Goal: Task Accomplishment & Management: Complete application form

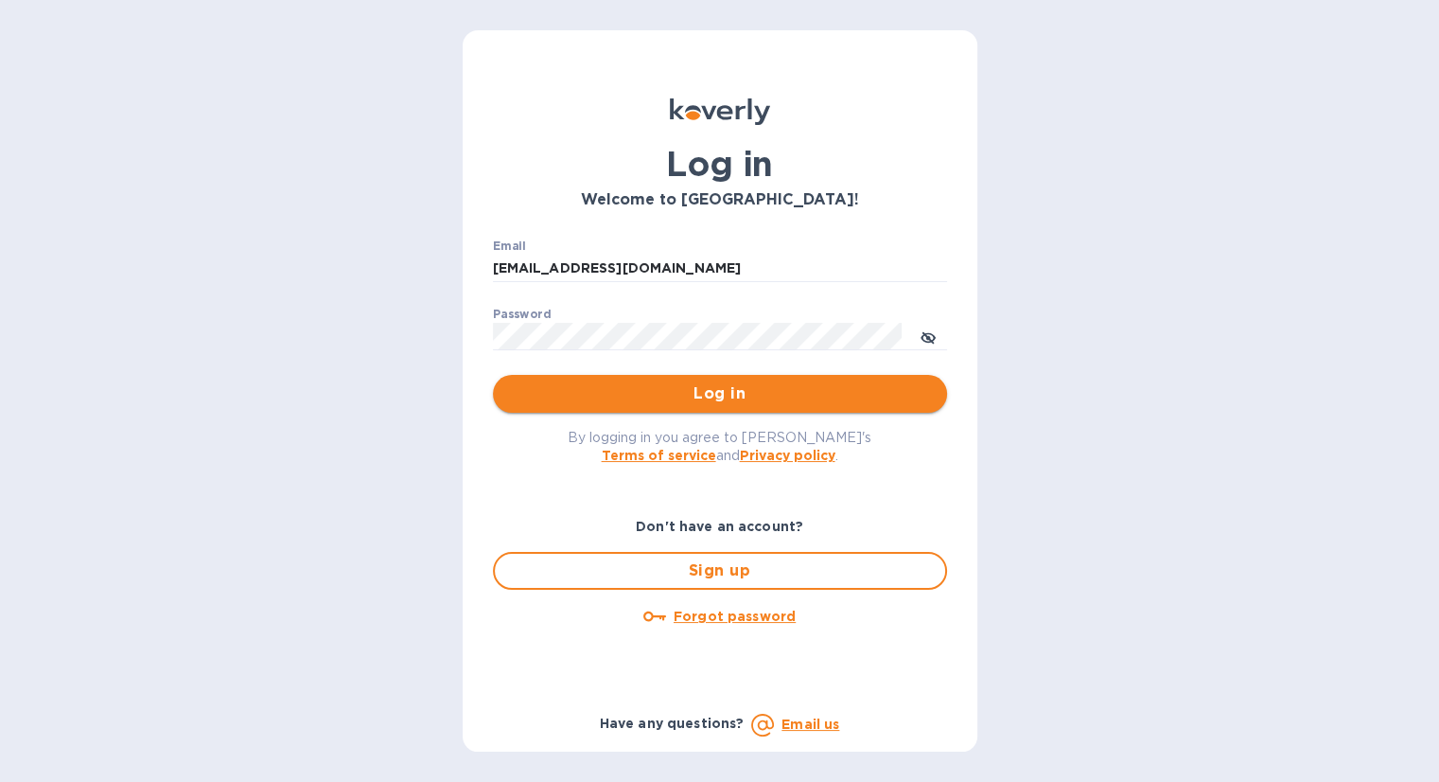
click at [750, 383] on span "Log in" at bounding box center [720, 393] width 424 height 23
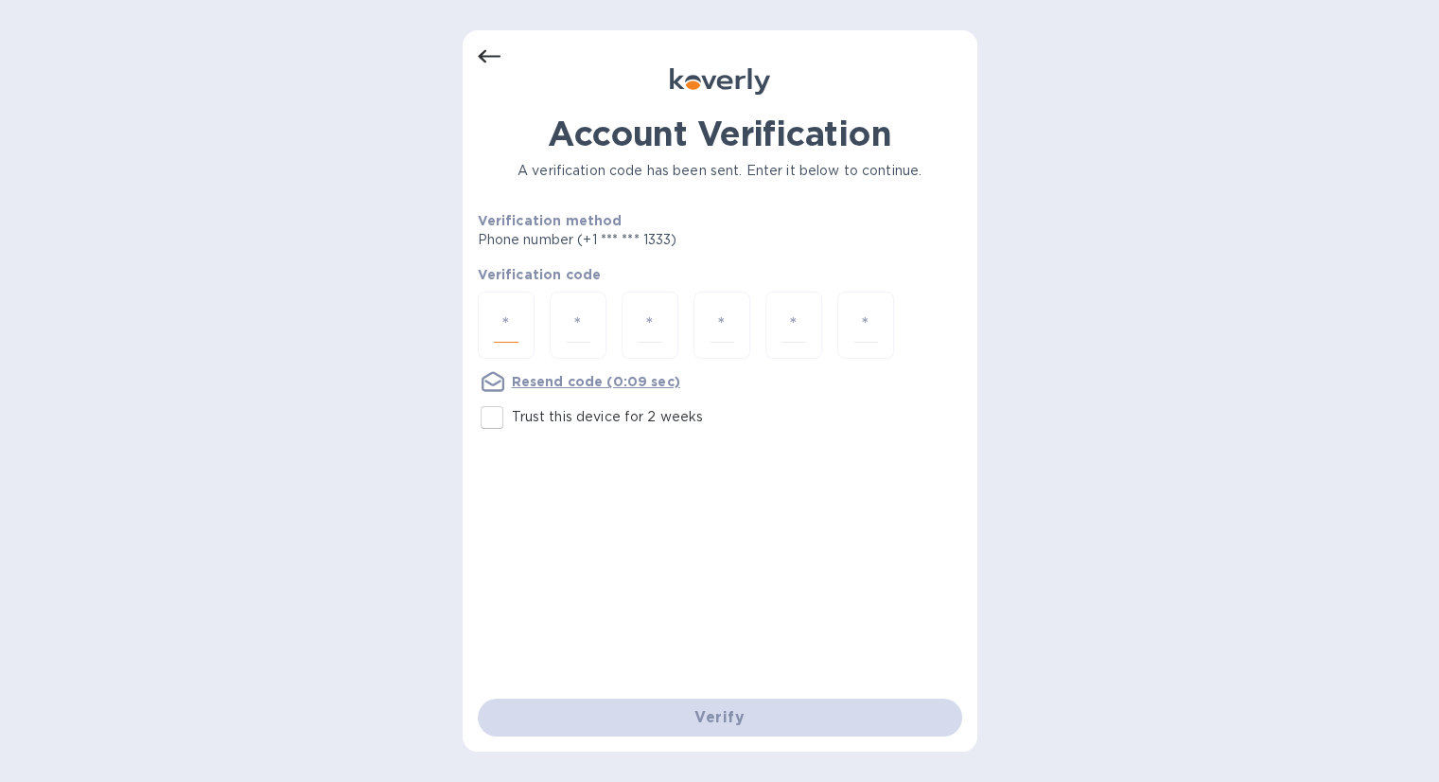
click at [504, 321] on input "number" at bounding box center [506, 325] width 25 height 35
type input "7"
type input "6"
type input "9"
type input "2"
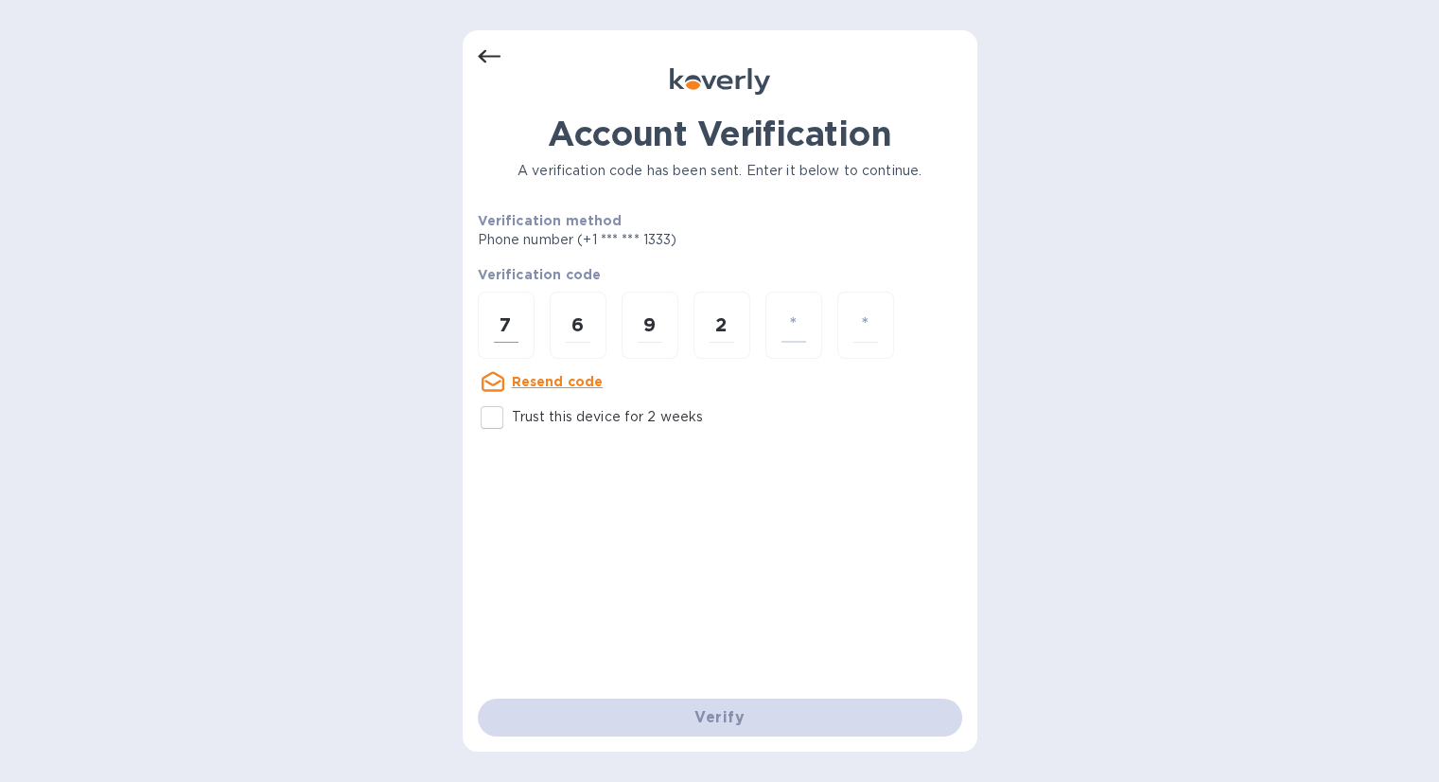
type input "7"
type input "3"
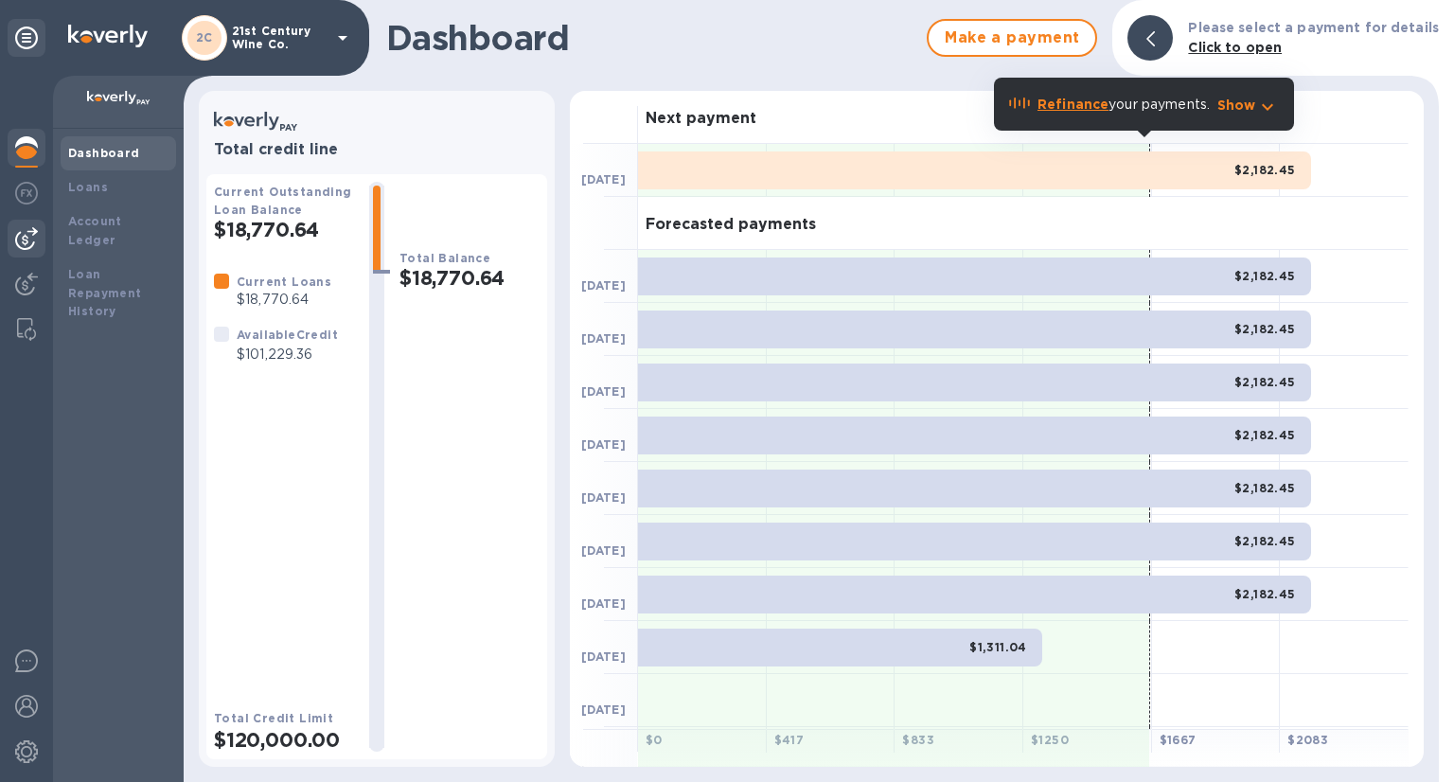
click at [28, 237] on img at bounding box center [26, 238] width 23 height 23
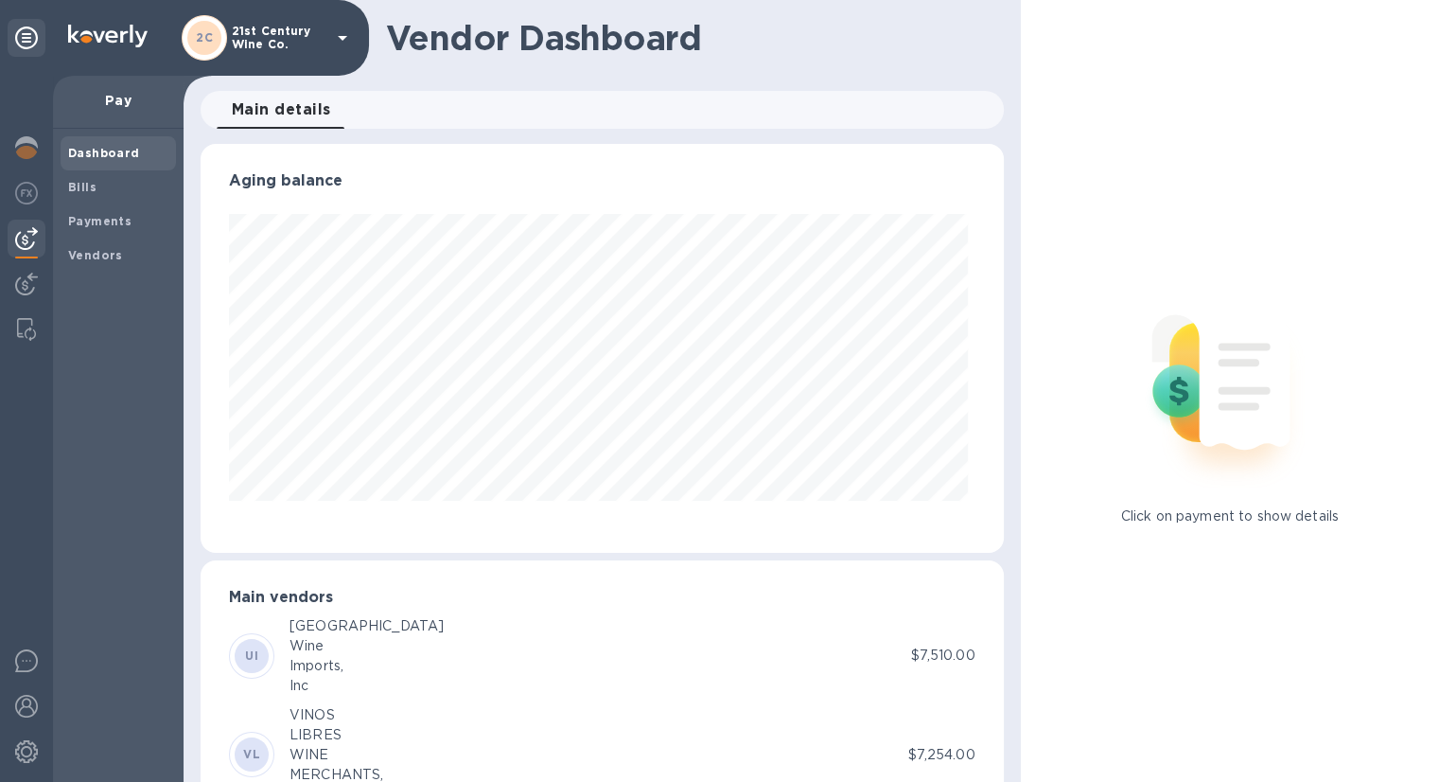
scroll to position [409, 795]
click at [115, 183] on span "Bills" at bounding box center [118, 187] width 100 height 19
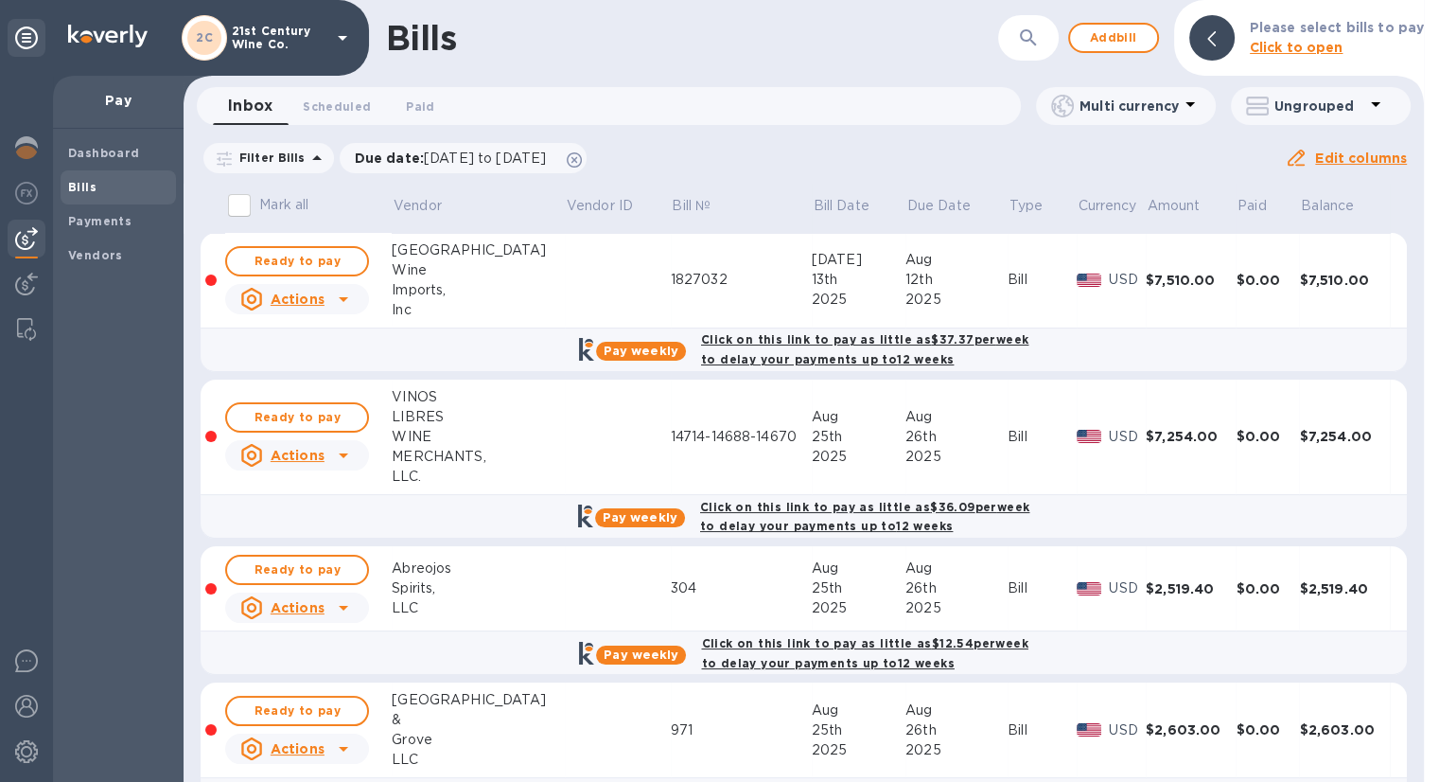
scroll to position [62, 0]
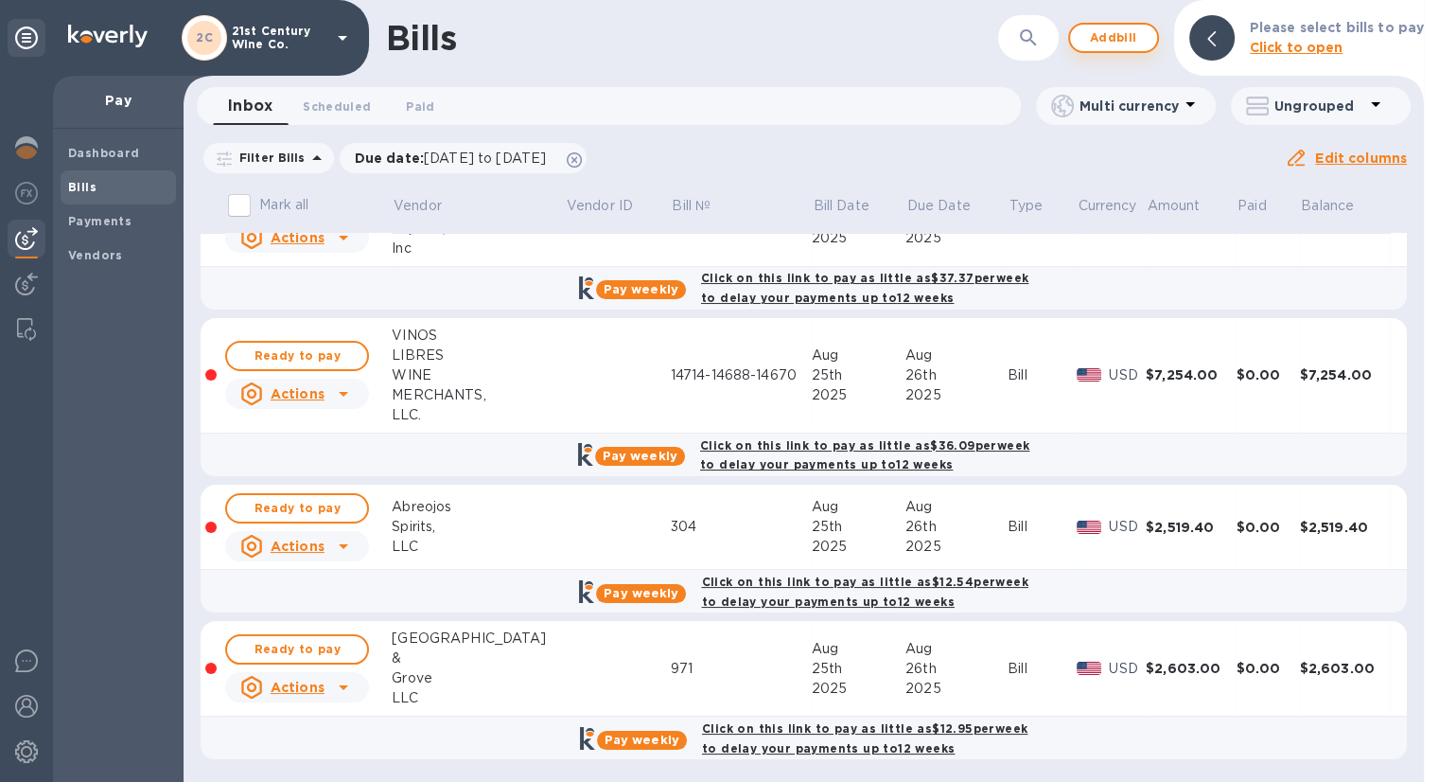
click at [1125, 31] on span "Add bill" at bounding box center [1113, 37] width 57 height 23
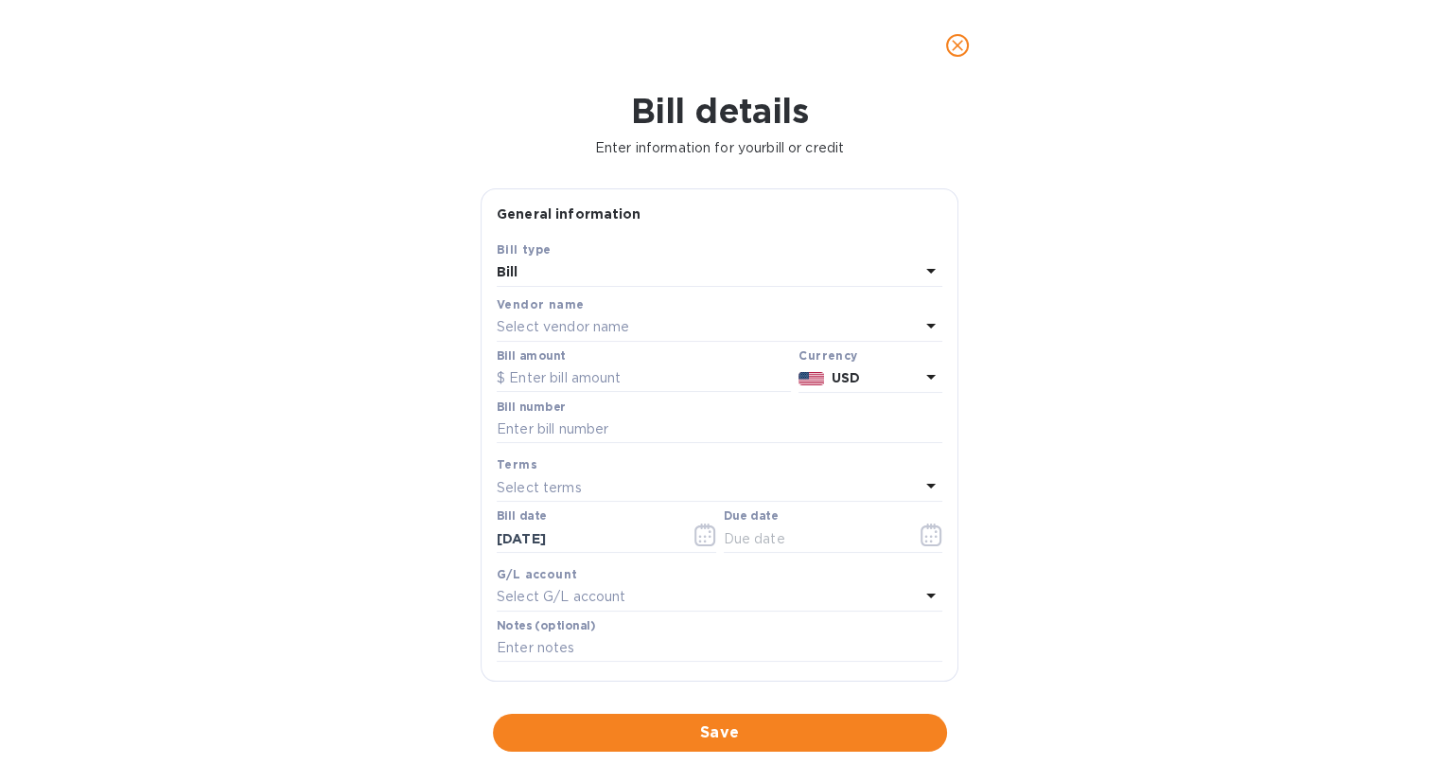
click at [613, 313] on div "Vendor name" at bounding box center [720, 304] width 446 height 20
click at [613, 330] on p "Select vendor name" at bounding box center [563, 327] width 132 height 20
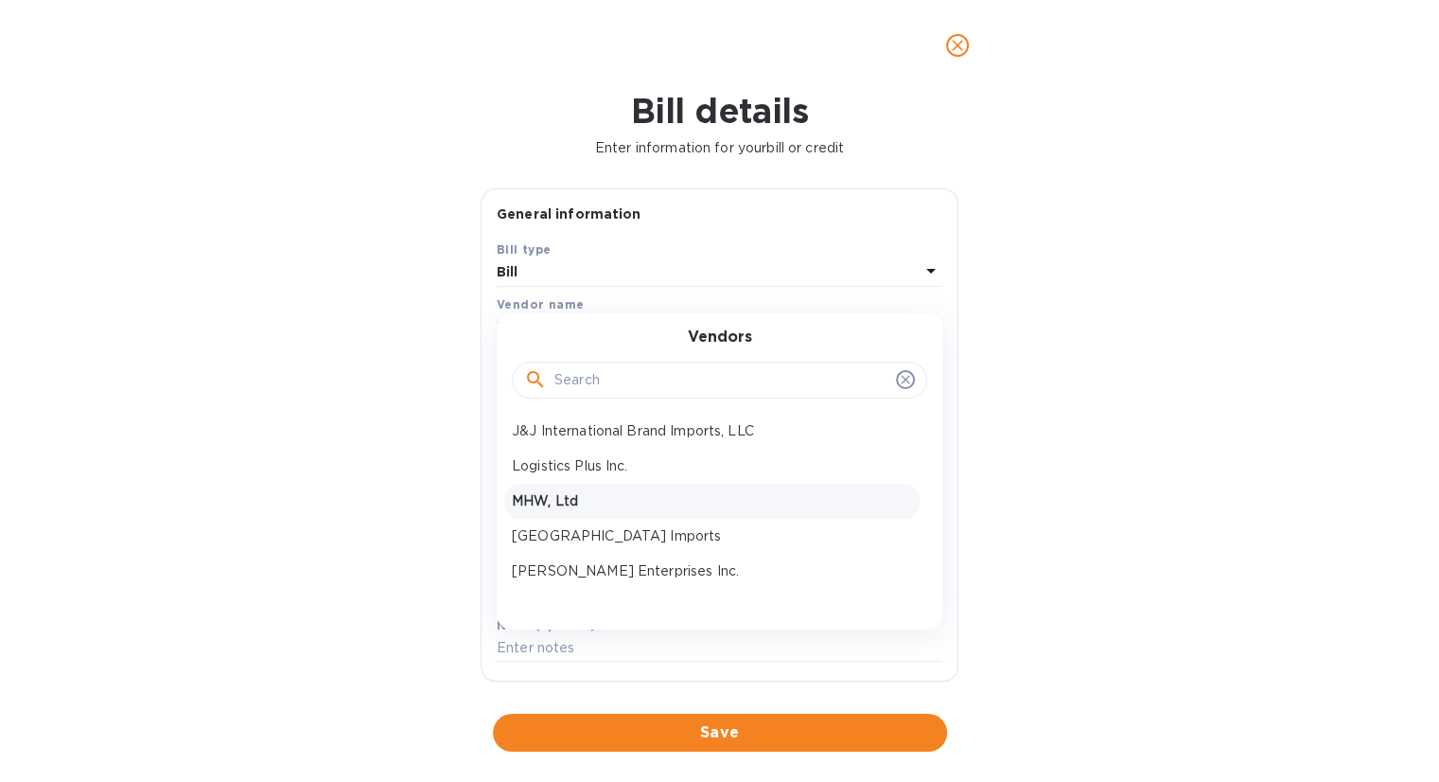
scroll to position [189, 0]
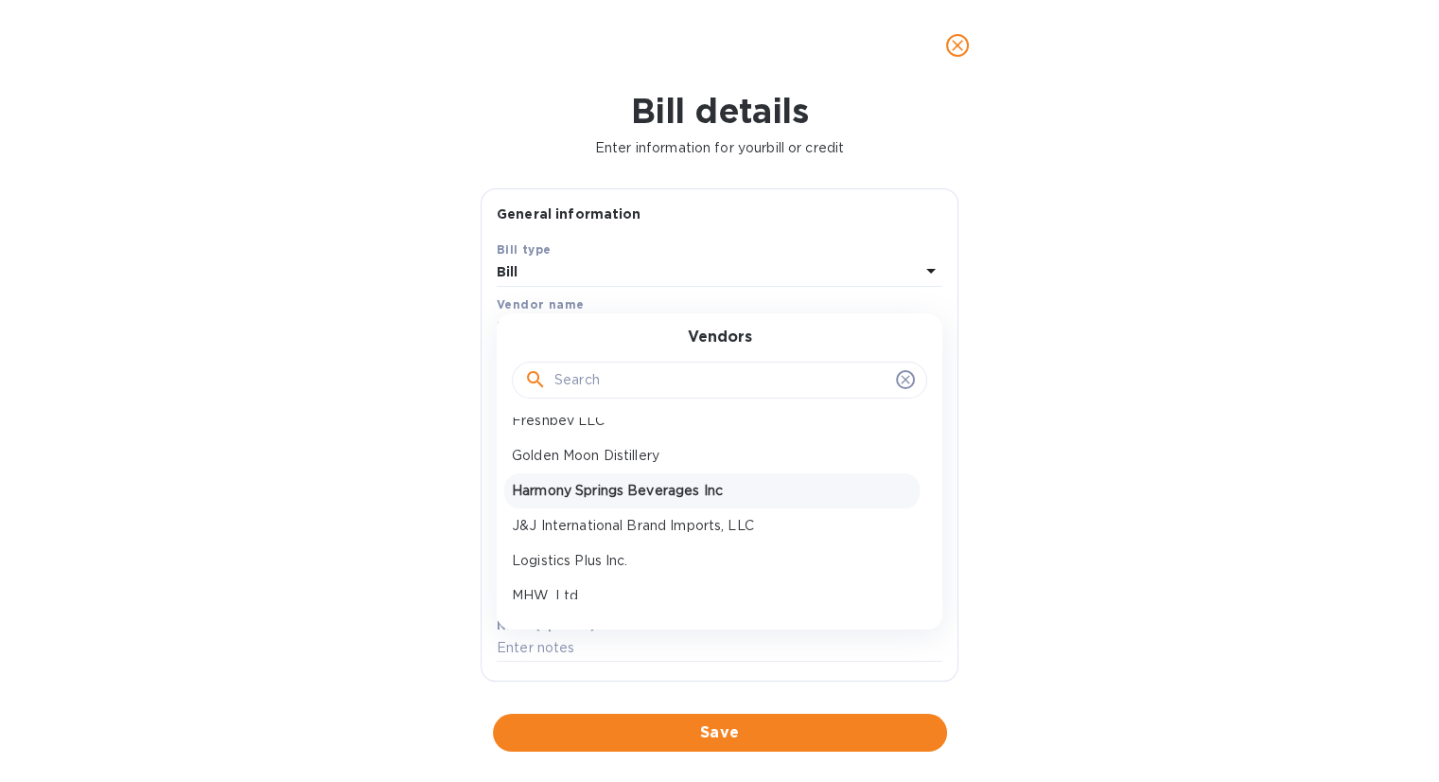
click at [623, 481] on p "Harmony Springs Beverages Inc" at bounding box center [712, 491] width 400 height 20
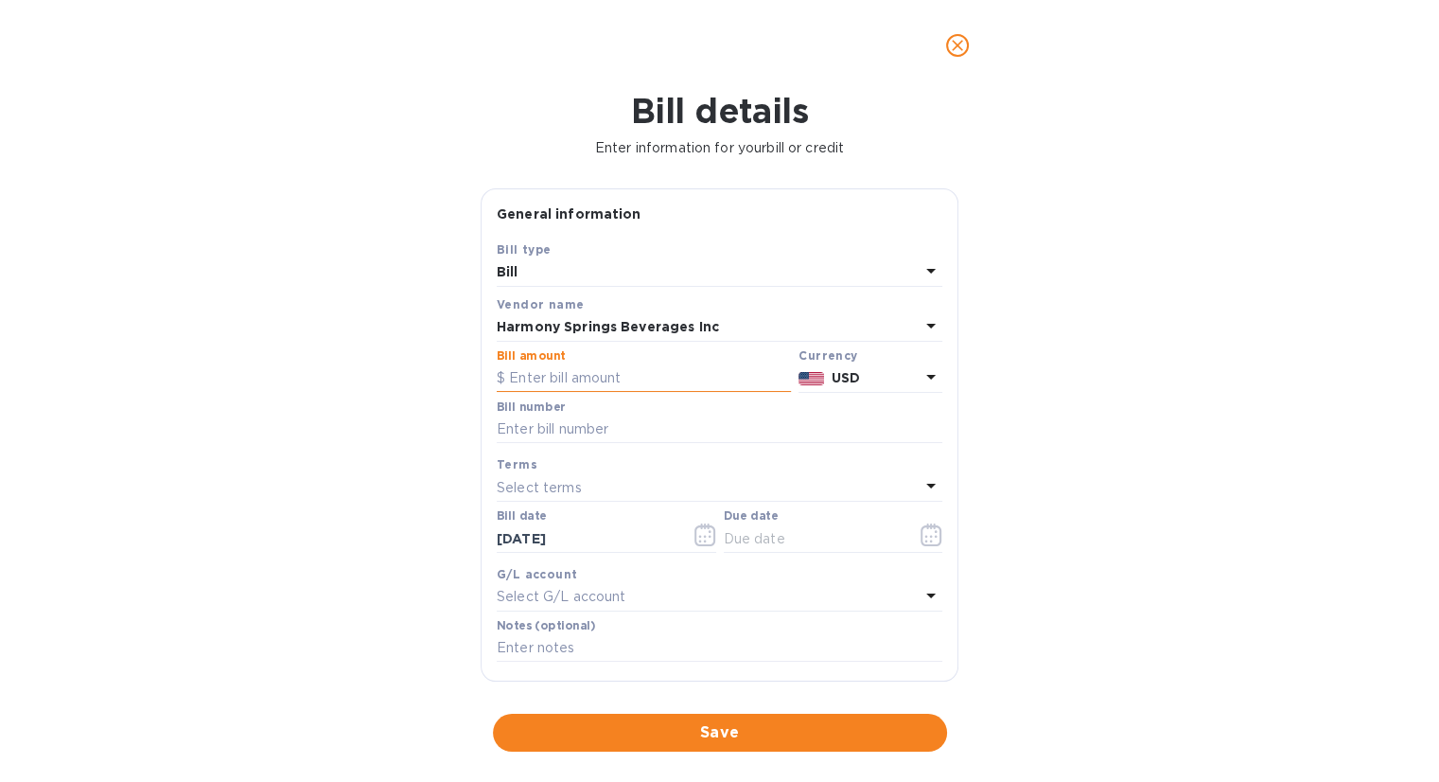
click at [609, 376] on input "text" at bounding box center [644, 378] width 294 height 28
type input "1,140"
click at [608, 432] on input "text" at bounding box center [720, 429] width 446 height 28
type input "250331"
click at [921, 535] on icon "button" at bounding box center [932, 534] width 22 height 23
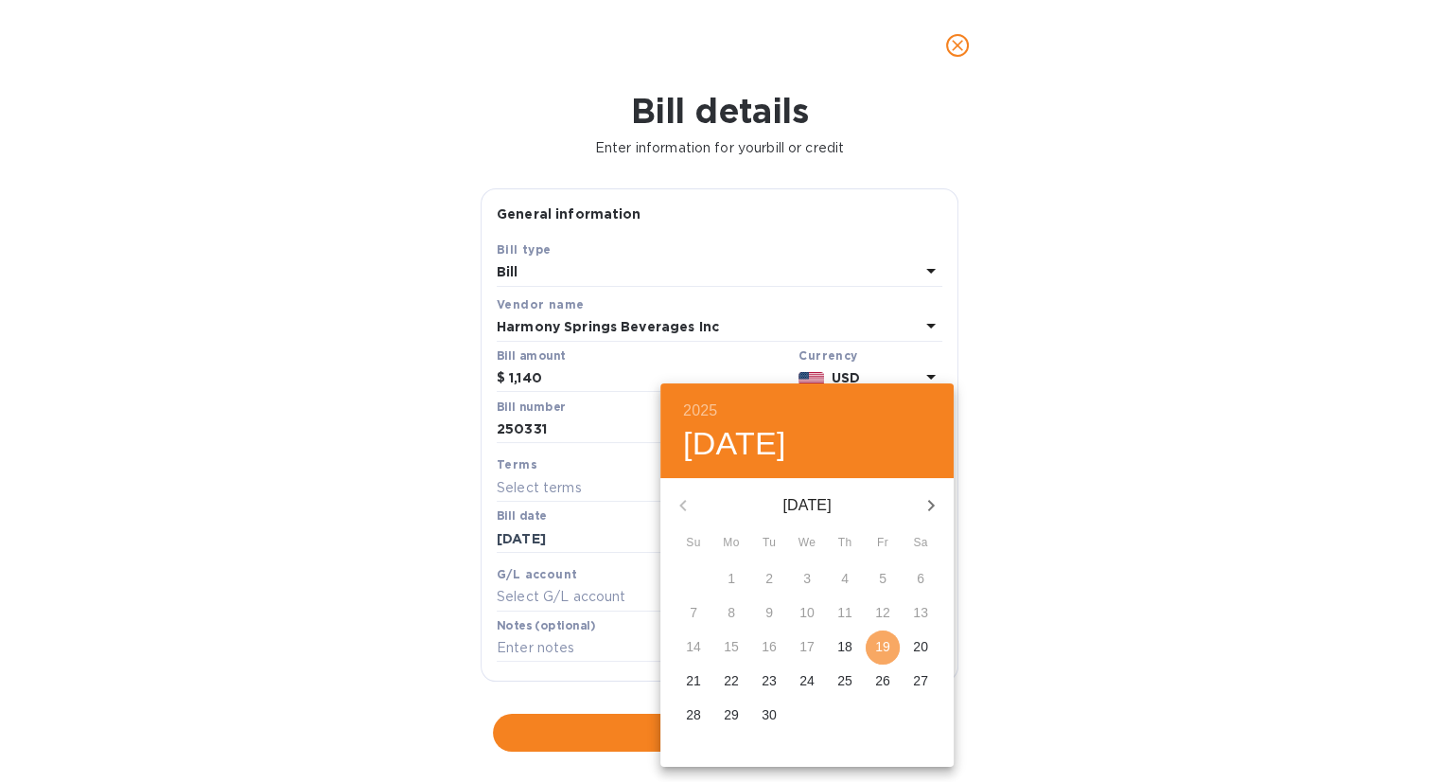
click at [880, 644] on p "19" at bounding box center [882, 646] width 15 height 19
type input "[DATE]"
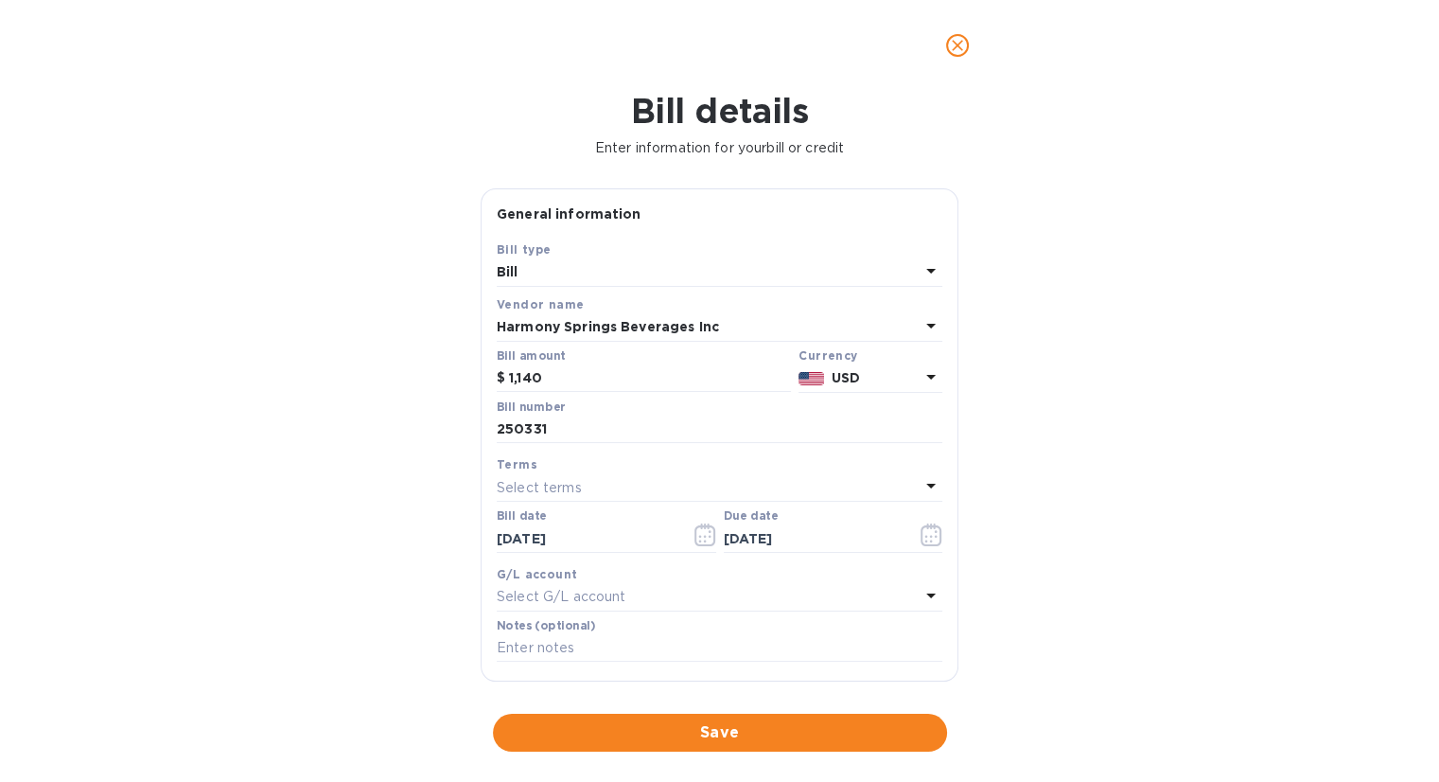
click at [789, 726] on span "Save" at bounding box center [720, 732] width 424 height 23
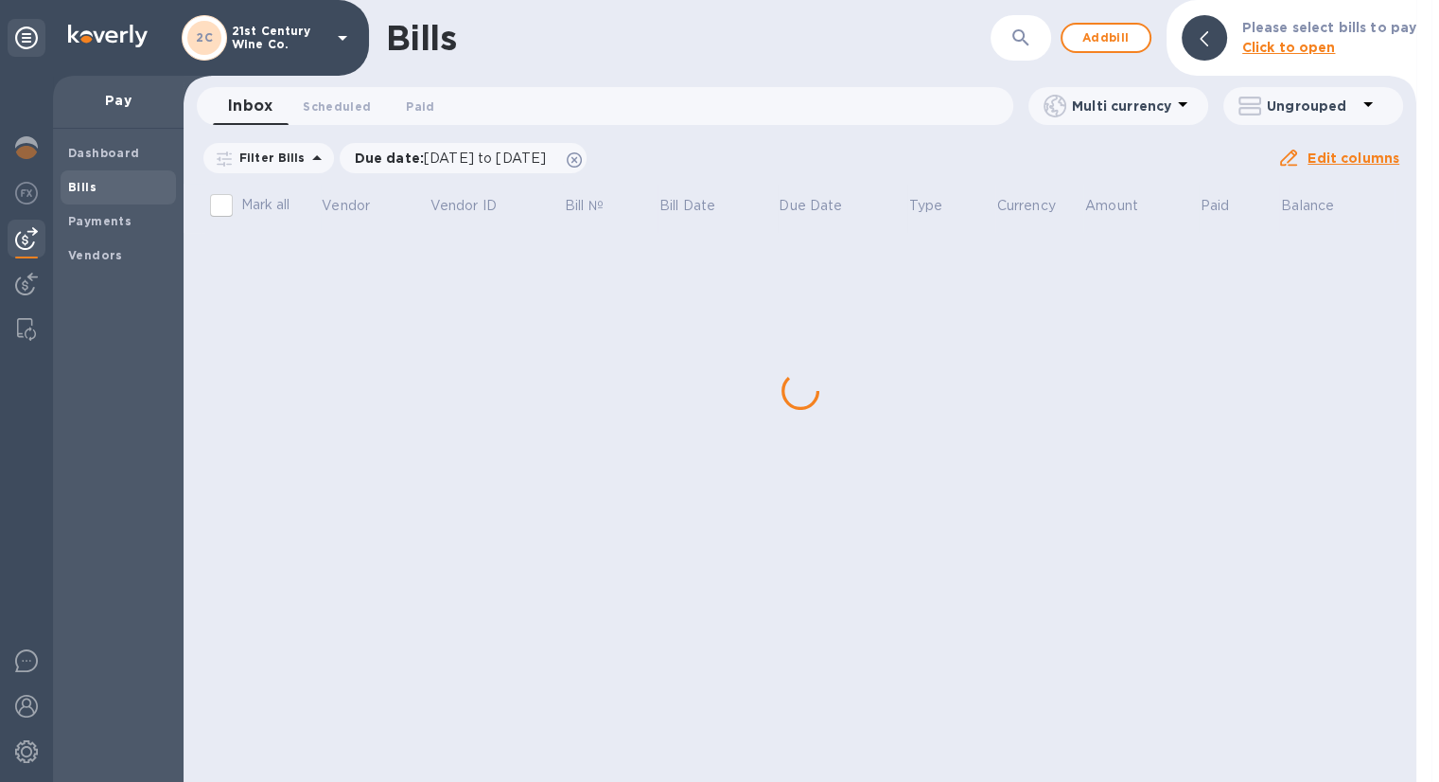
scroll to position [0, 0]
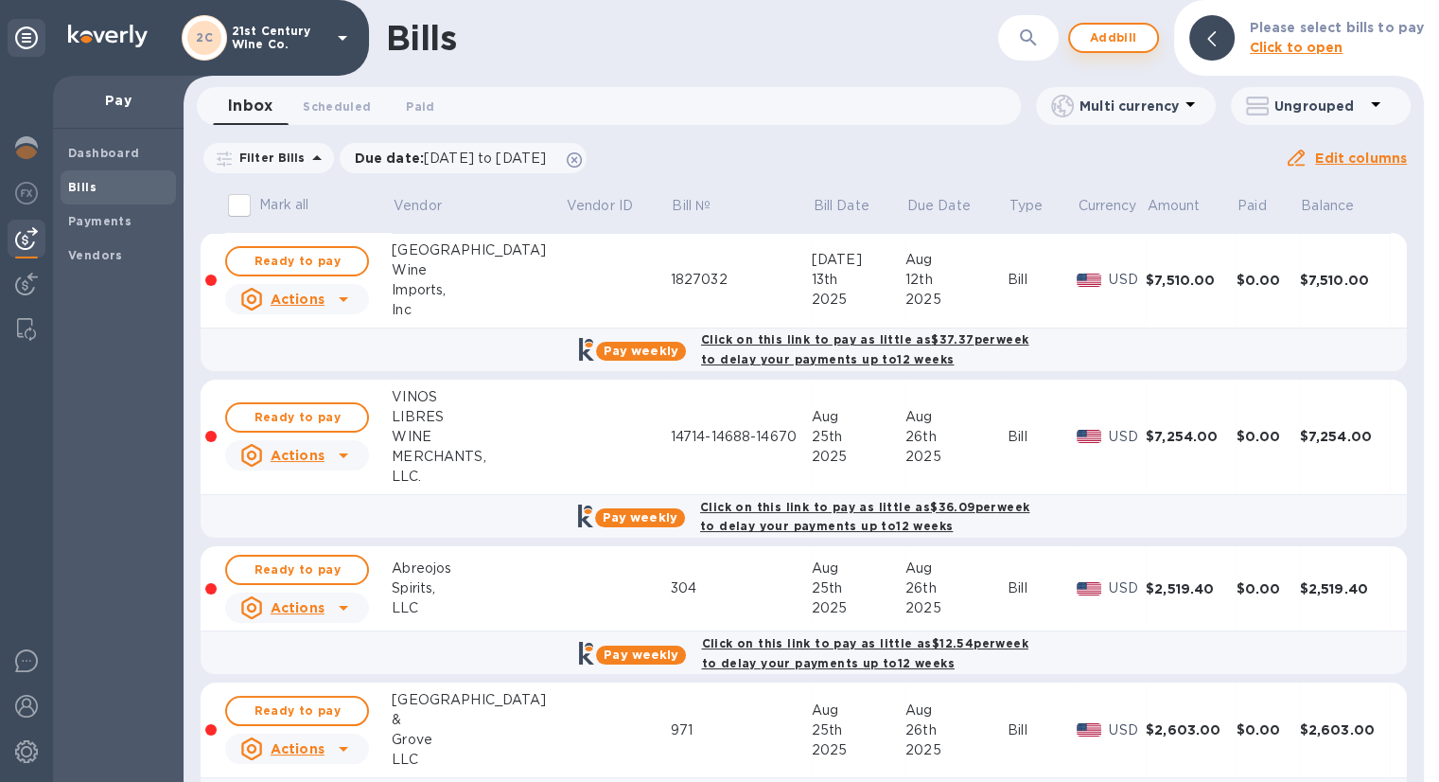
click at [1124, 32] on span "Add bill" at bounding box center [1113, 37] width 57 height 23
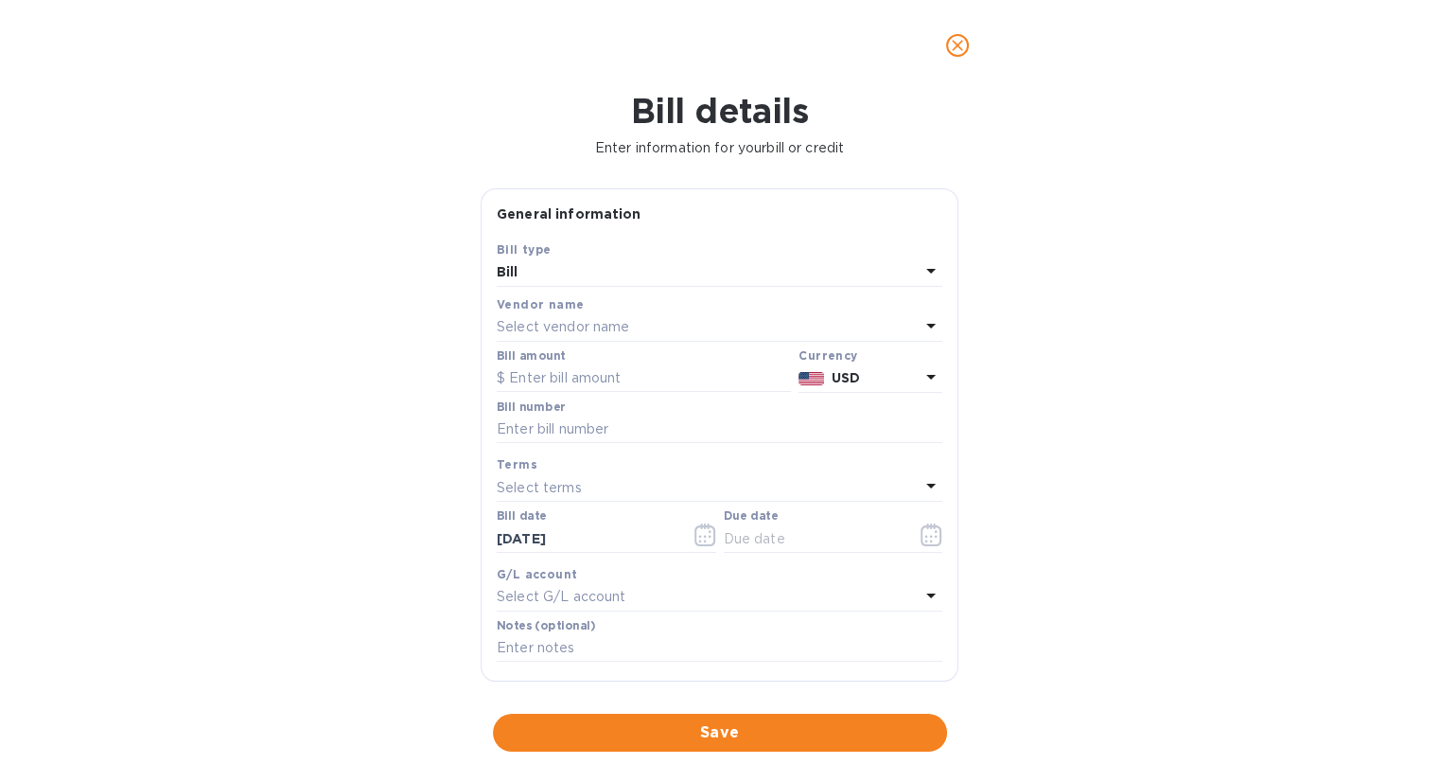
click at [622, 329] on p "Select vendor name" at bounding box center [563, 327] width 132 height 20
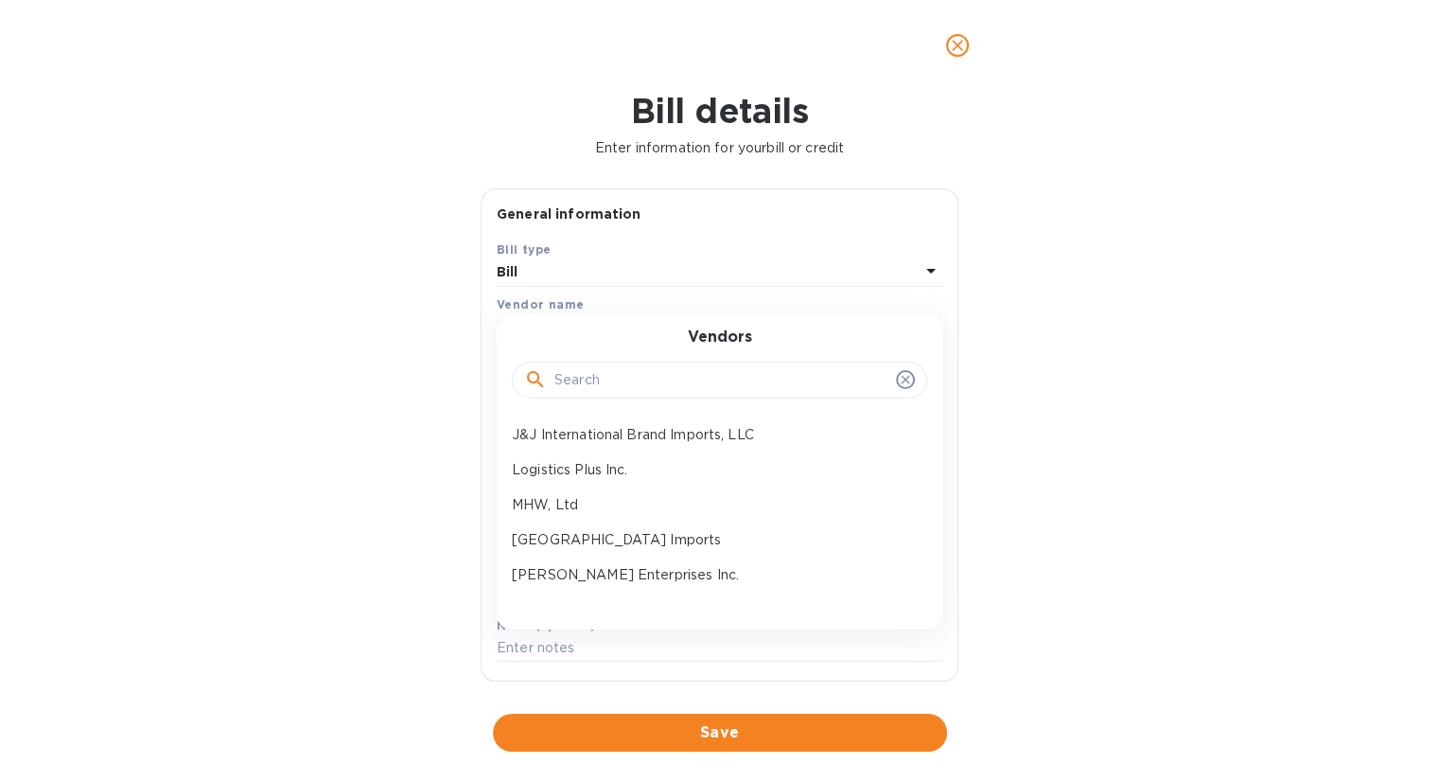
scroll to position [284, 0]
click at [640, 561] on p "[PERSON_NAME] Enterprises Inc." at bounding box center [712, 571] width 400 height 20
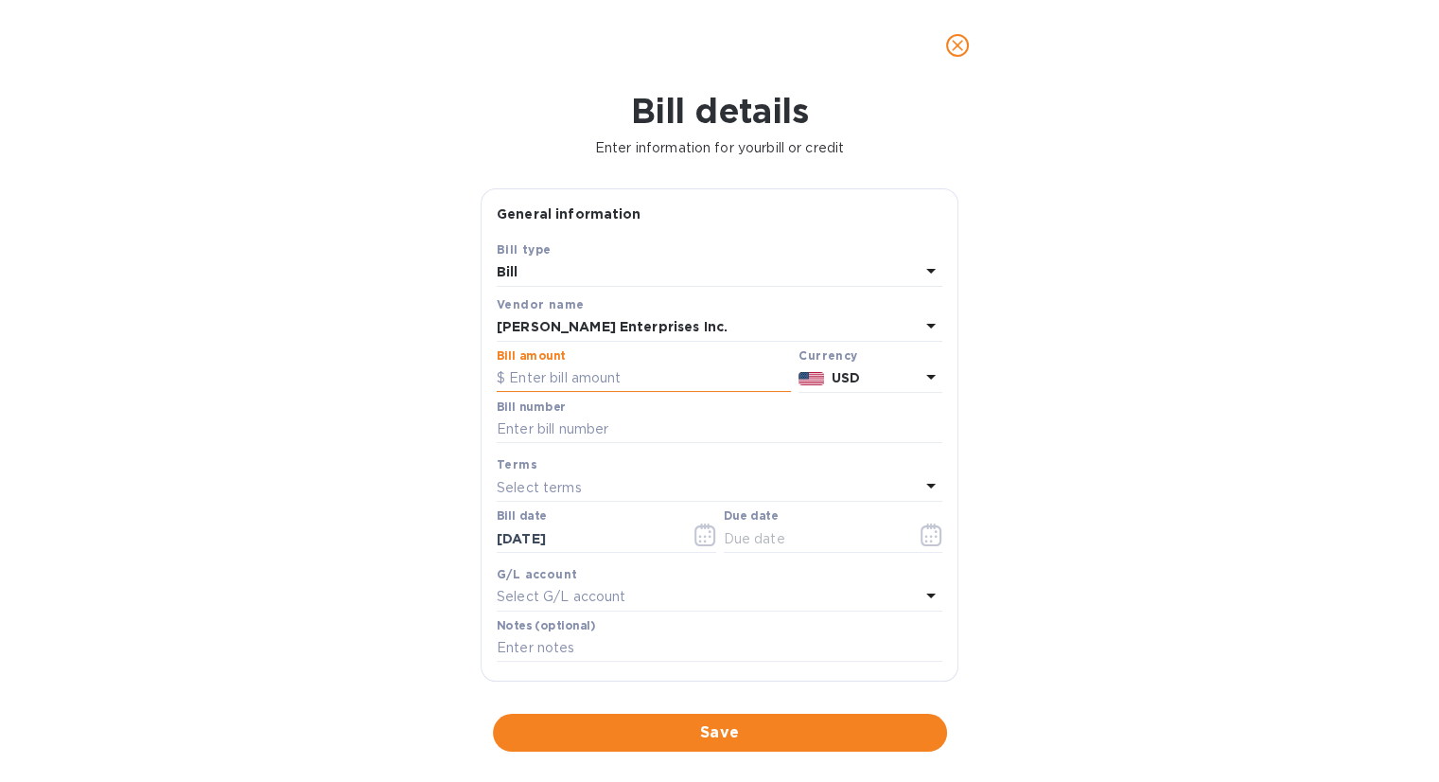
click at [629, 379] on input "text" at bounding box center [644, 378] width 294 height 28
type input "704.60"
click at [552, 429] on input "text" at bounding box center [720, 429] width 446 height 28
type input "1772-519, 1772-520"
click at [921, 535] on icon "button" at bounding box center [932, 534] width 22 height 23
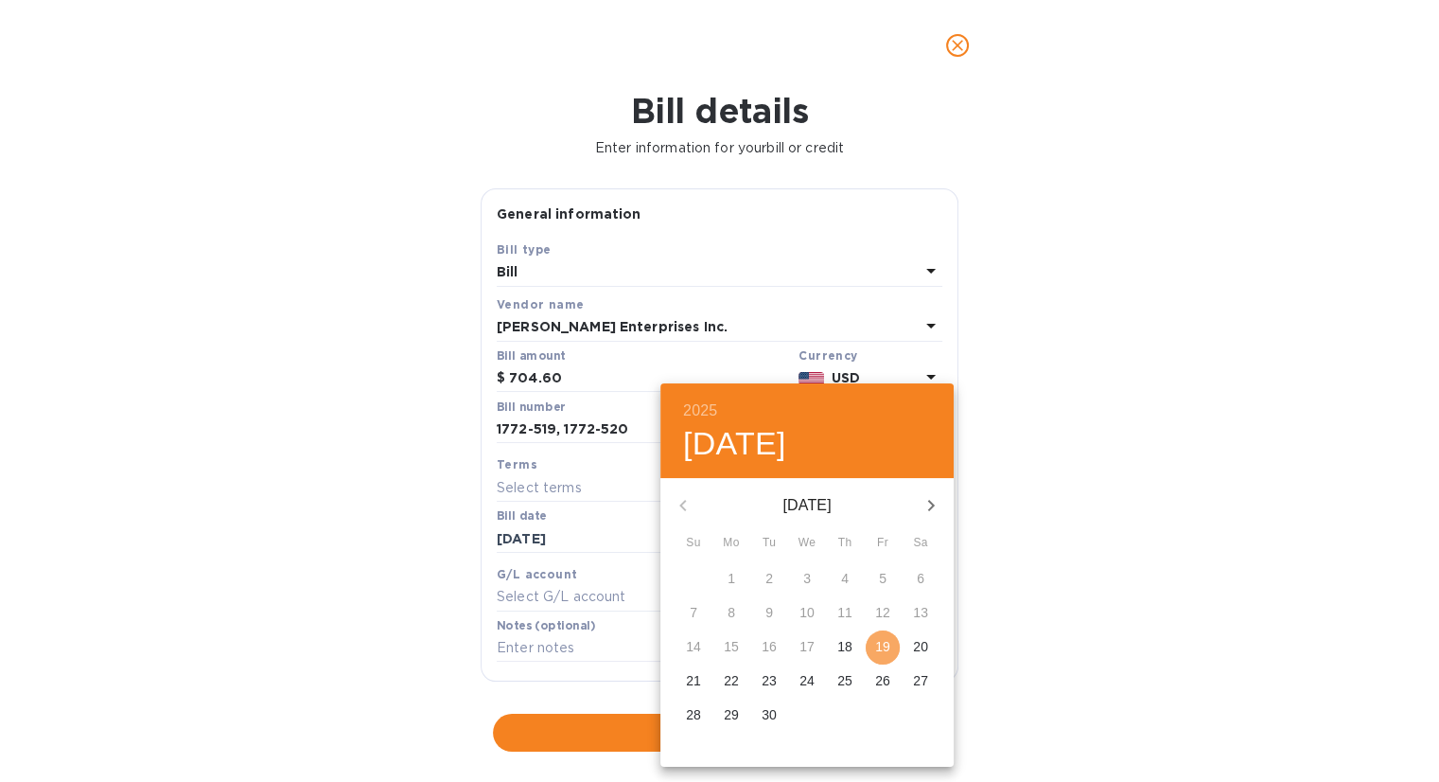
click at [882, 642] on p "19" at bounding box center [882, 646] width 15 height 19
type input "[DATE]"
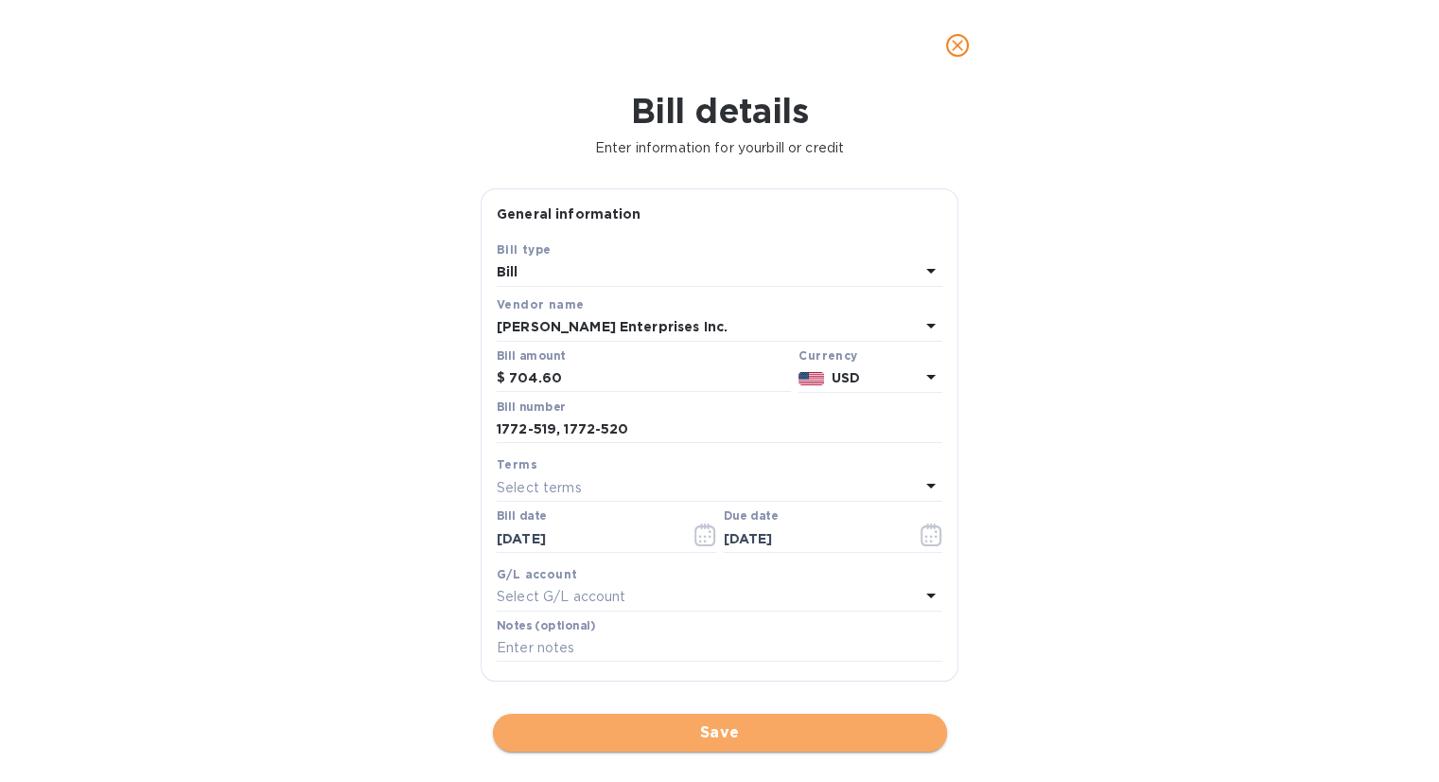
click at [689, 731] on span "Save" at bounding box center [720, 732] width 424 height 23
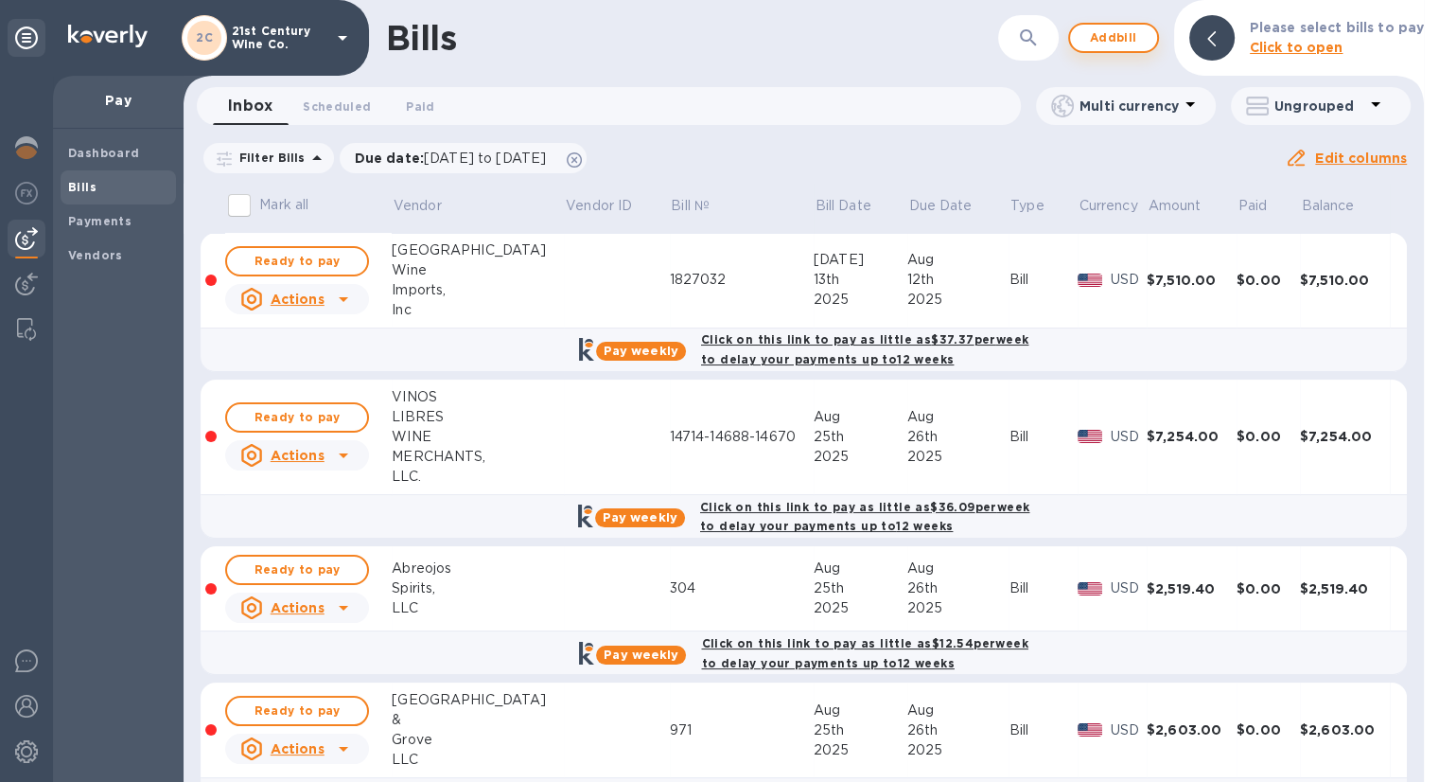
click at [1118, 41] on span "Add bill" at bounding box center [1113, 37] width 57 height 23
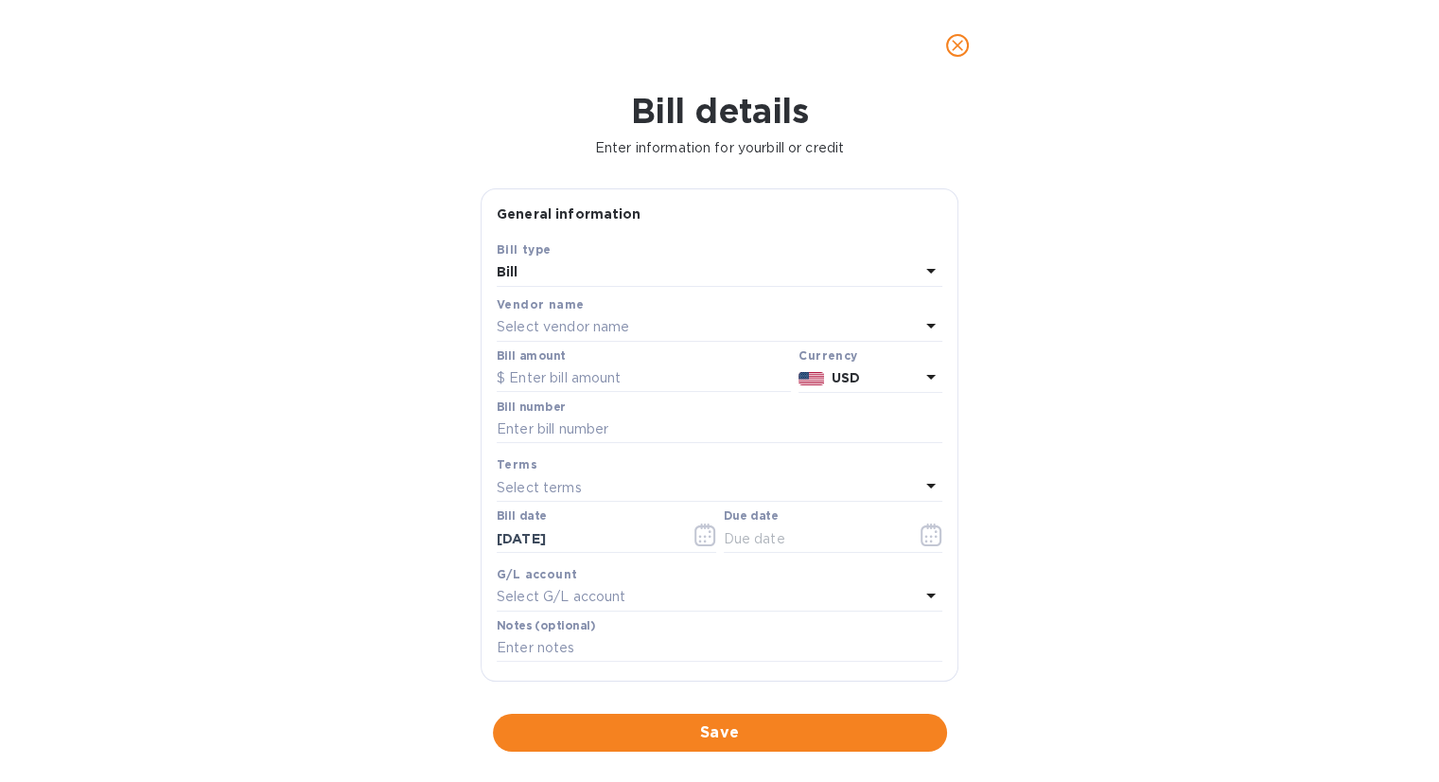
click at [608, 323] on p "Select vendor name" at bounding box center [563, 327] width 132 height 20
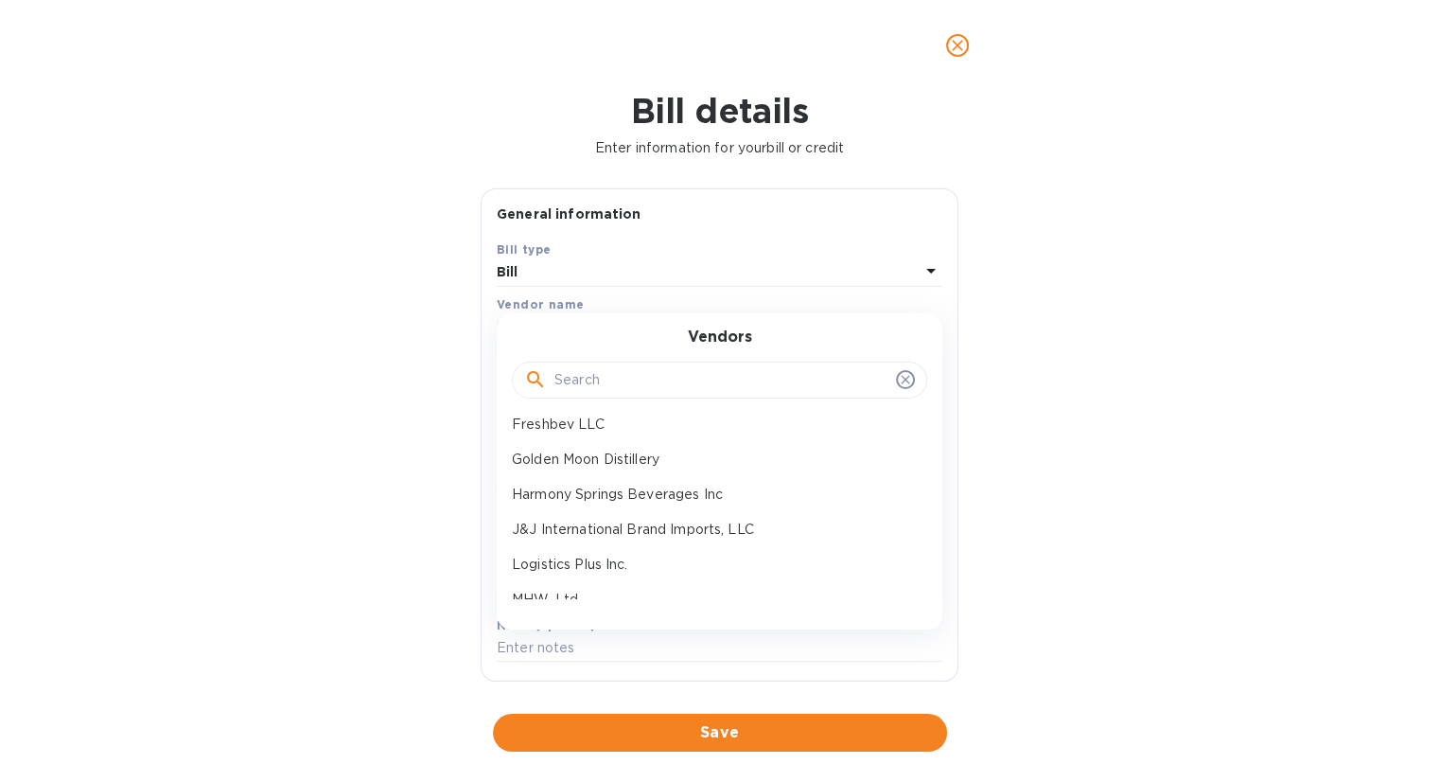
scroll to position [189, 0]
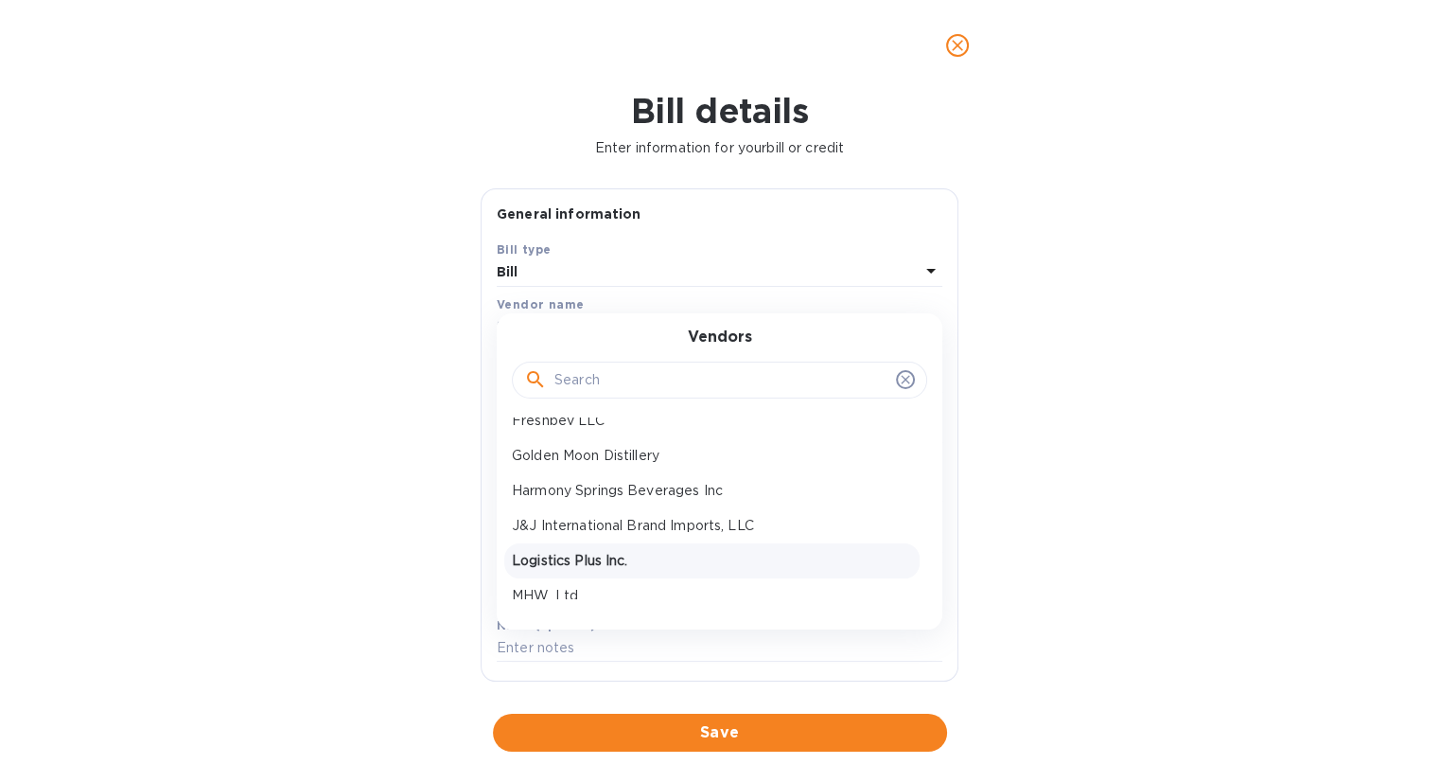
click at [625, 561] on p "Logistics Plus Inc." at bounding box center [712, 561] width 400 height 20
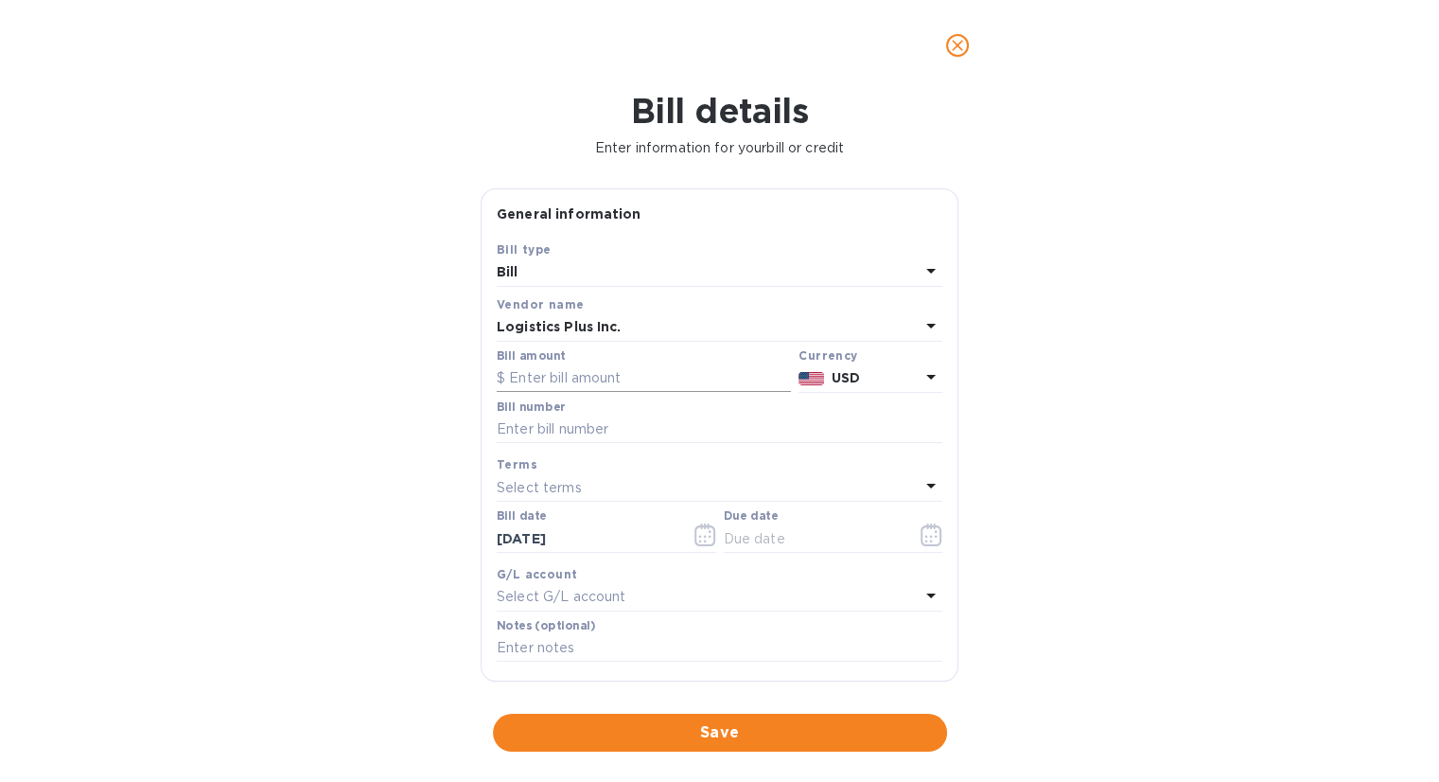
click at [574, 378] on input "text" at bounding box center [644, 378] width 294 height 28
type input "1,137.58"
click at [571, 420] on input "text" at bounding box center [720, 429] width 446 height 28
click at [757, 431] on input "LPA1719188V-LPA1717994V-LPA171717985V" at bounding box center [720, 429] width 446 height 28
type input "LPA1719188V-LPA1717994V-LPA1717985V"
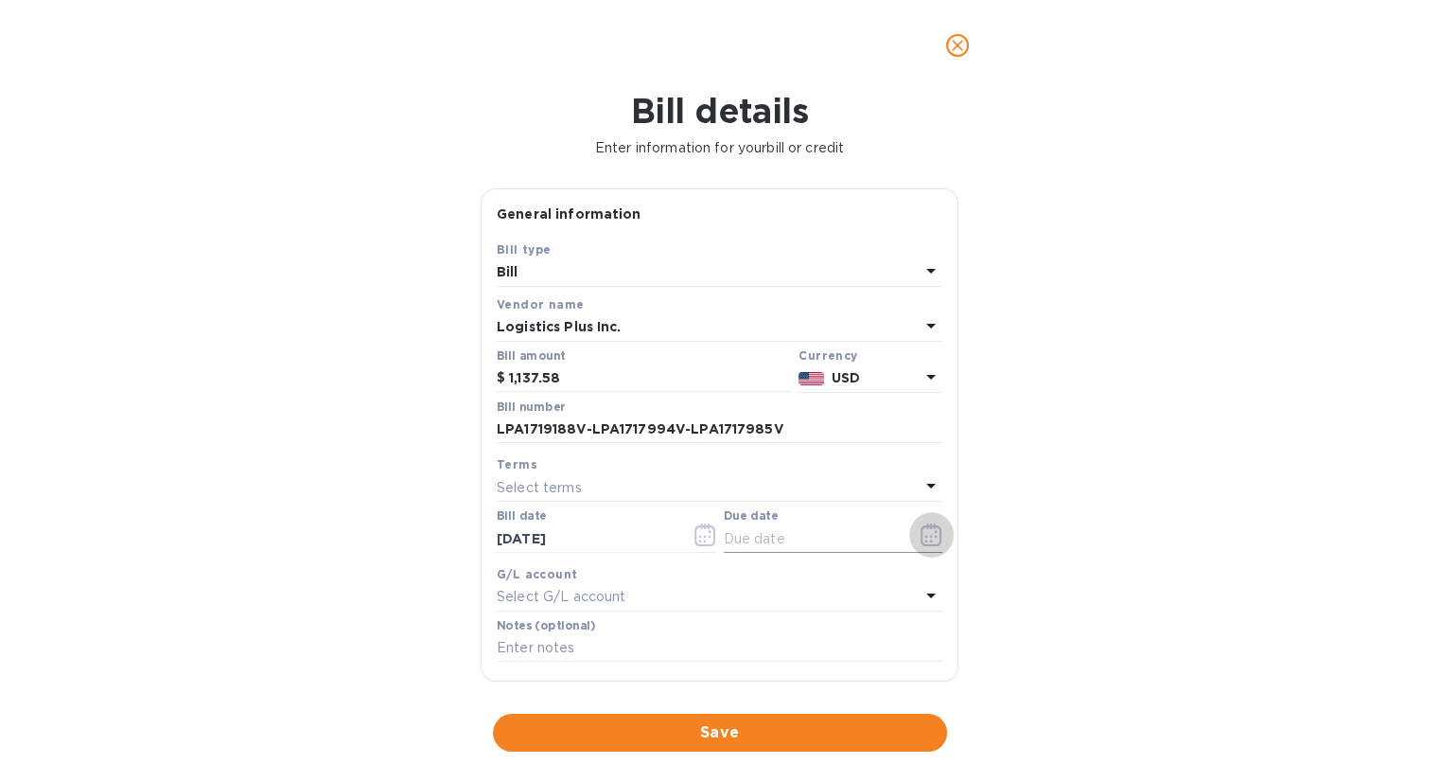
click at [925, 542] on icon "button" at bounding box center [926, 540] width 3 height 3
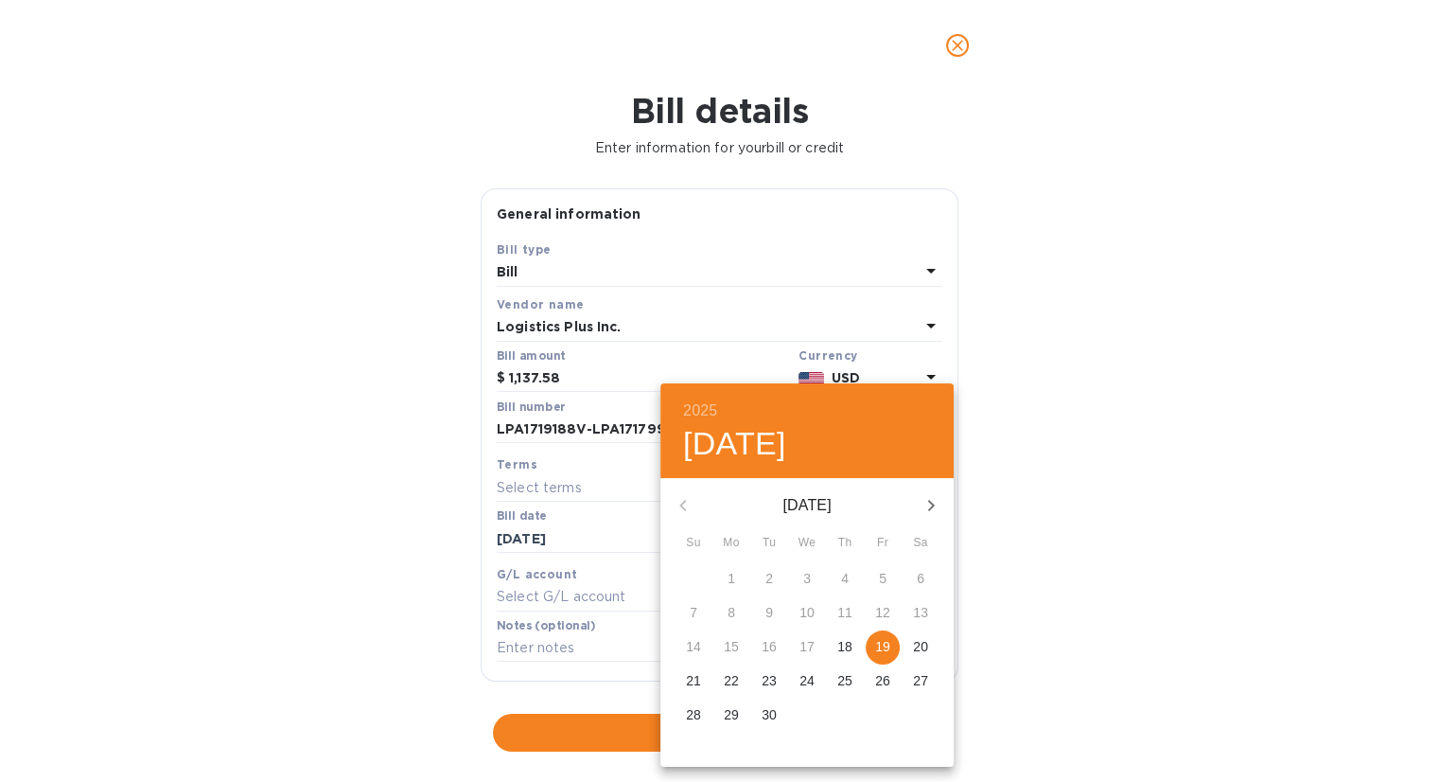
click at [886, 647] on p "19" at bounding box center [882, 646] width 15 height 19
type input "[DATE]"
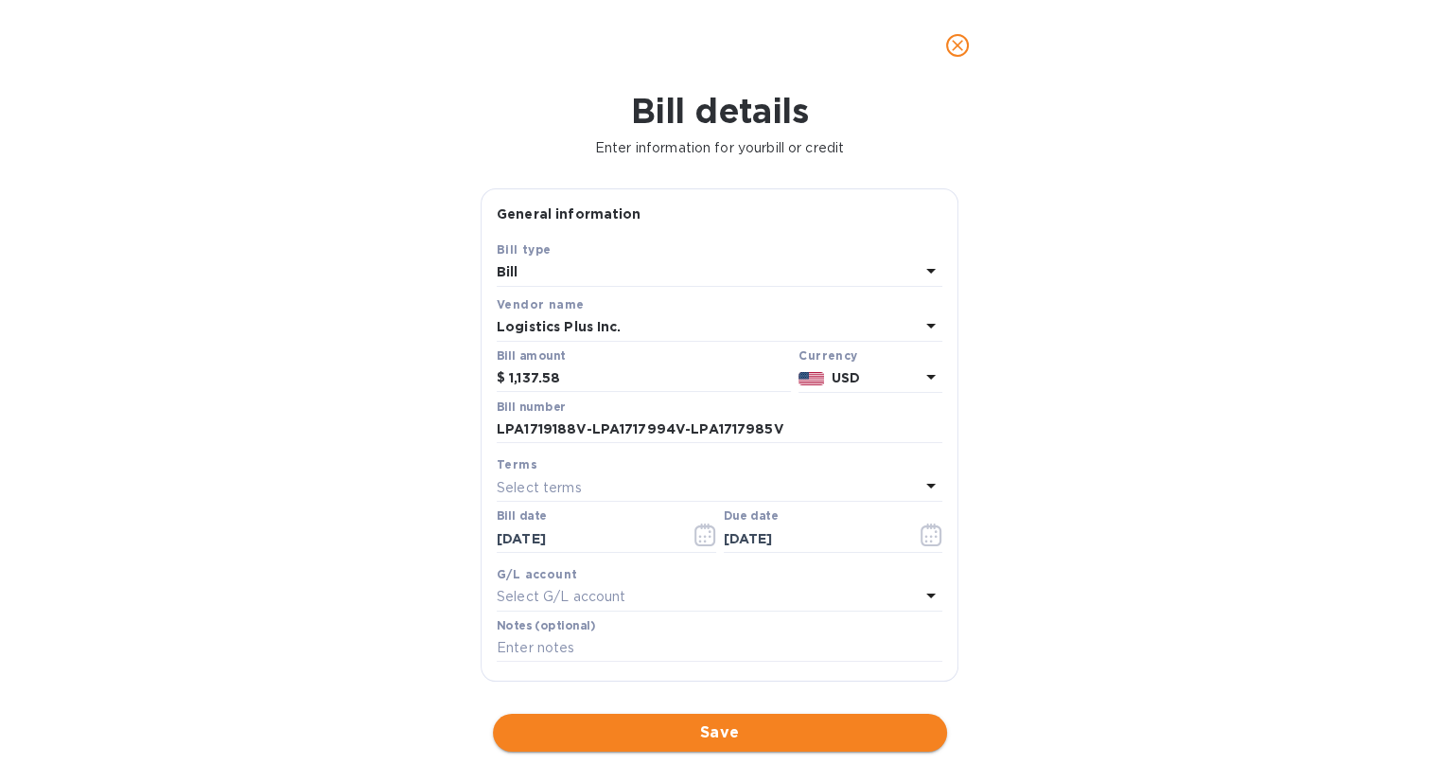
click at [862, 728] on span "Save" at bounding box center [720, 732] width 424 height 23
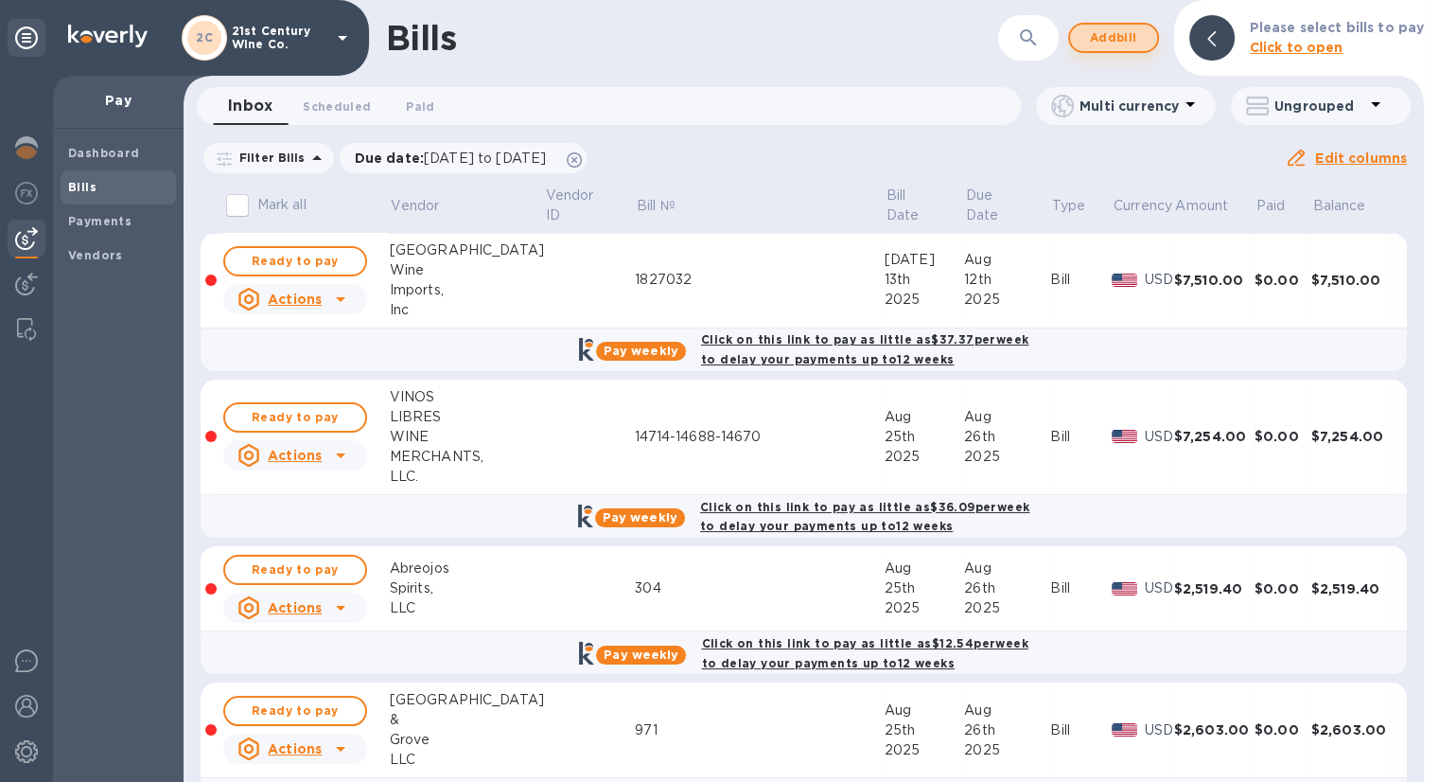
click at [1137, 40] on span "Add bill" at bounding box center [1113, 37] width 57 height 23
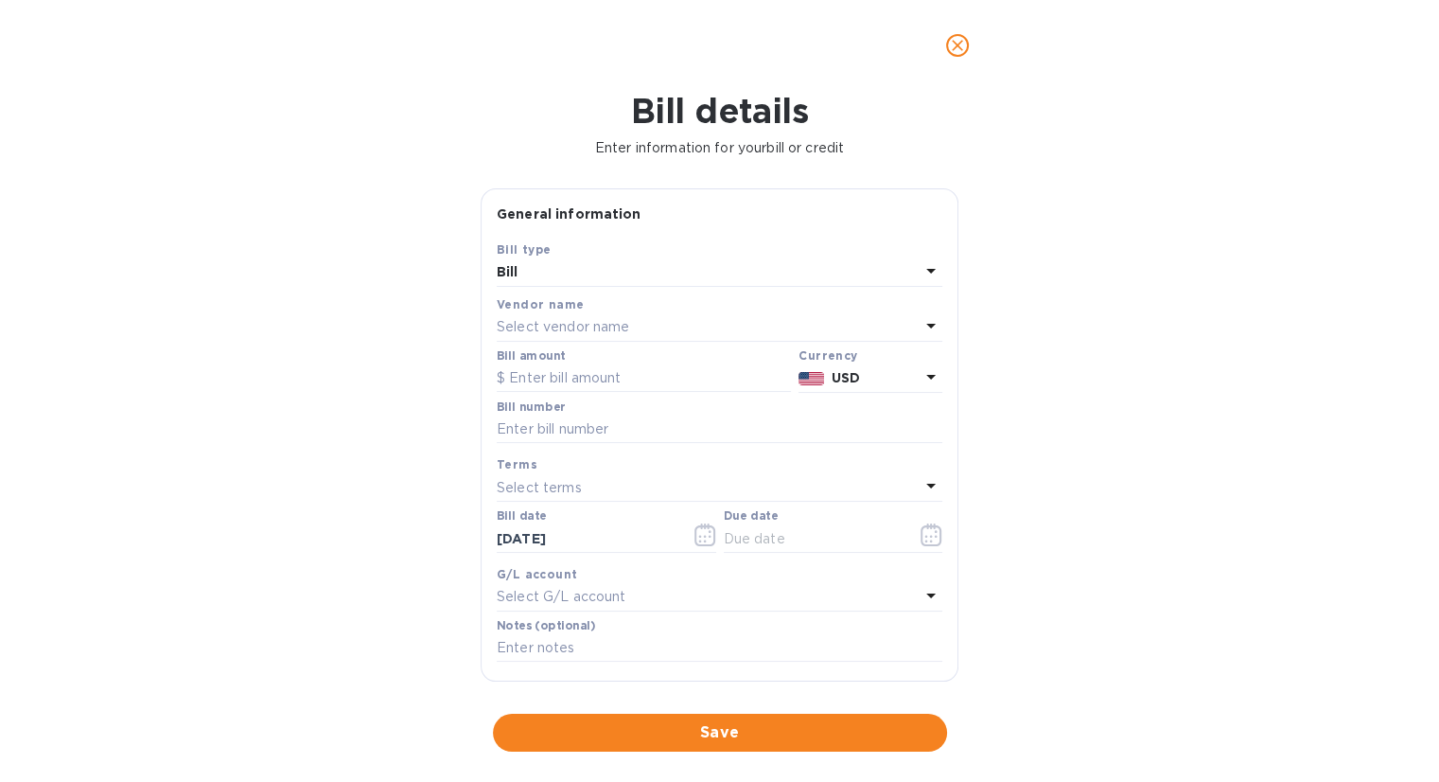
click at [637, 324] on div "Select vendor name" at bounding box center [708, 327] width 423 height 26
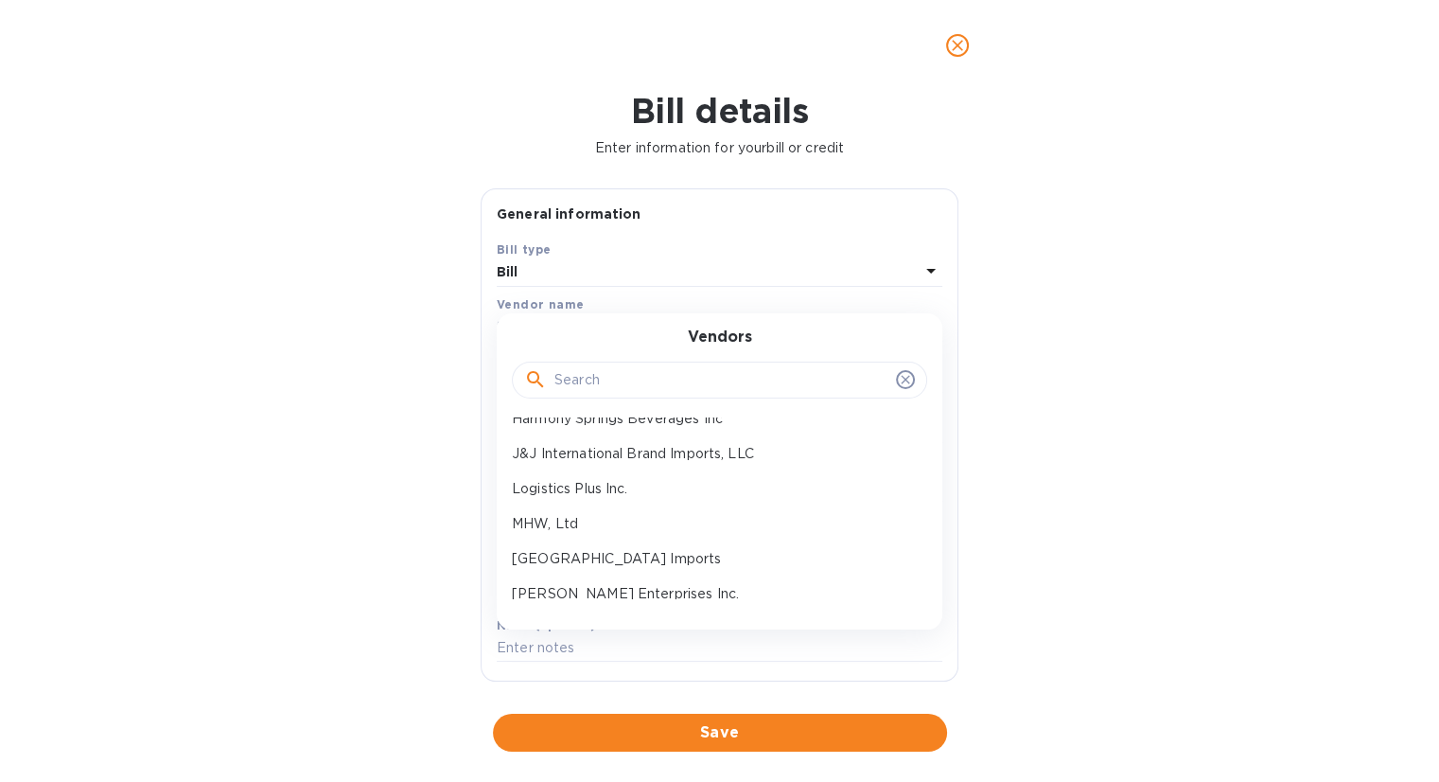
scroll to position [284, 0]
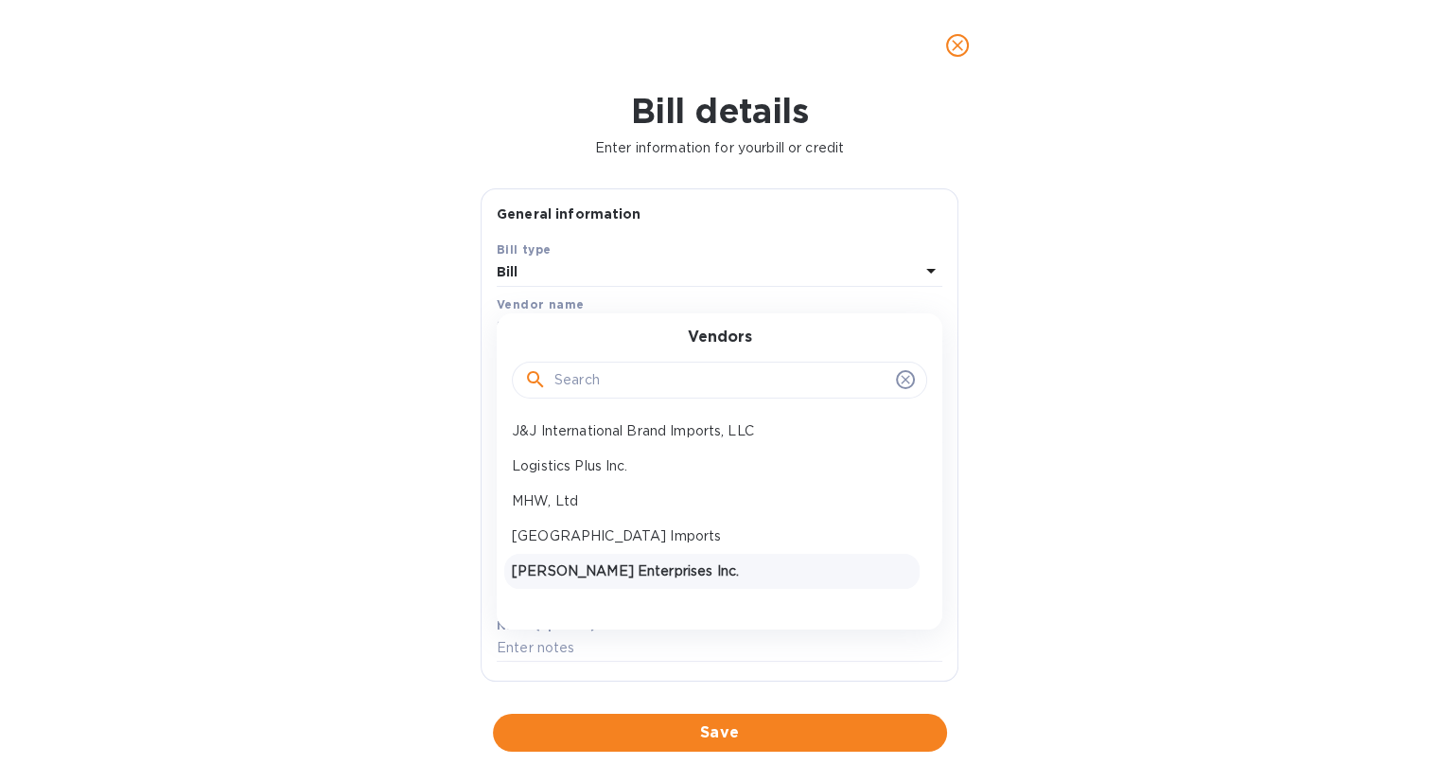
click at [674, 558] on div "[PERSON_NAME] Enterprises Inc." at bounding box center [711, 571] width 415 height 35
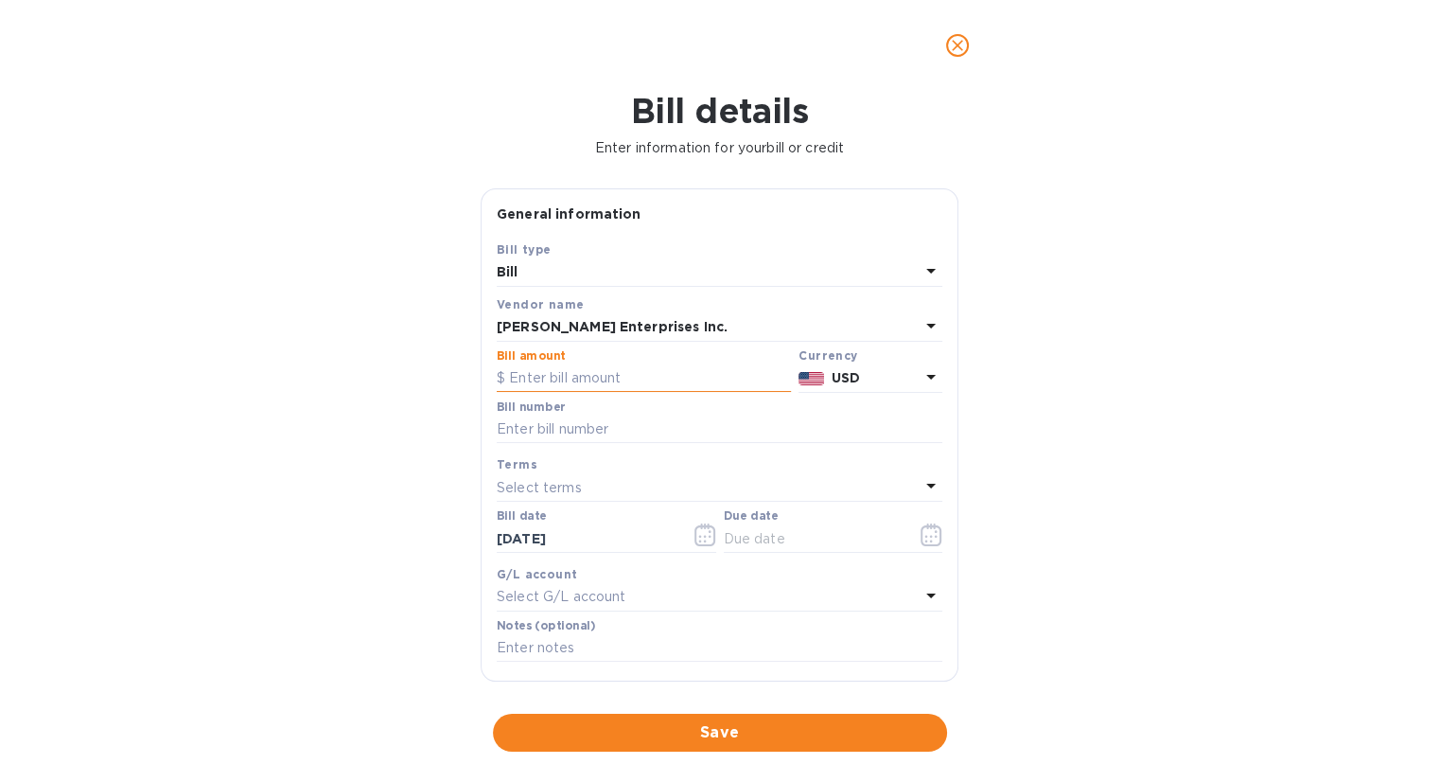
click at [629, 367] on input "text" at bounding box center [644, 378] width 294 height 28
click at [662, 379] on input "text" at bounding box center [644, 378] width 294 height 28
type input "352.30"
click at [609, 436] on input "text" at bounding box center [720, 429] width 446 height 28
type input "1772-531, 1772-532"
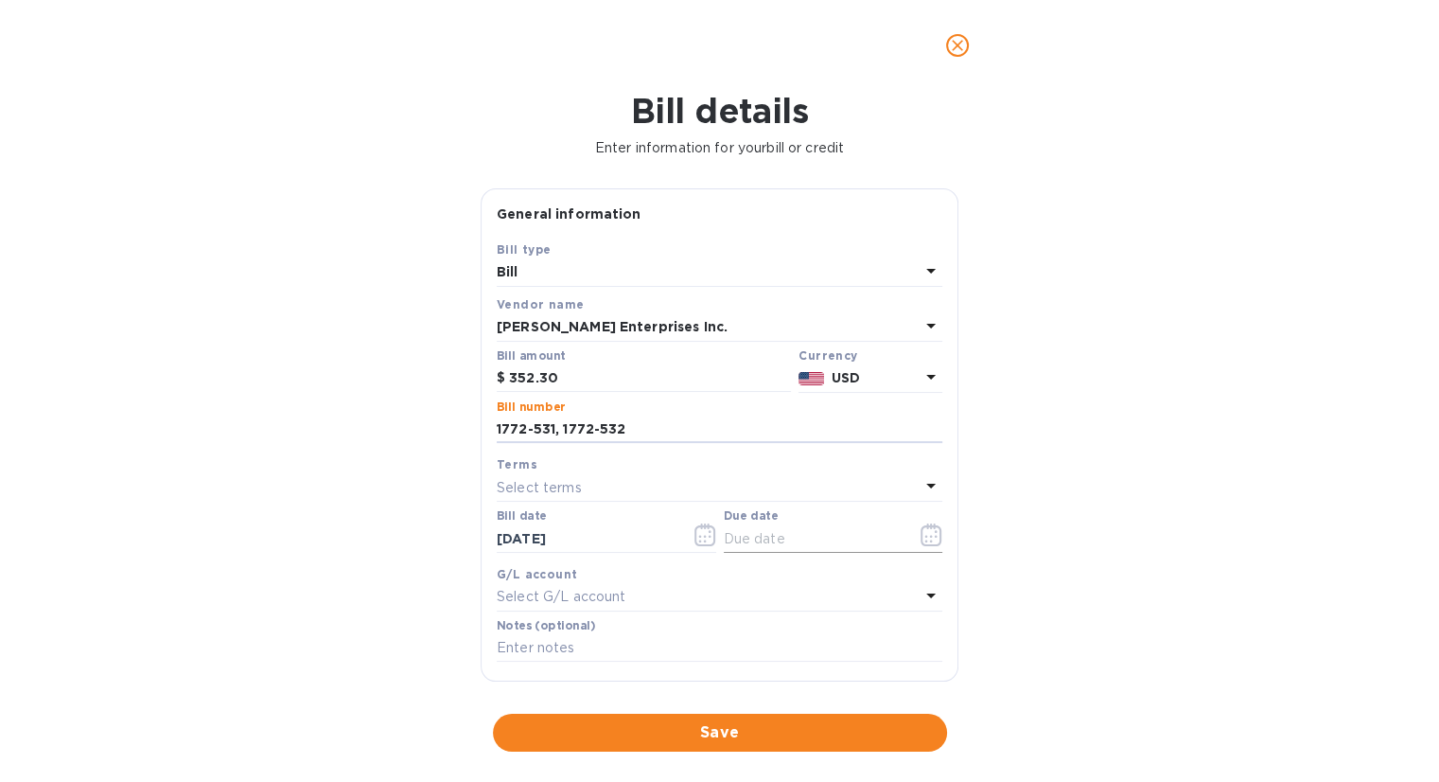
click at [927, 539] on icon "button" at bounding box center [932, 534] width 22 height 23
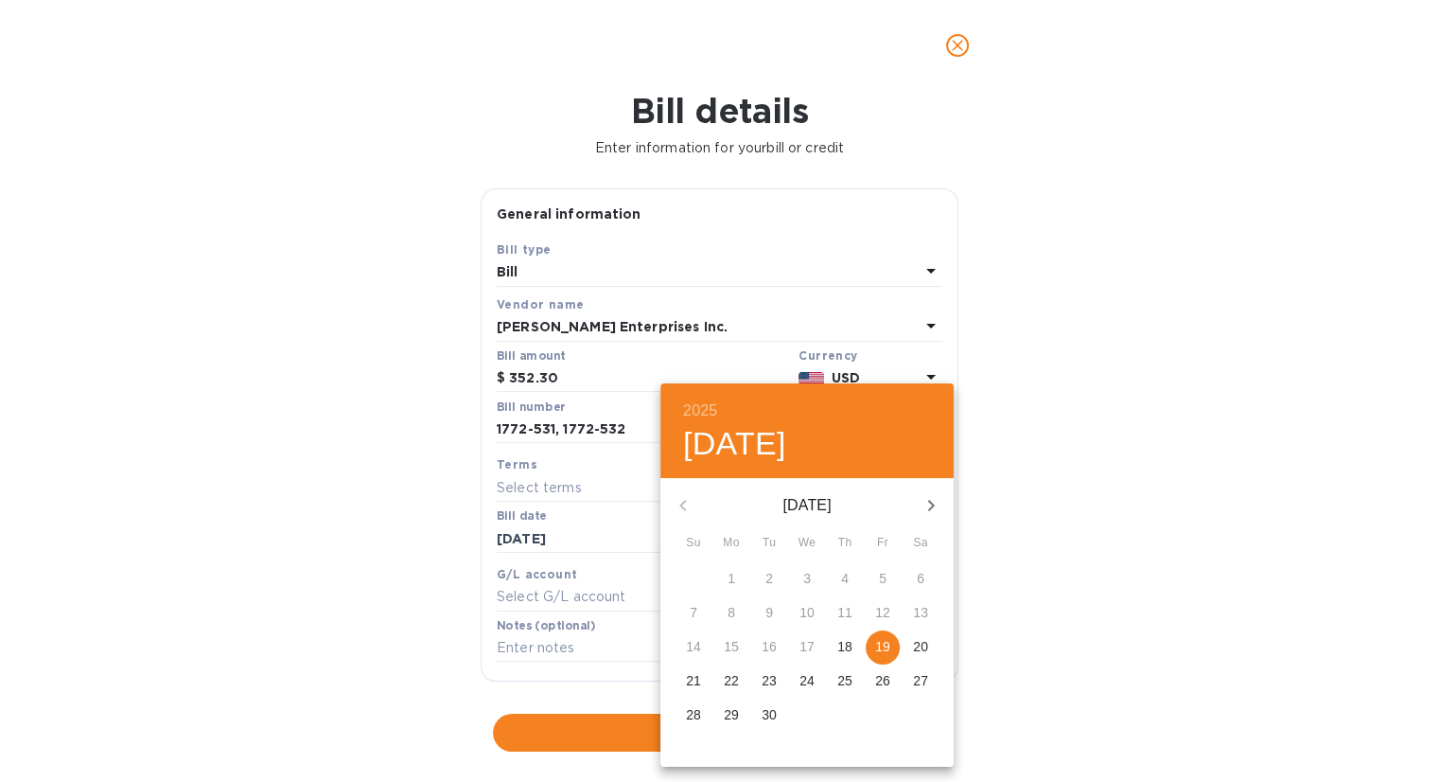
click at [882, 644] on p "19" at bounding box center [882, 646] width 15 height 19
type input "[DATE]"
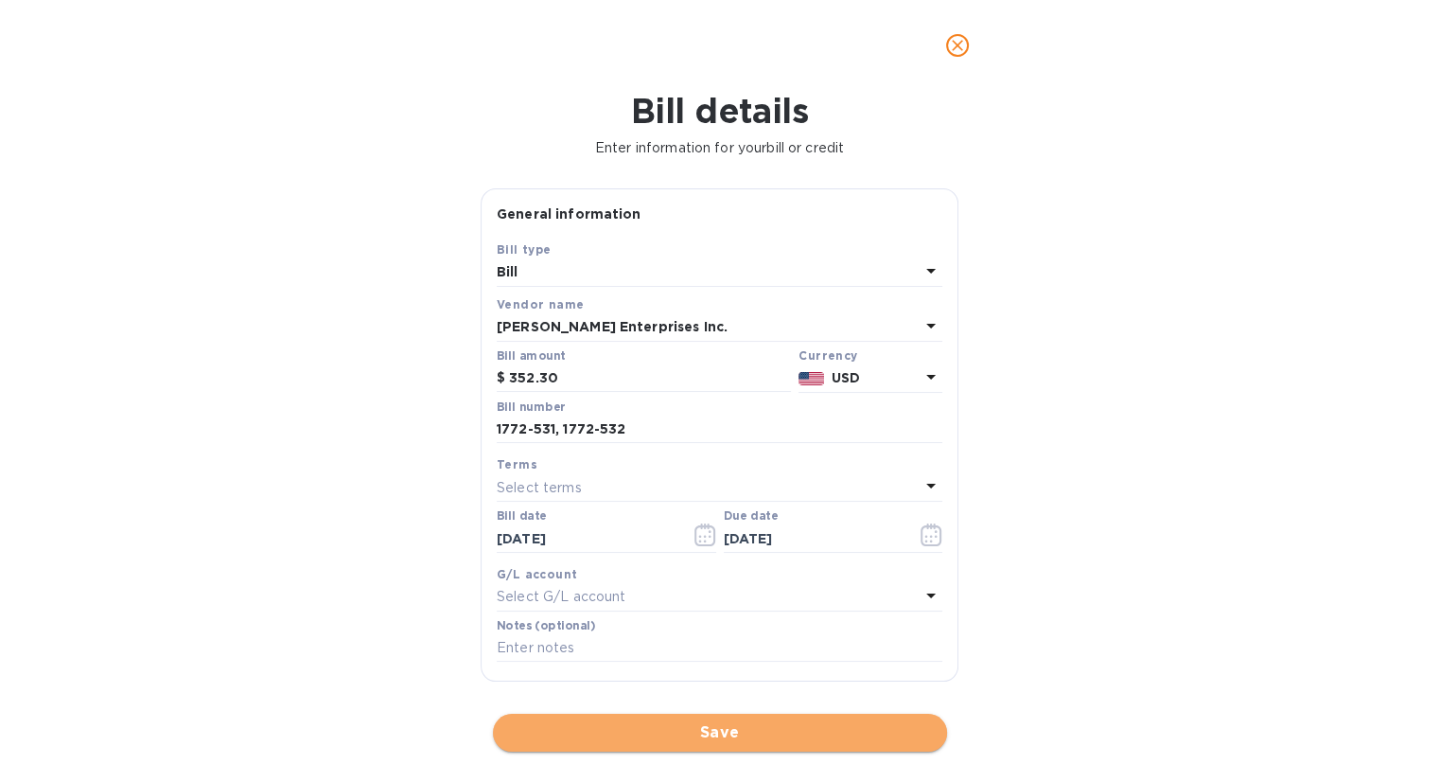
click at [670, 735] on span "Save" at bounding box center [720, 732] width 424 height 23
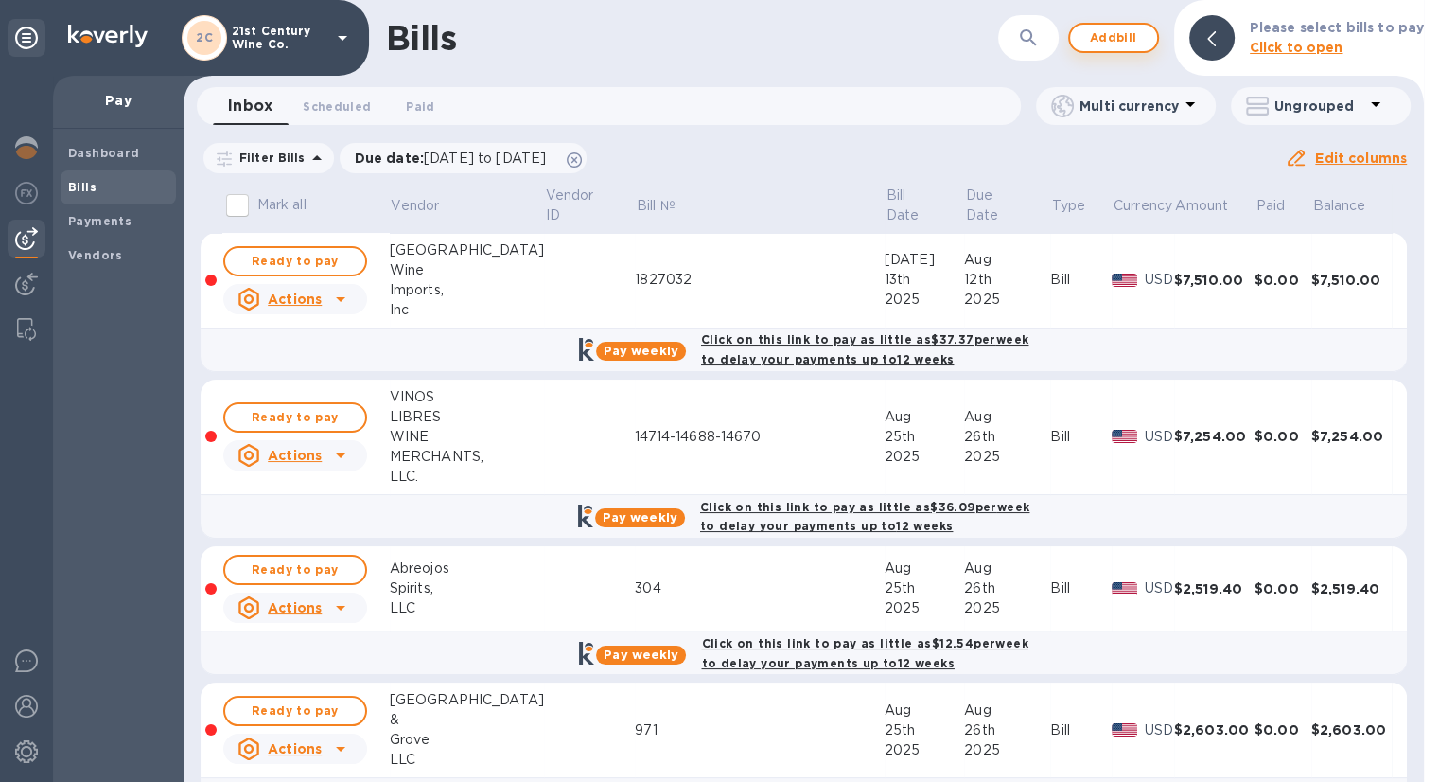
click at [1126, 44] on span "Add bill" at bounding box center [1113, 37] width 57 height 23
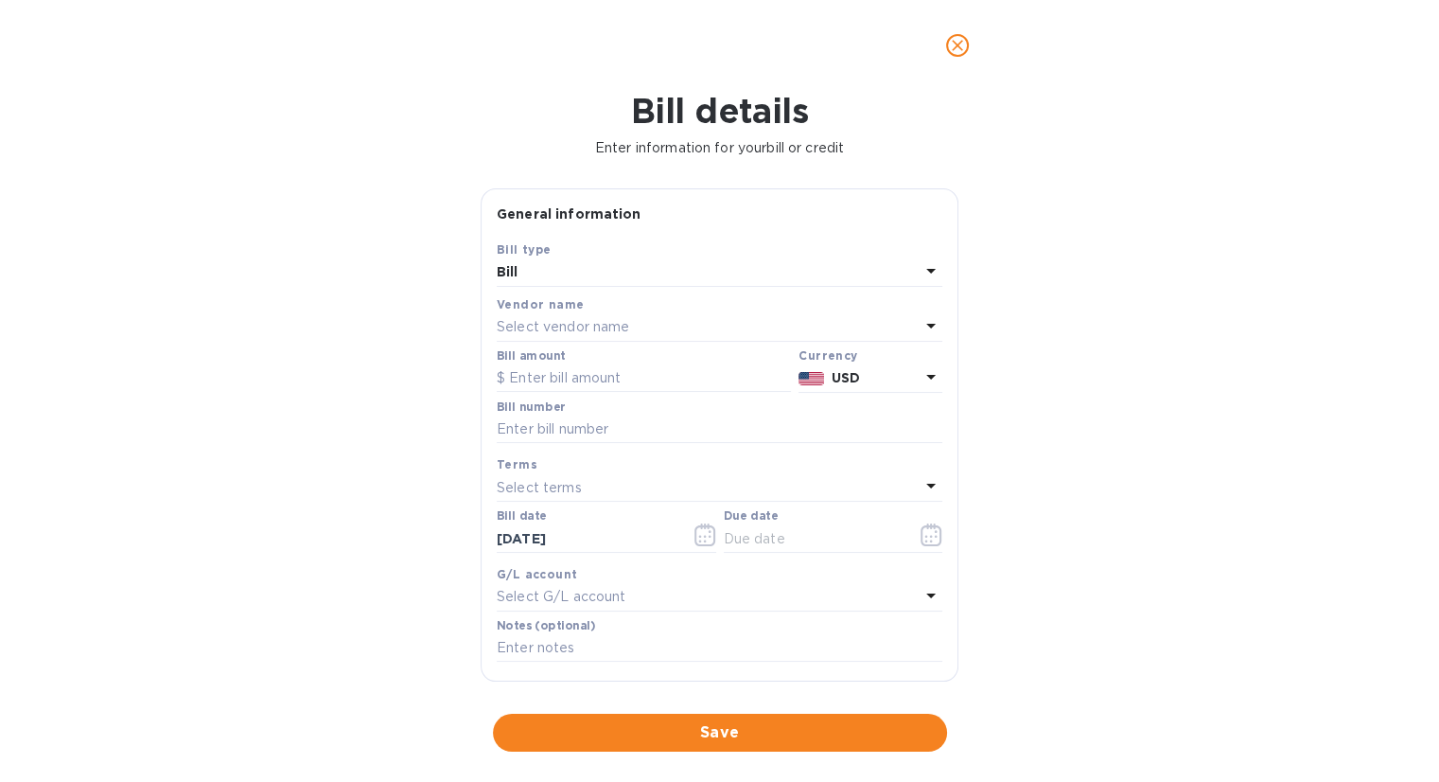
click at [577, 315] on div "Select vendor name" at bounding box center [708, 327] width 423 height 26
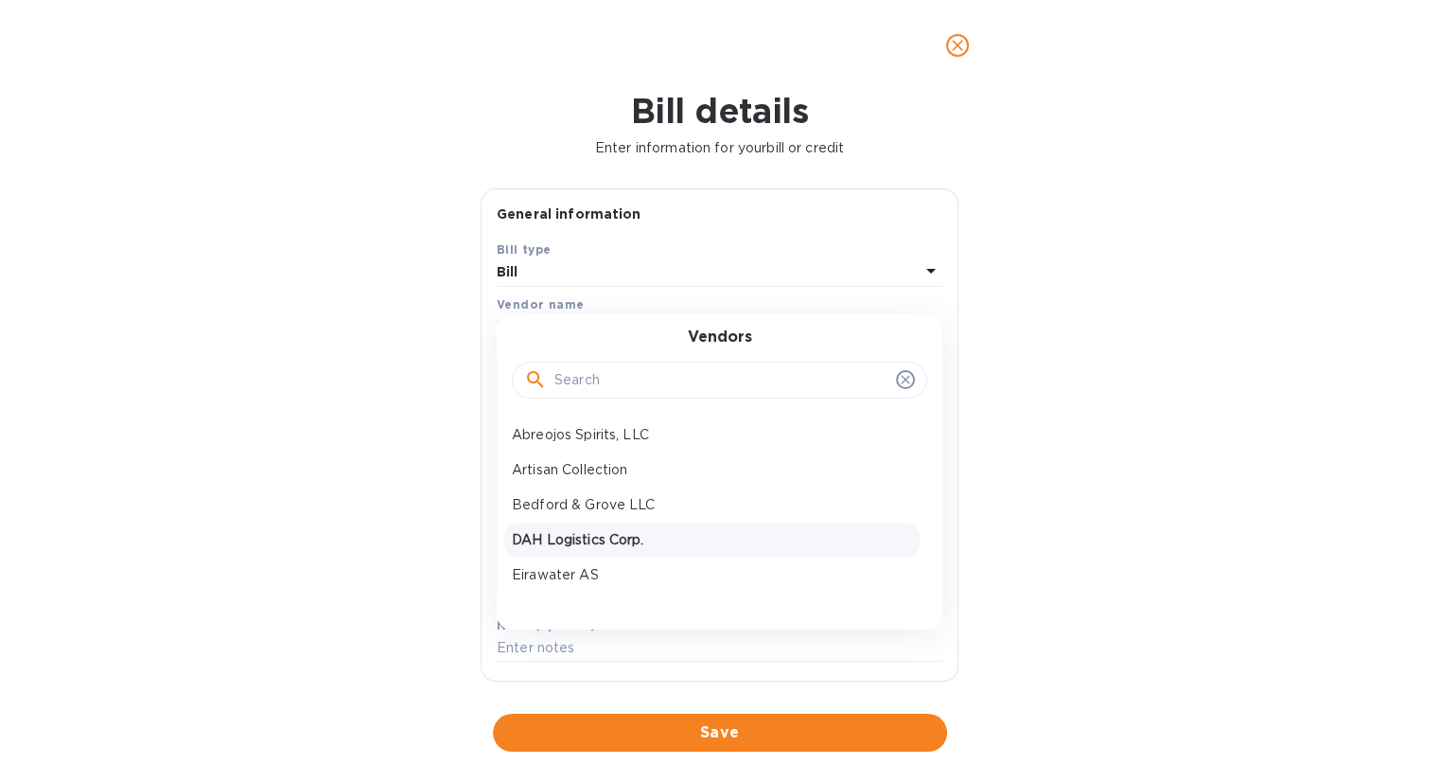
click at [583, 535] on p "DAH Logistics Corp." at bounding box center [712, 540] width 400 height 20
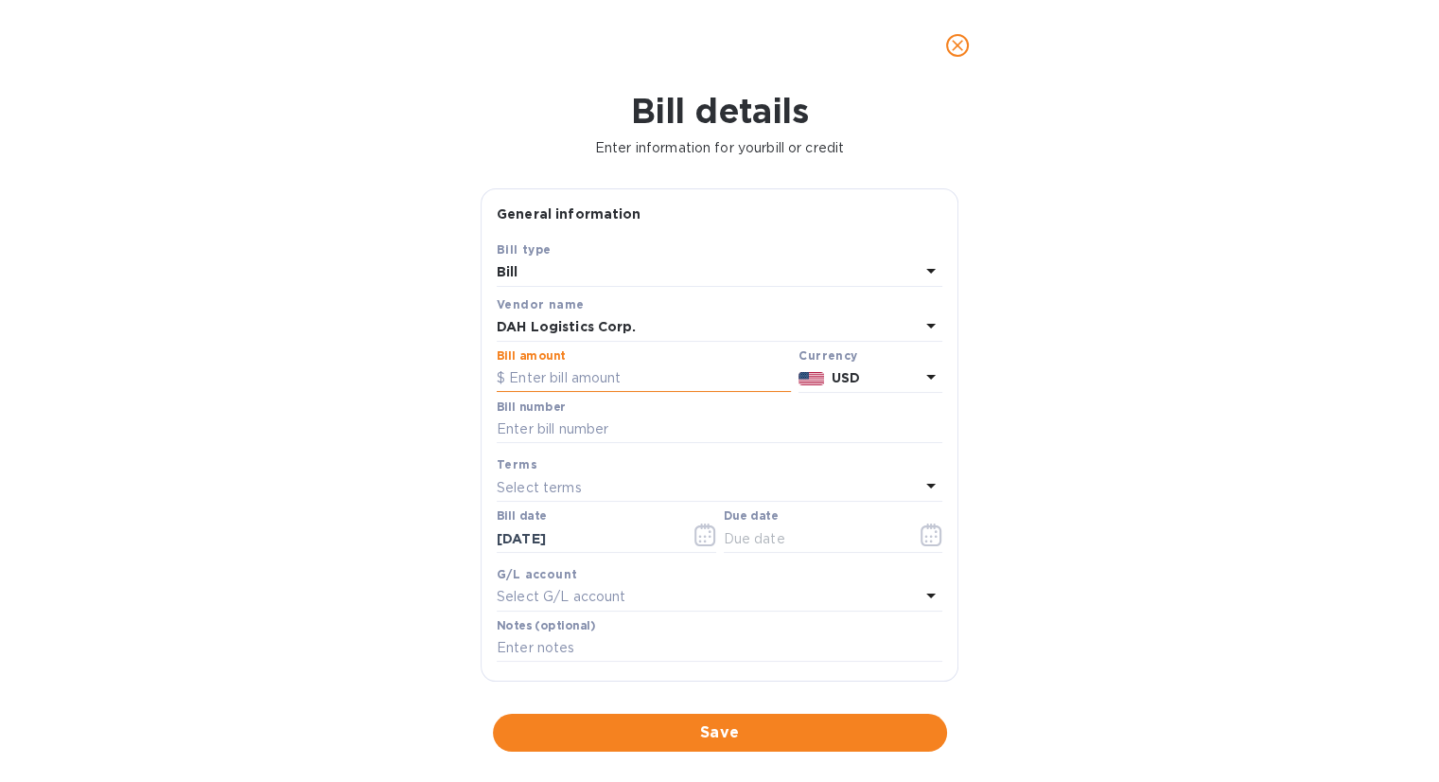
click at [601, 376] on input "text" at bounding box center [644, 378] width 294 height 28
type input "126.25"
click at [555, 433] on input "text" at bounding box center [720, 429] width 446 height 28
type input "2159-2171"
click at [909, 539] on button "button" at bounding box center [931, 534] width 44 height 45
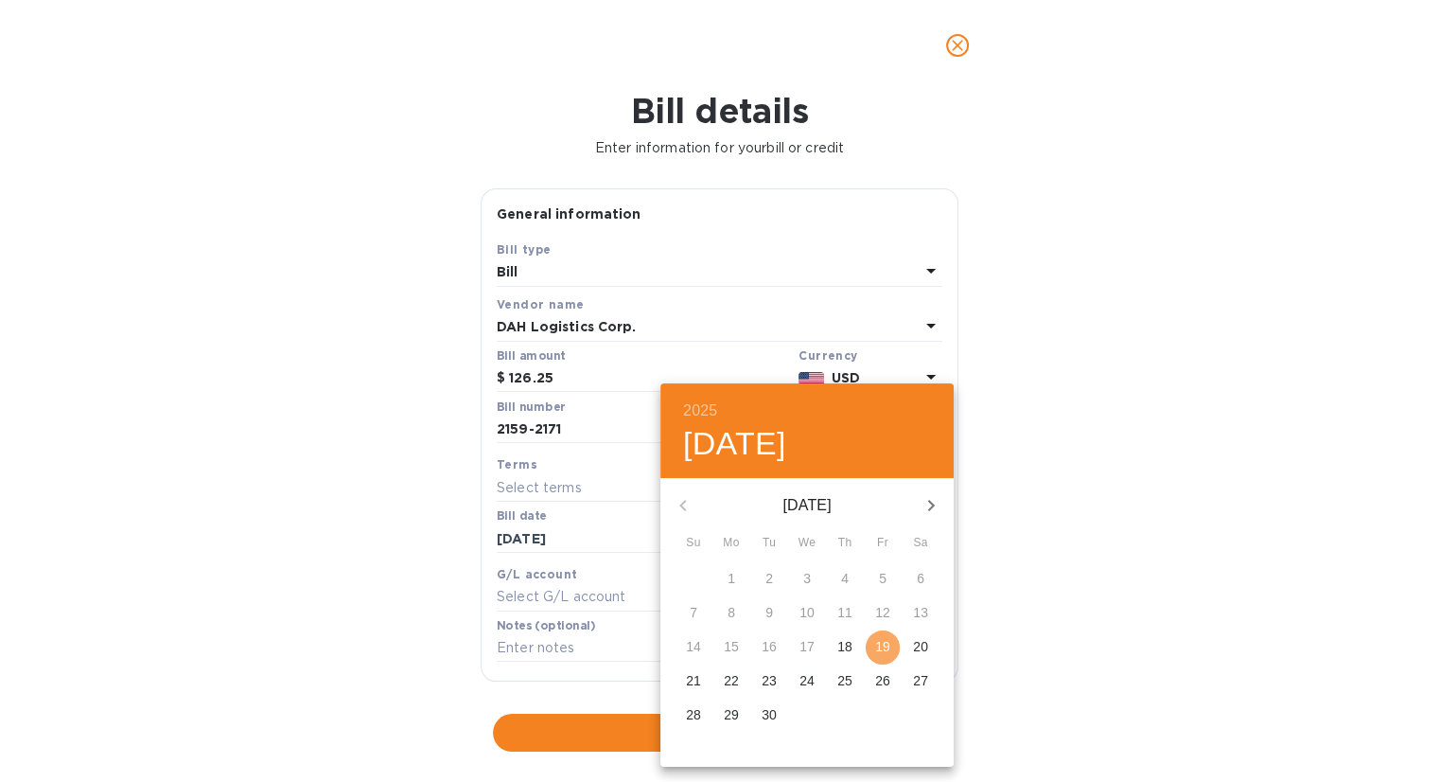
click at [875, 648] on p "19" at bounding box center [882, 646] width 15 height 19
type input "[DATE]"
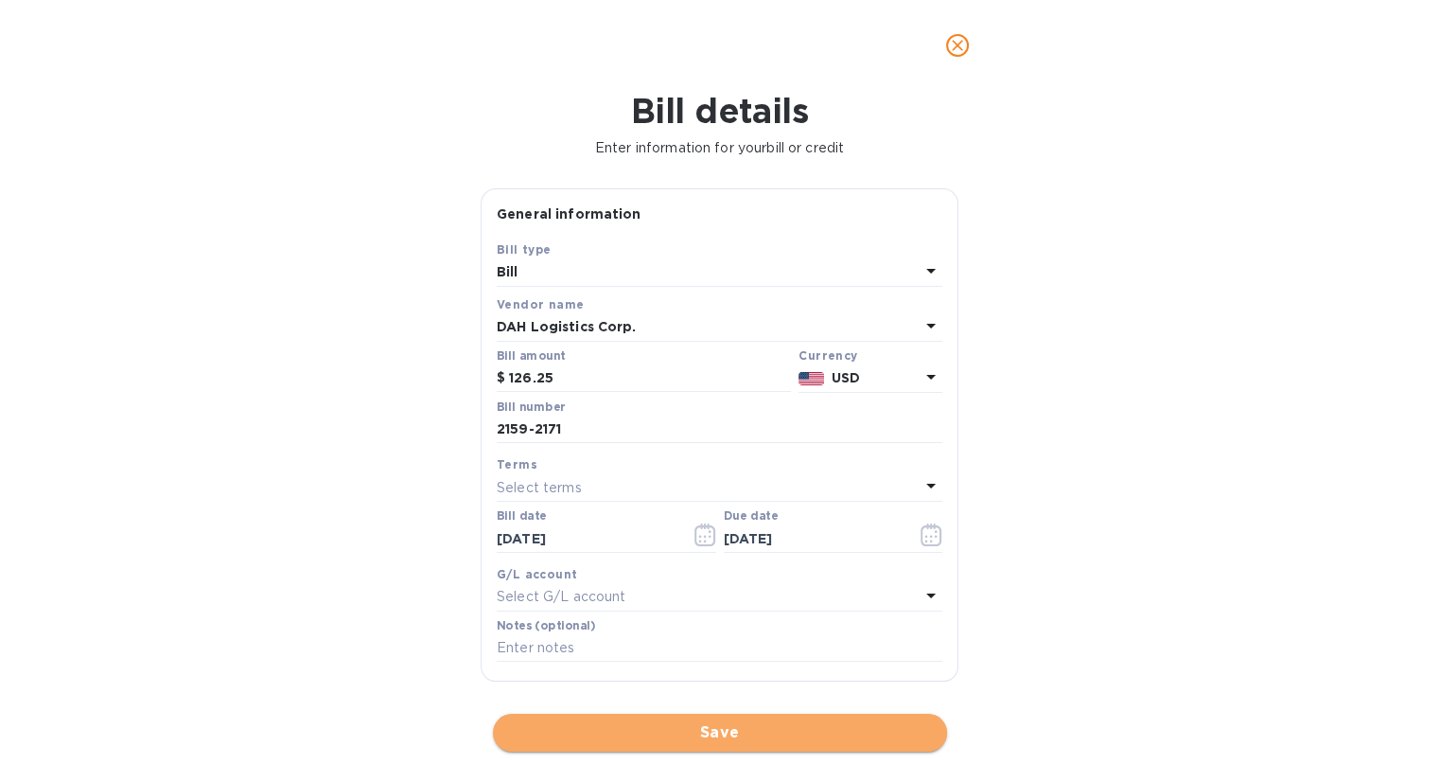
click at [740, 733] on span "Save" at bounding box center [720, 732] width 424 height 23
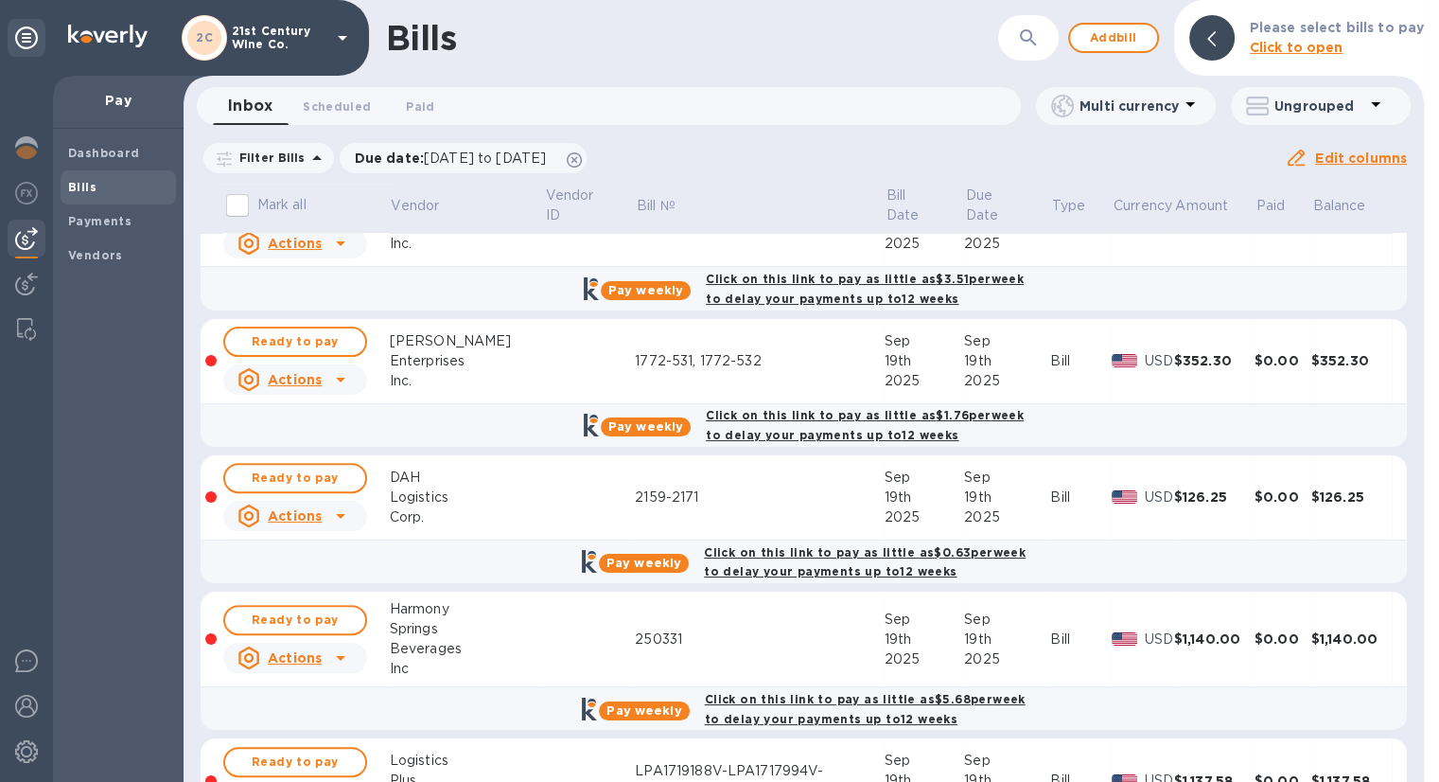
scroll to position [751, 0]
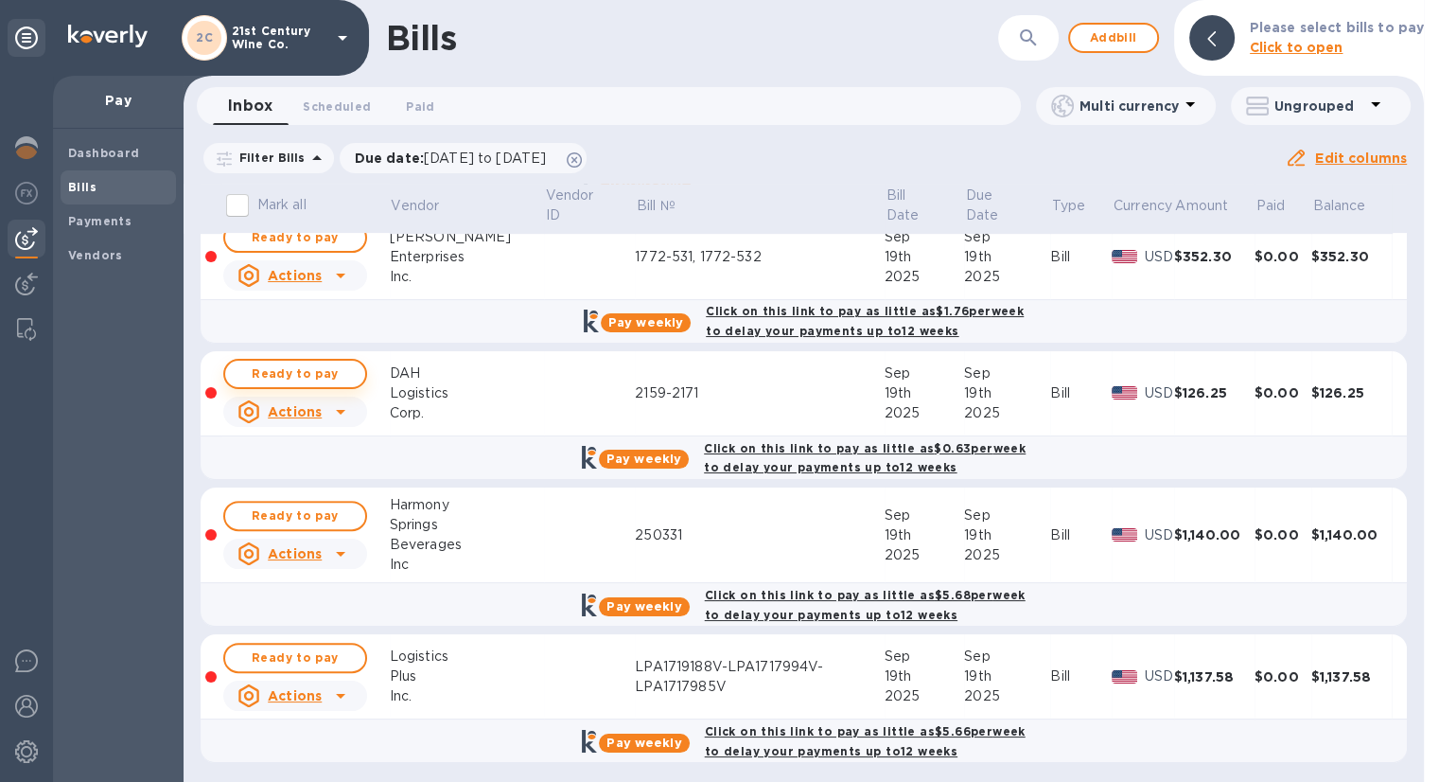
click at [351, 367] on button "Ready to pay" at bounding box center [295, 374] width 144 height 30
click at [333, 365] on span "Ready to pay" at bounding box center [295, 373] width 110 height 23
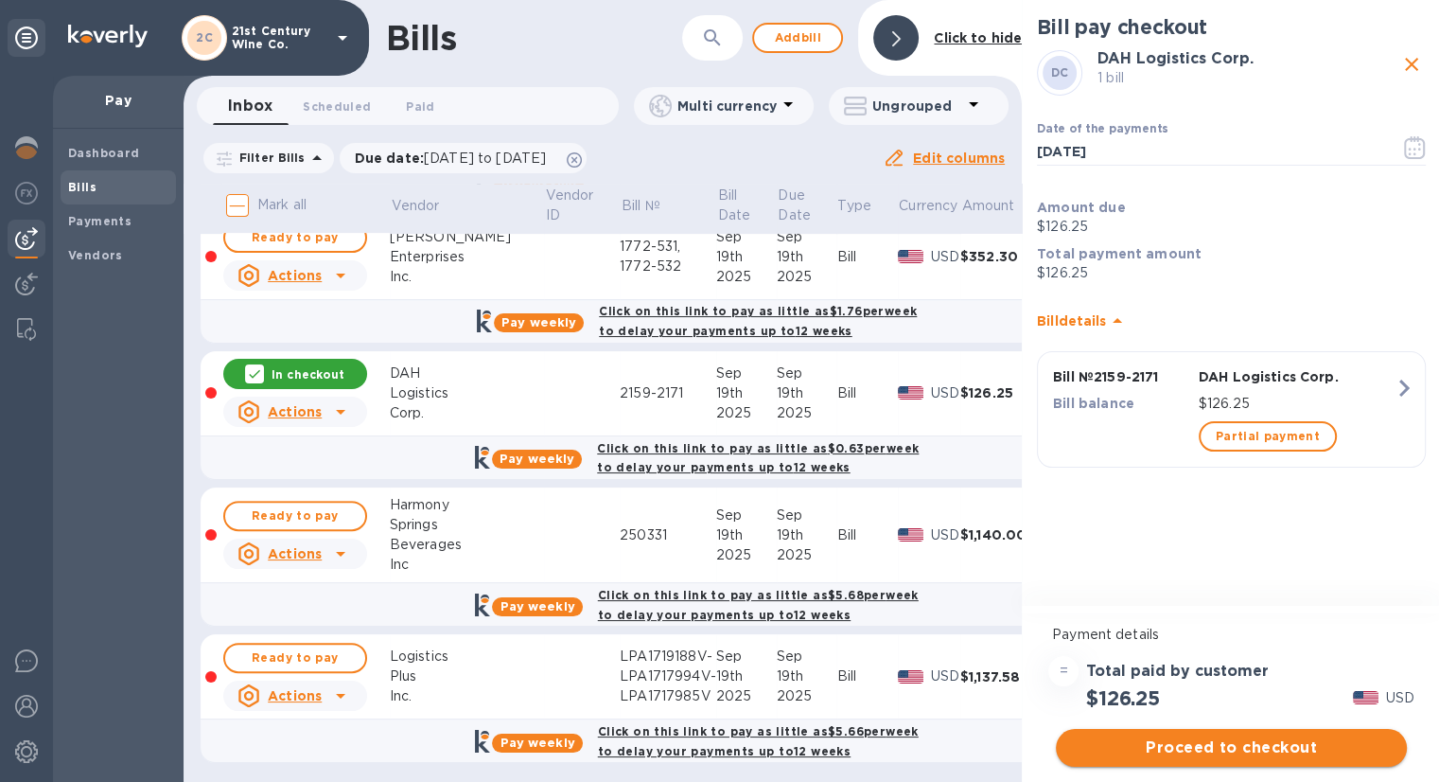
click at [1234, 747] on span "Proceed to checkout" at bounding box center [1231, 747] width 321 height 23
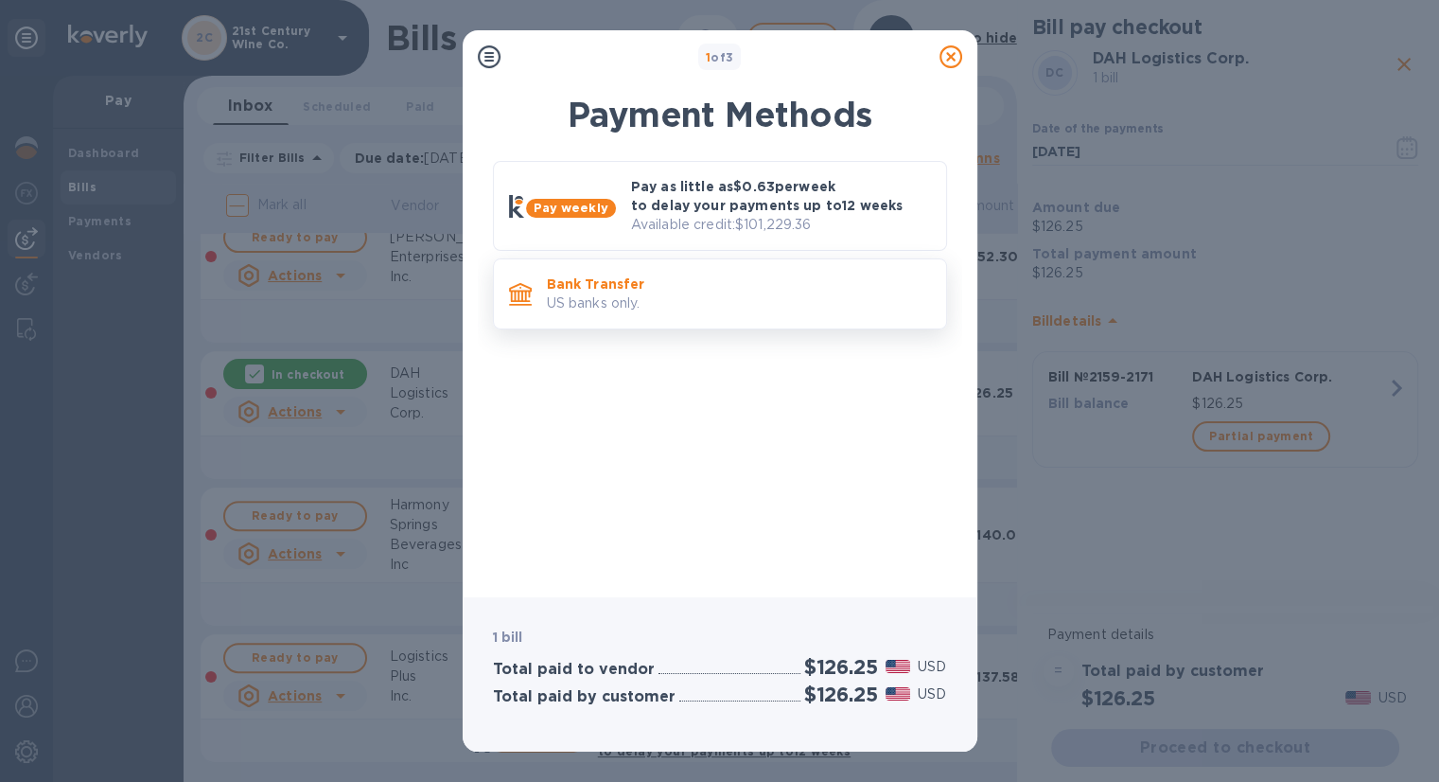
click at [680, 310] on p "US banks only." at bounding box center [739, 303] width 384 height 20
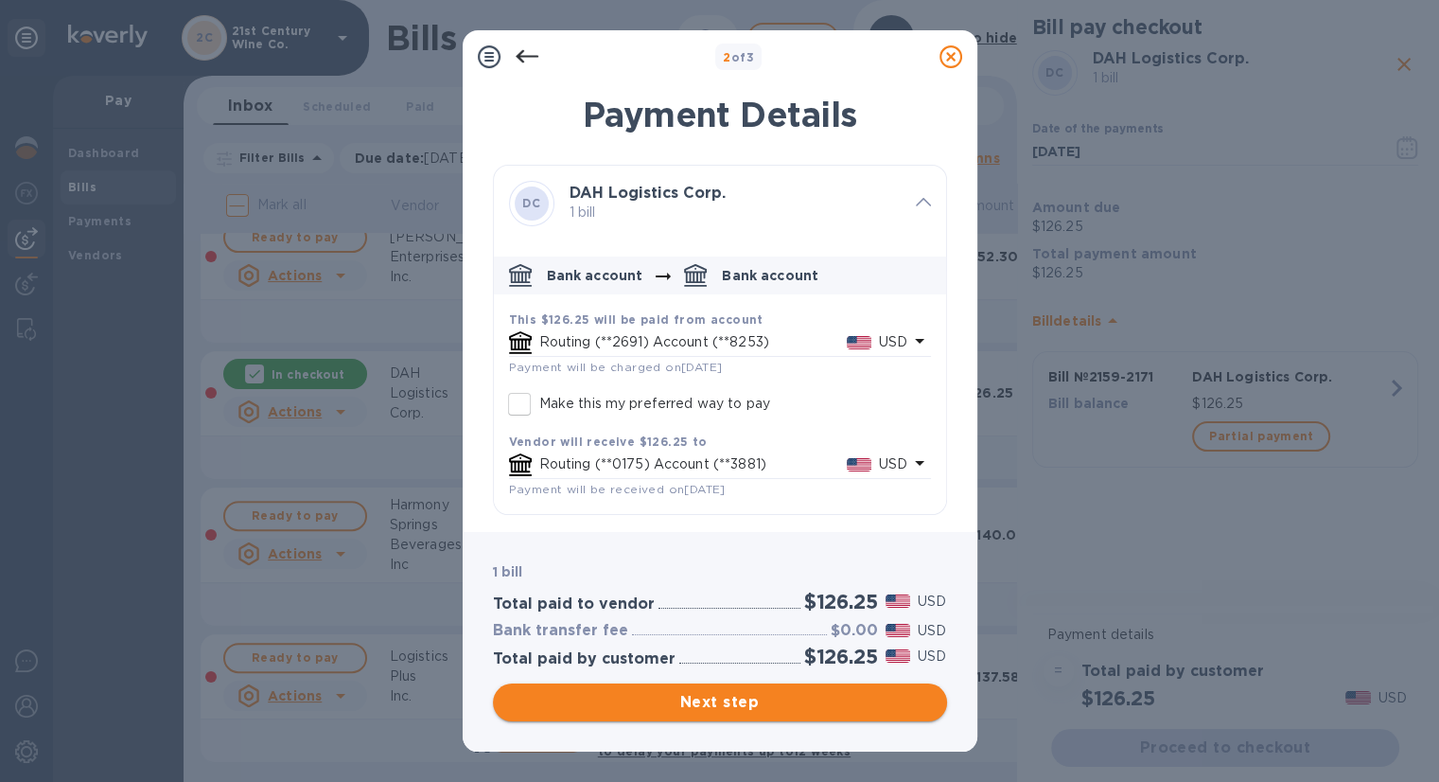
click at [719, 699] on span "Next step" at bounding box center [720, 702] width 424 height 23
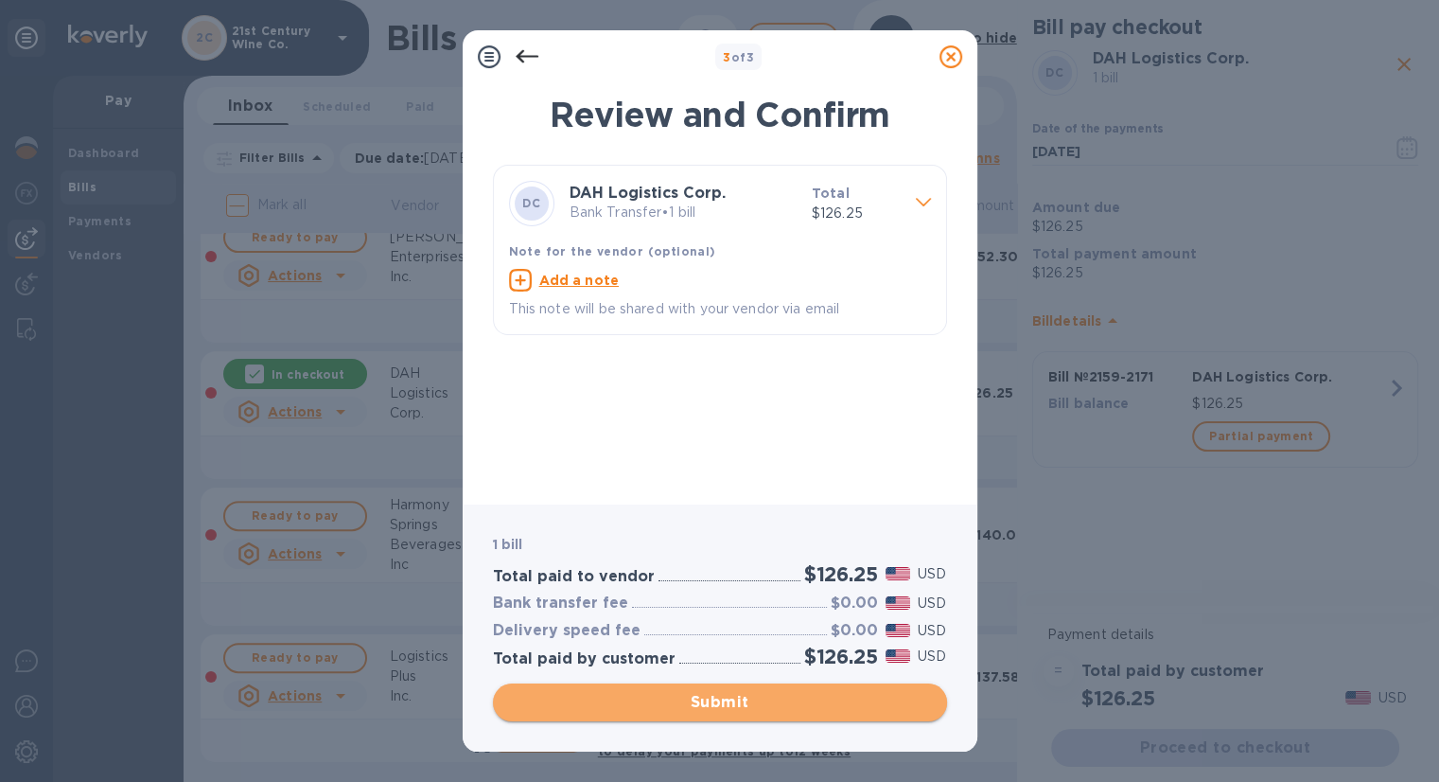
click at [719, 699] on span "Submit" at bounding box center [720, 702] width 424 height 23
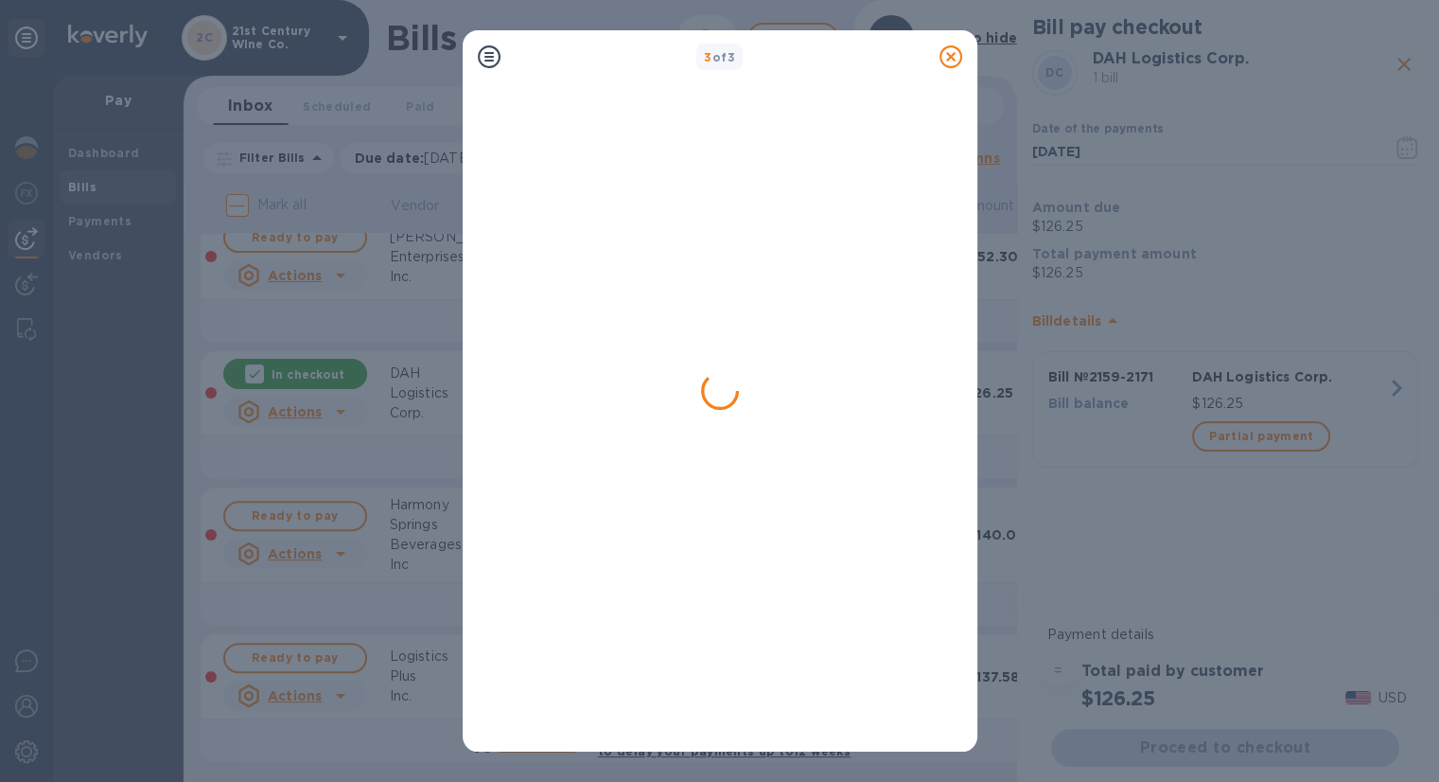
scroll to position [0, 0]
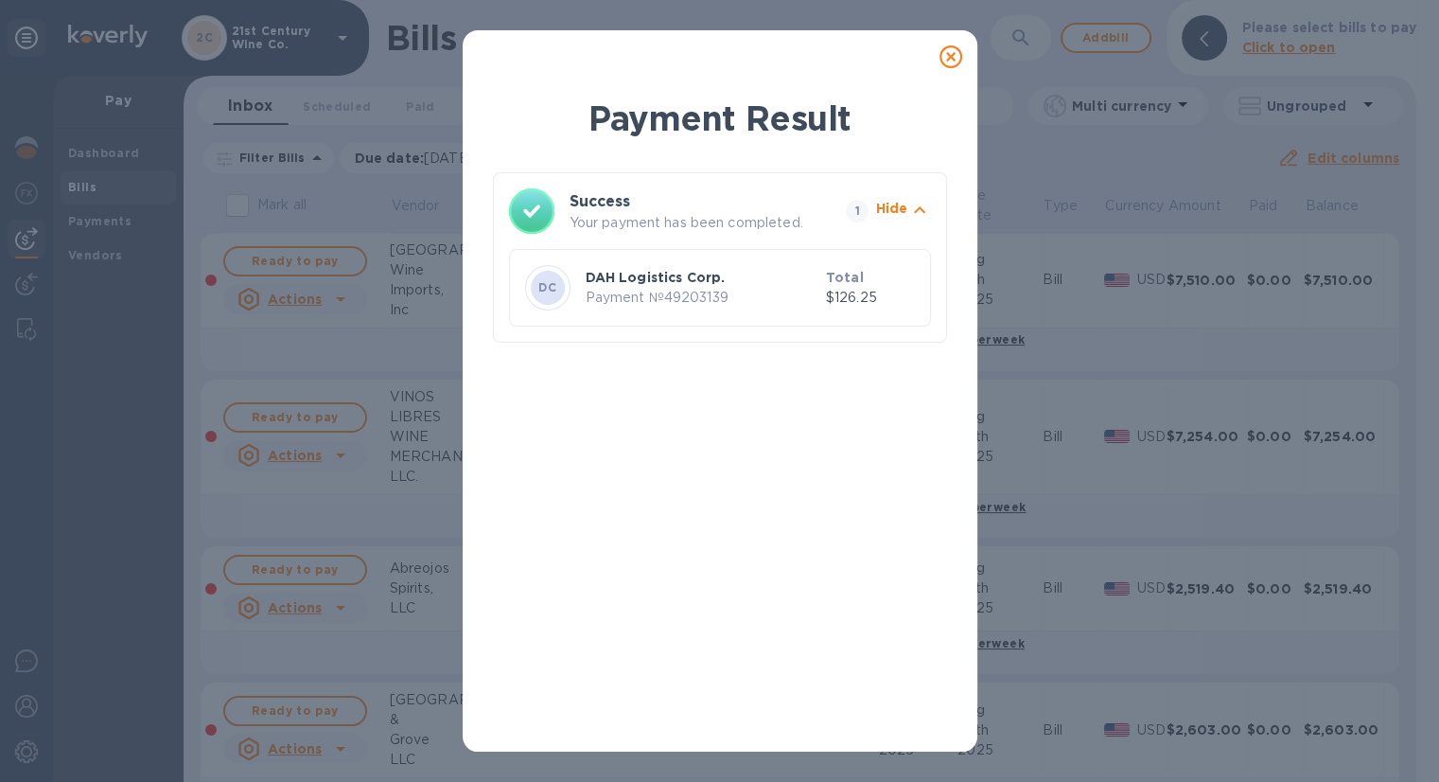
click at [949, 54] on icon at bounding box center [951, 56] width 23 height 23
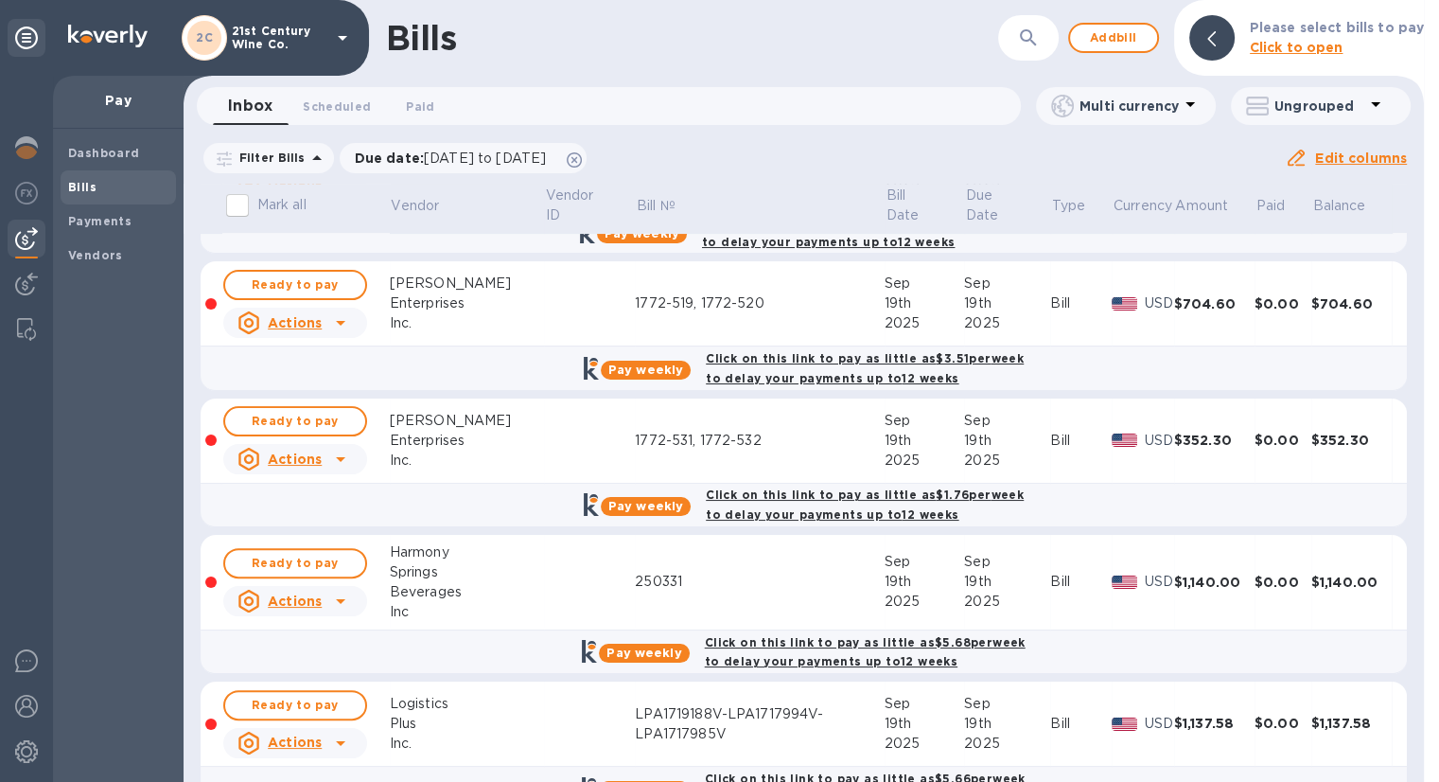
scroll to position [615, 0]
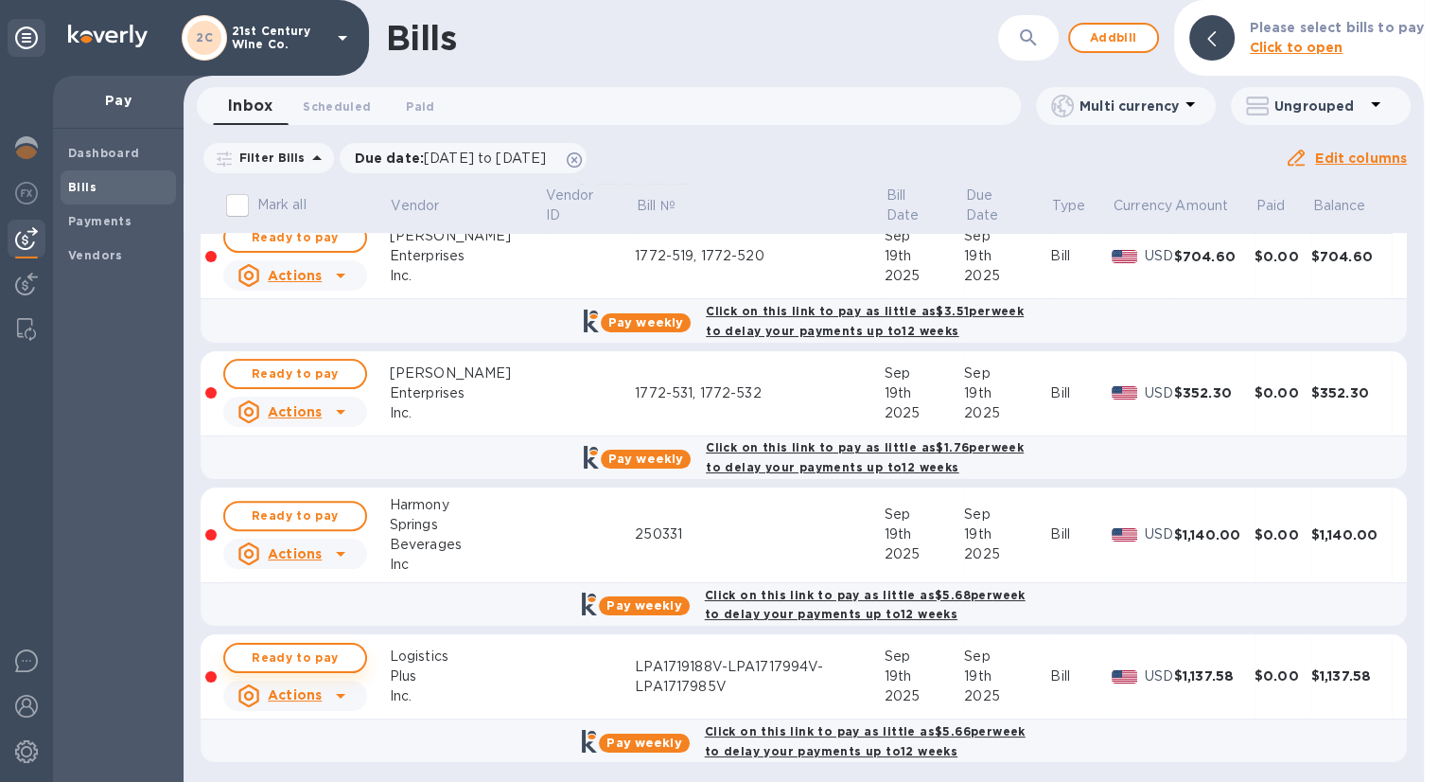
click at [348, 649] on span "Ready to pay" at bounding box center [295, 657] width 110 height 23
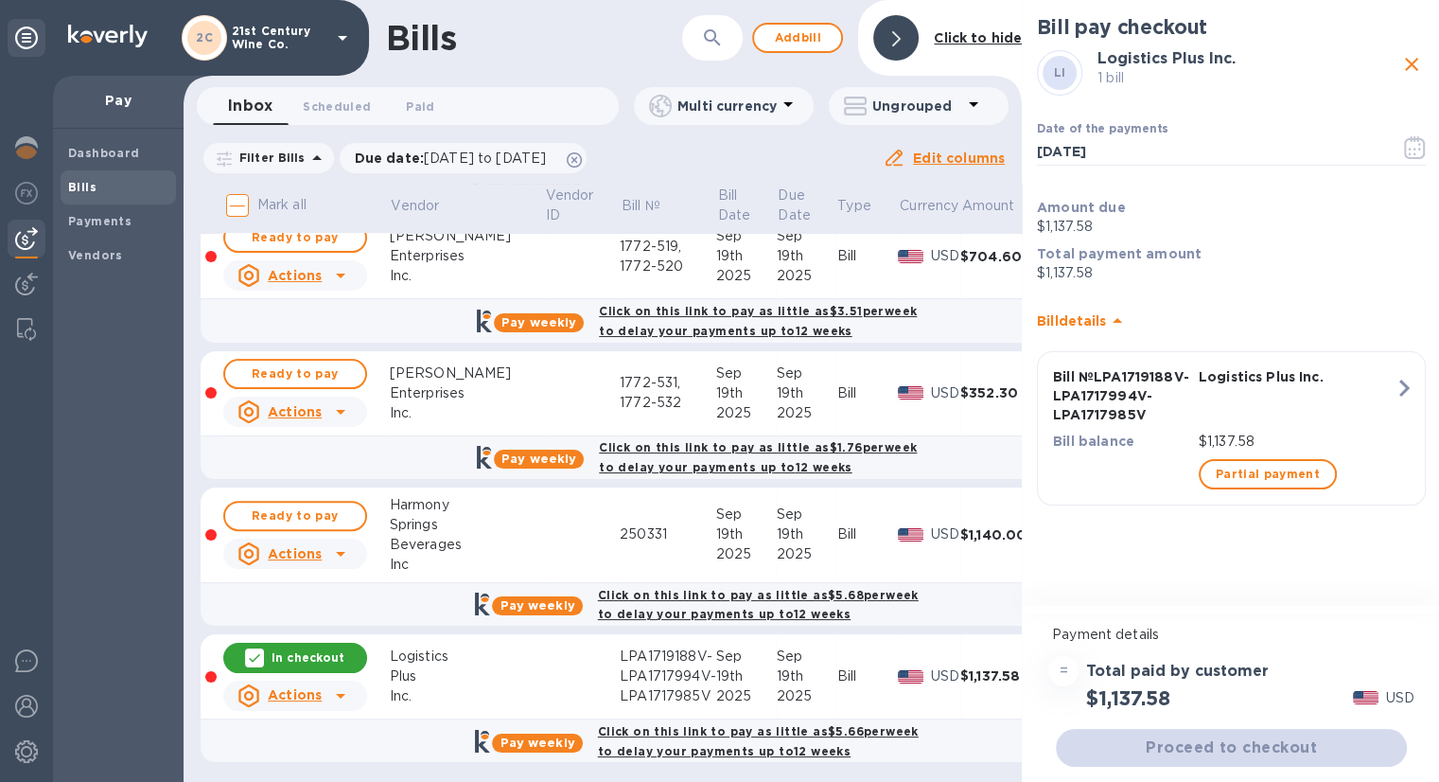
click at [1189, 744] on div "Proceed to checkout" at bounding box center [1231, 747] width 359 height 45
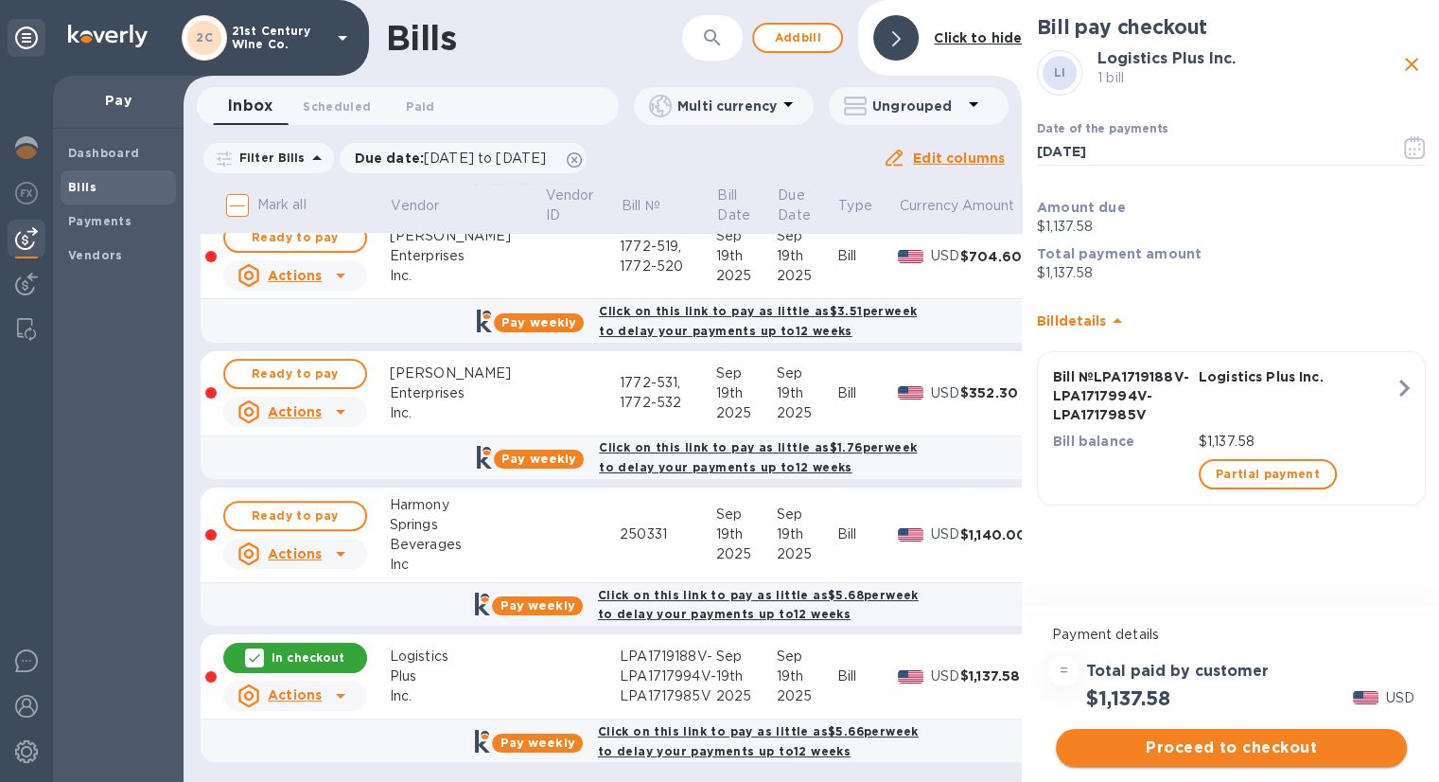
click at [1188, 744] on span "Proceed to checkout" at bounding box center [1231, 747] width 321 height 23
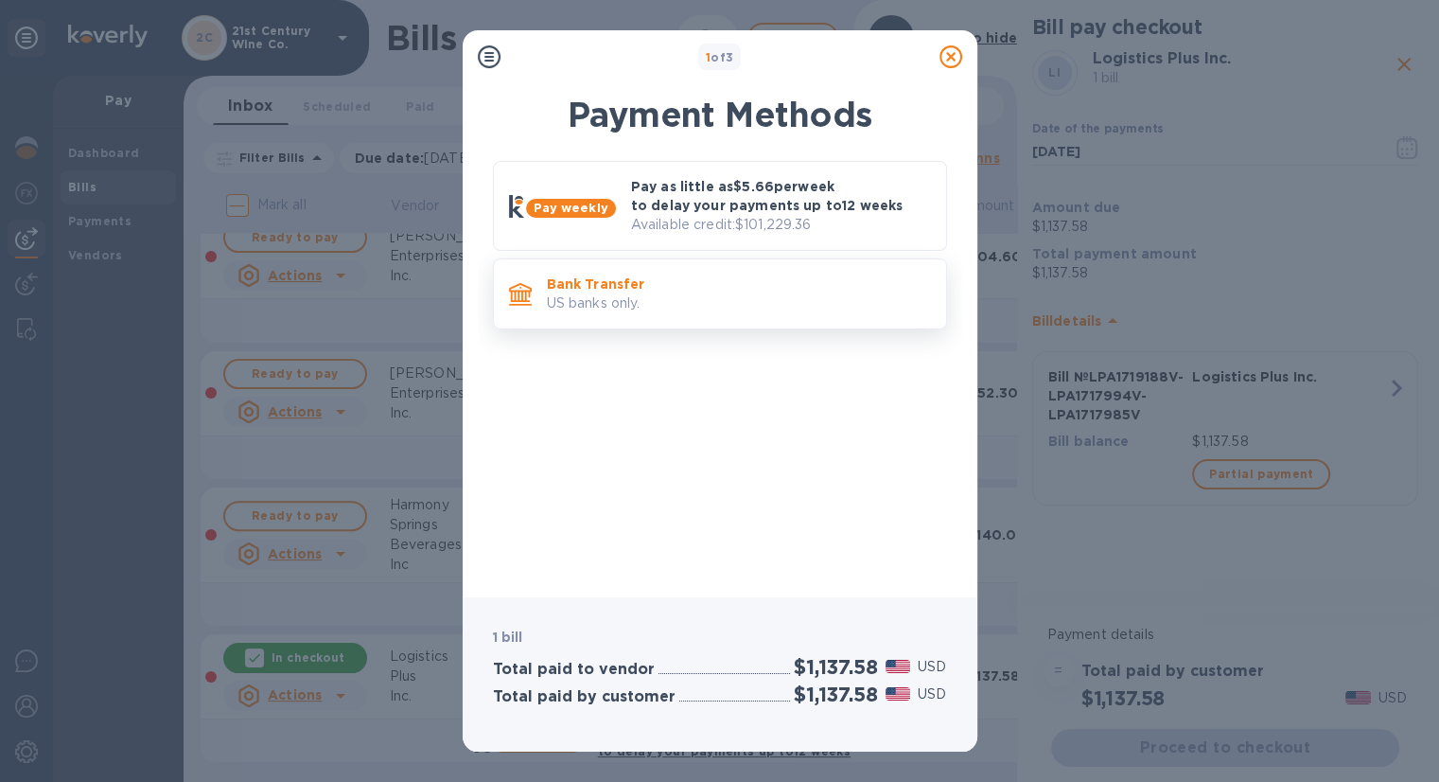
click at [688, 307] on p "US banks only." at bounding box center [739, 303] width 384 height 20
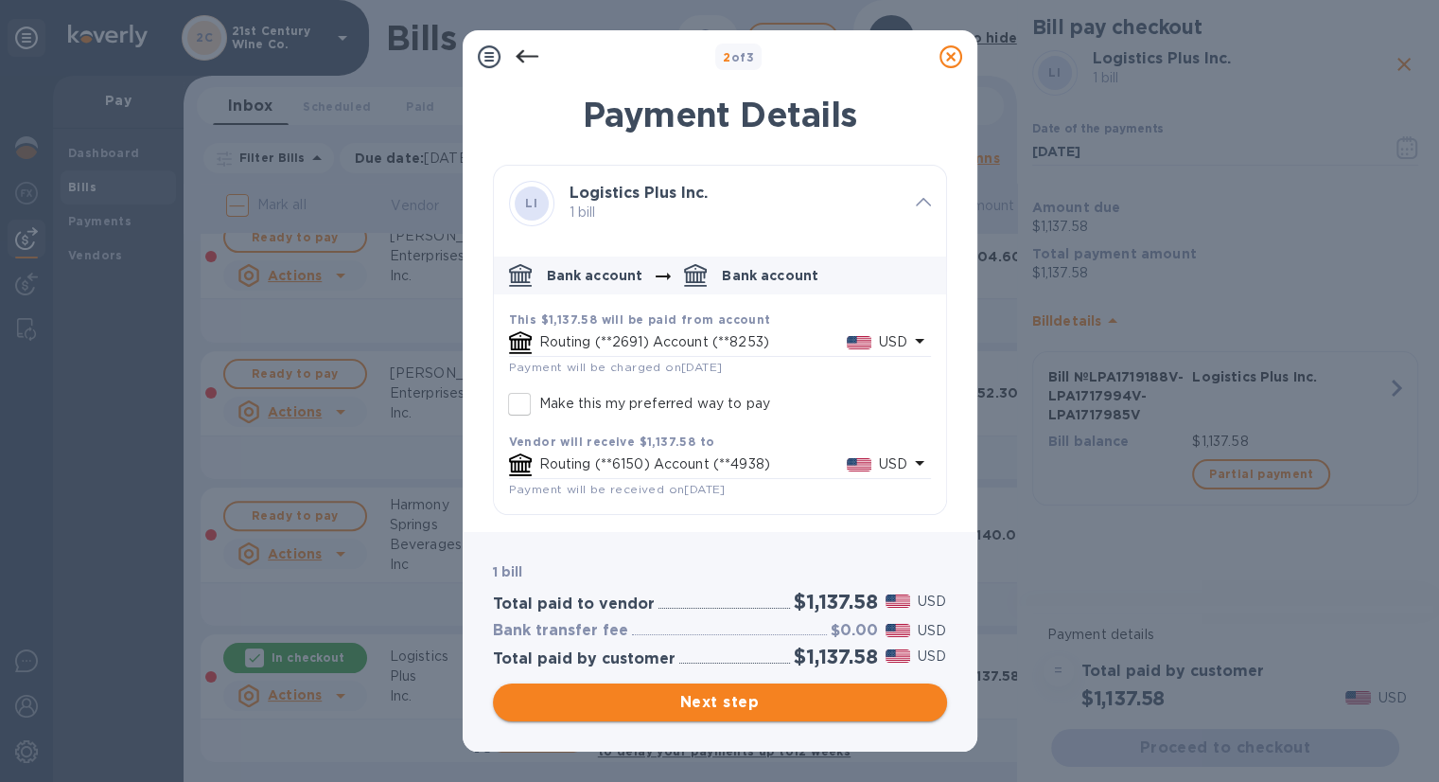
click at [776, 695] on span "Next step" at bounding box center [720, 702] width 424 height 23
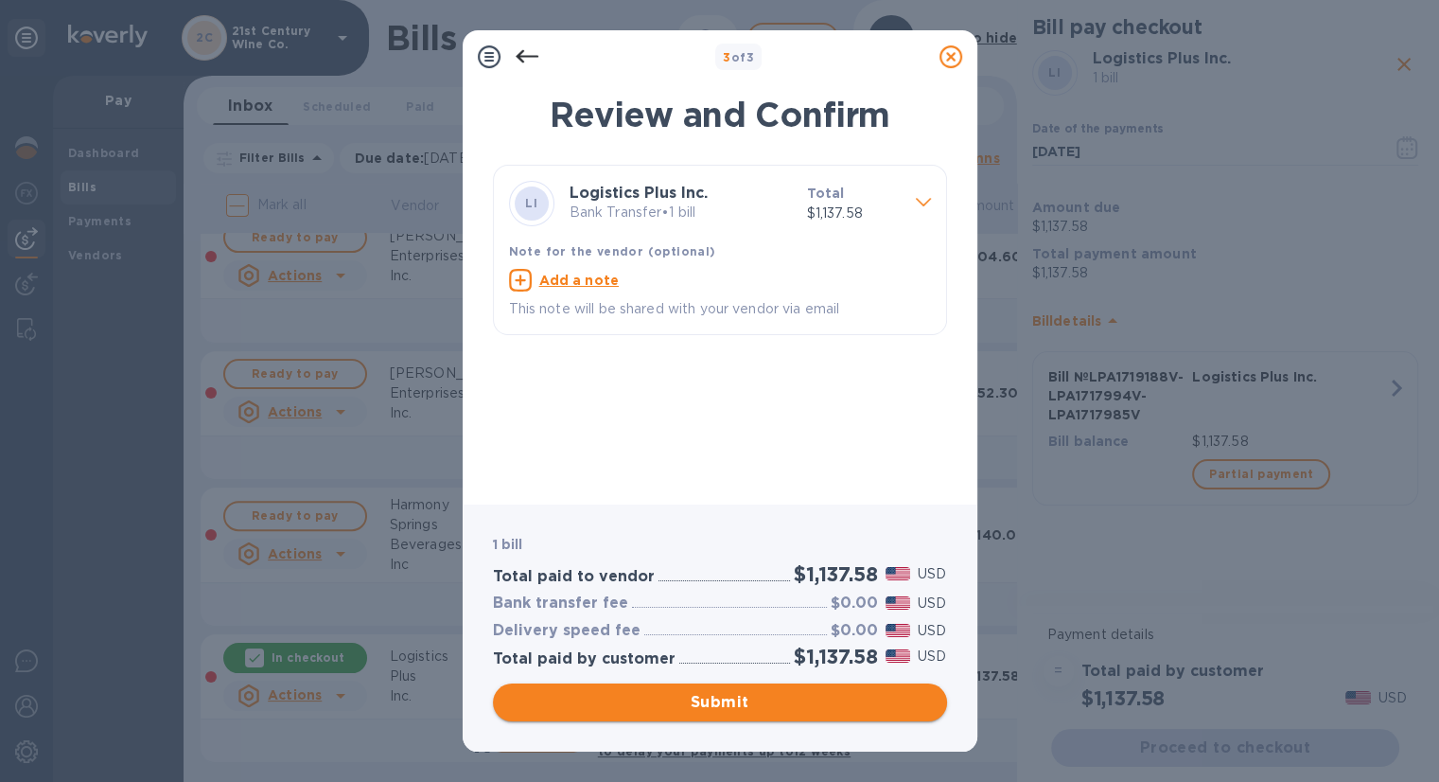
click at [776, 696] on span "Submit" at bounding box center [720, 702] width 424 height 23
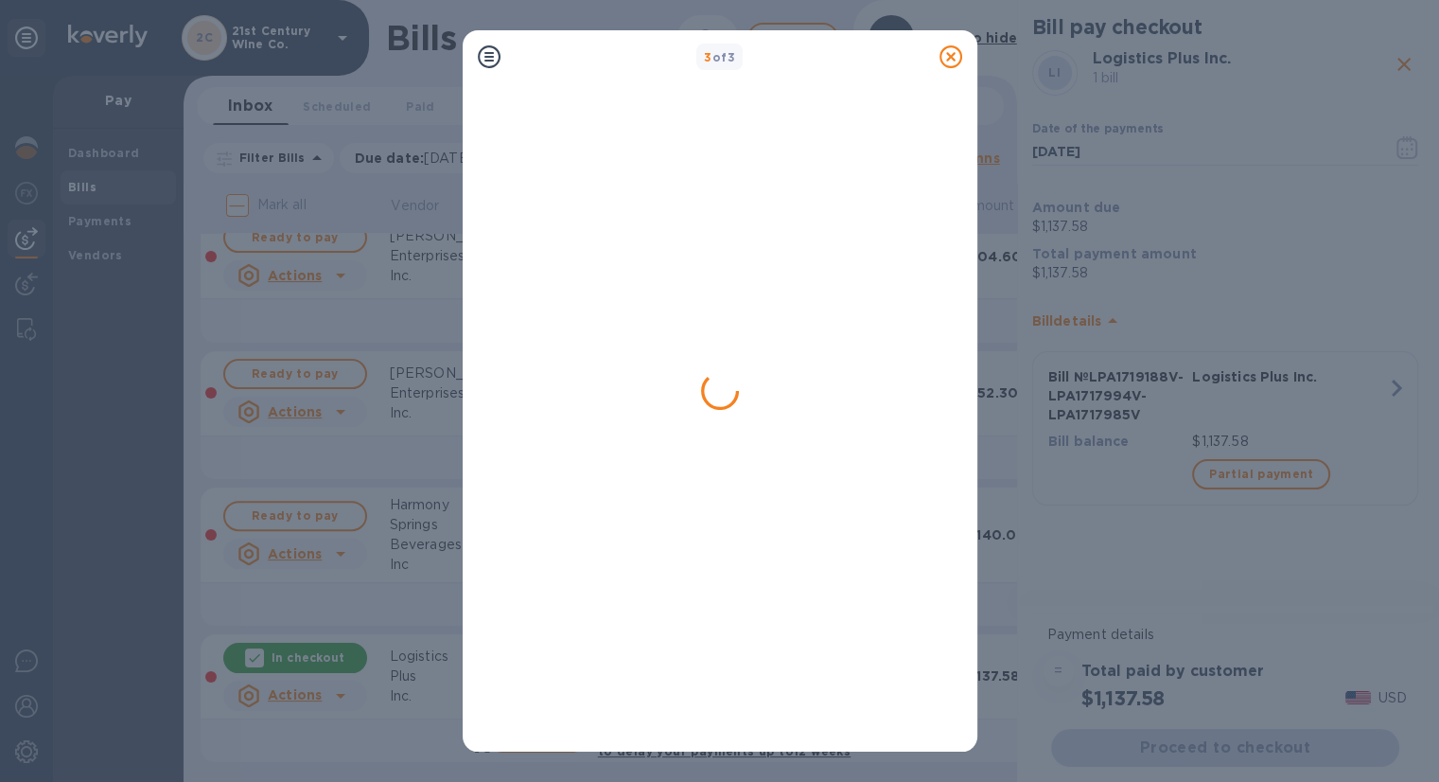
scroll to position [0, 0]
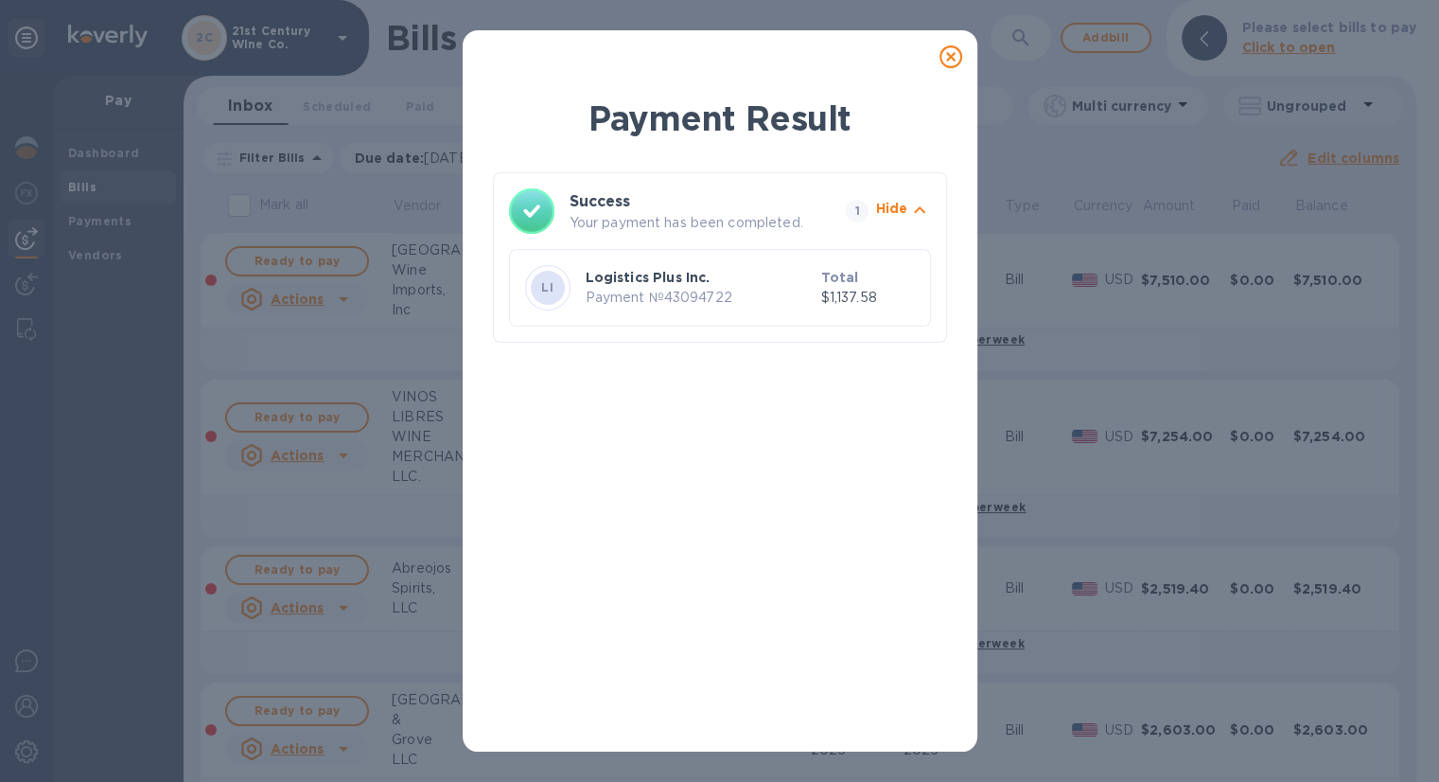
click at [943, 59] on icon at bounding box center [951, 56] width 23 height 23
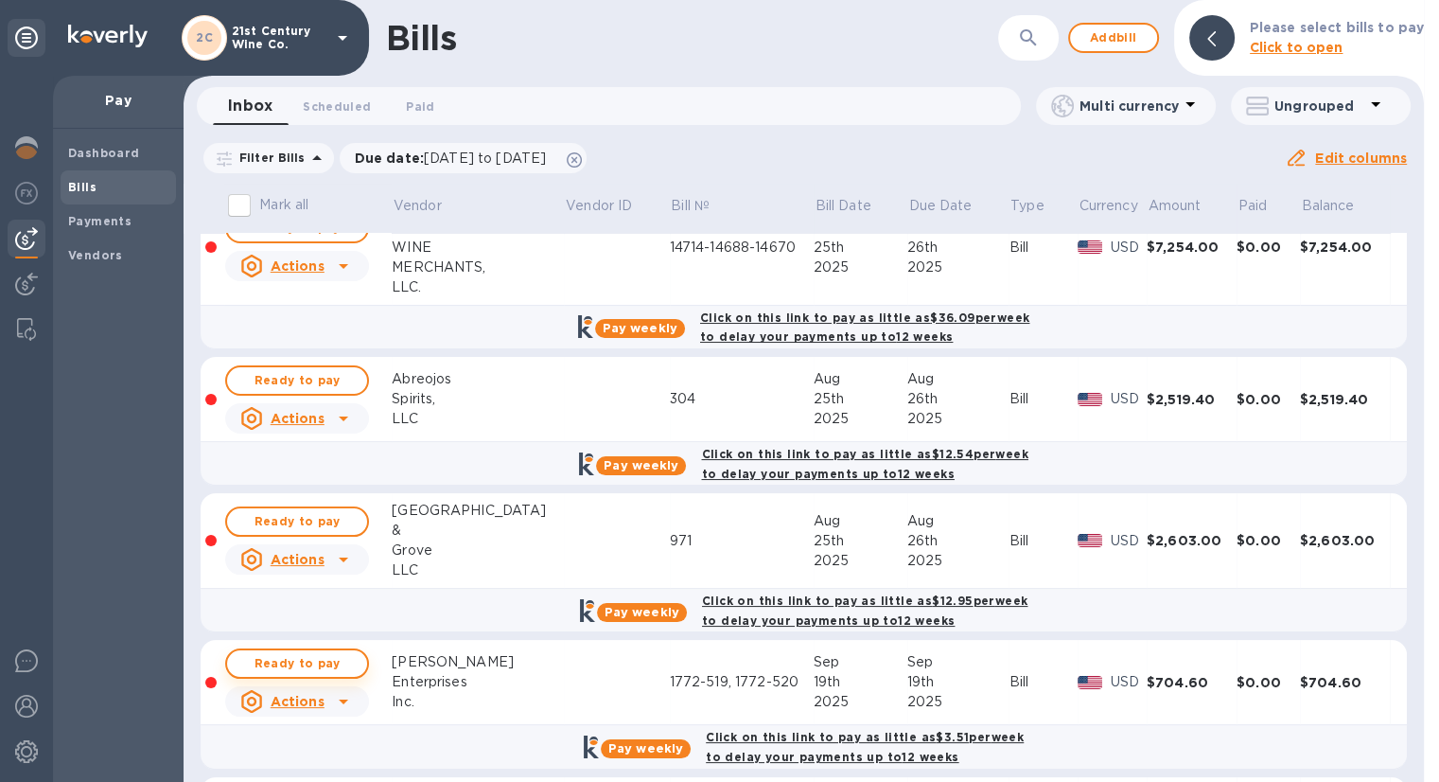
scroll to position [473, 0]
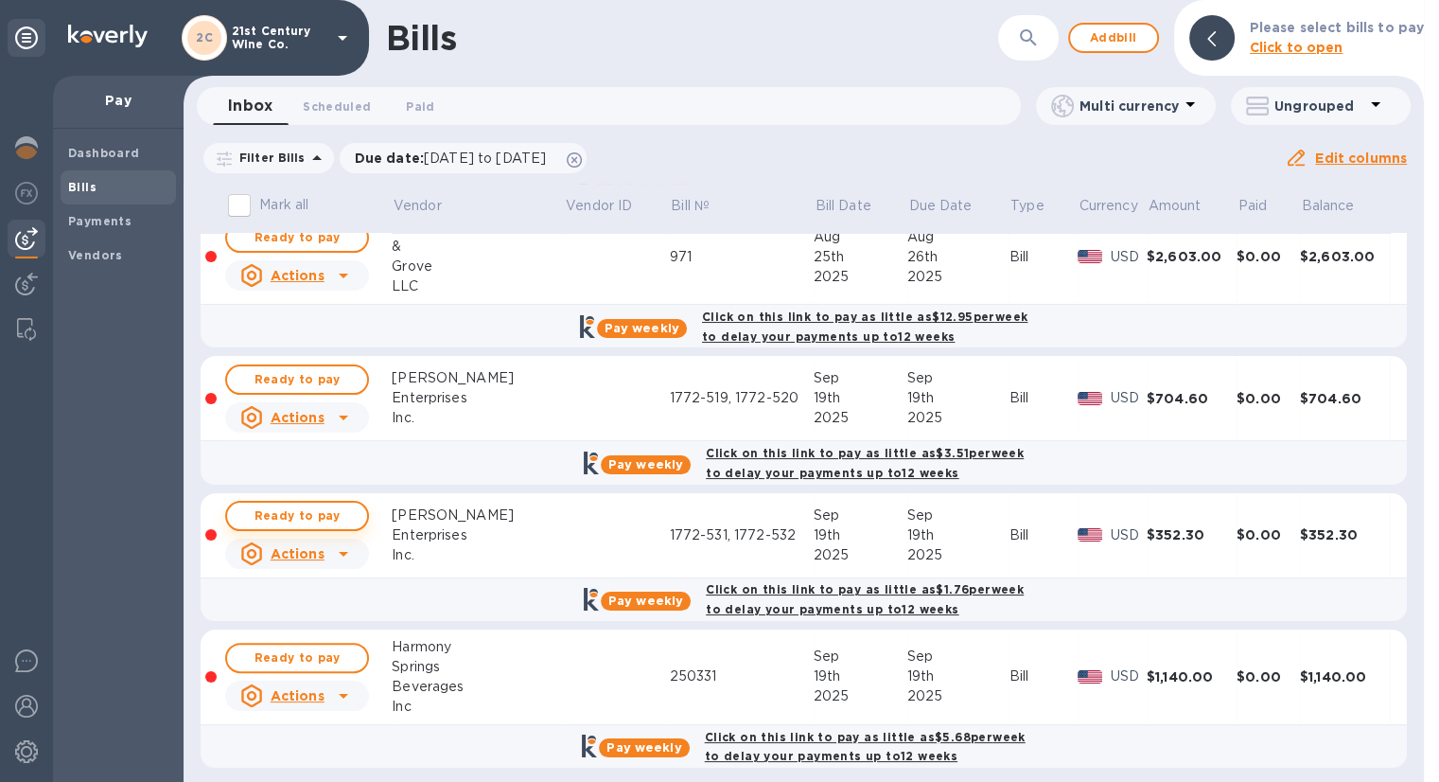
click at [320, 512] on span "Ready to pay" at bounding box center [297, 515] width 110 height 23
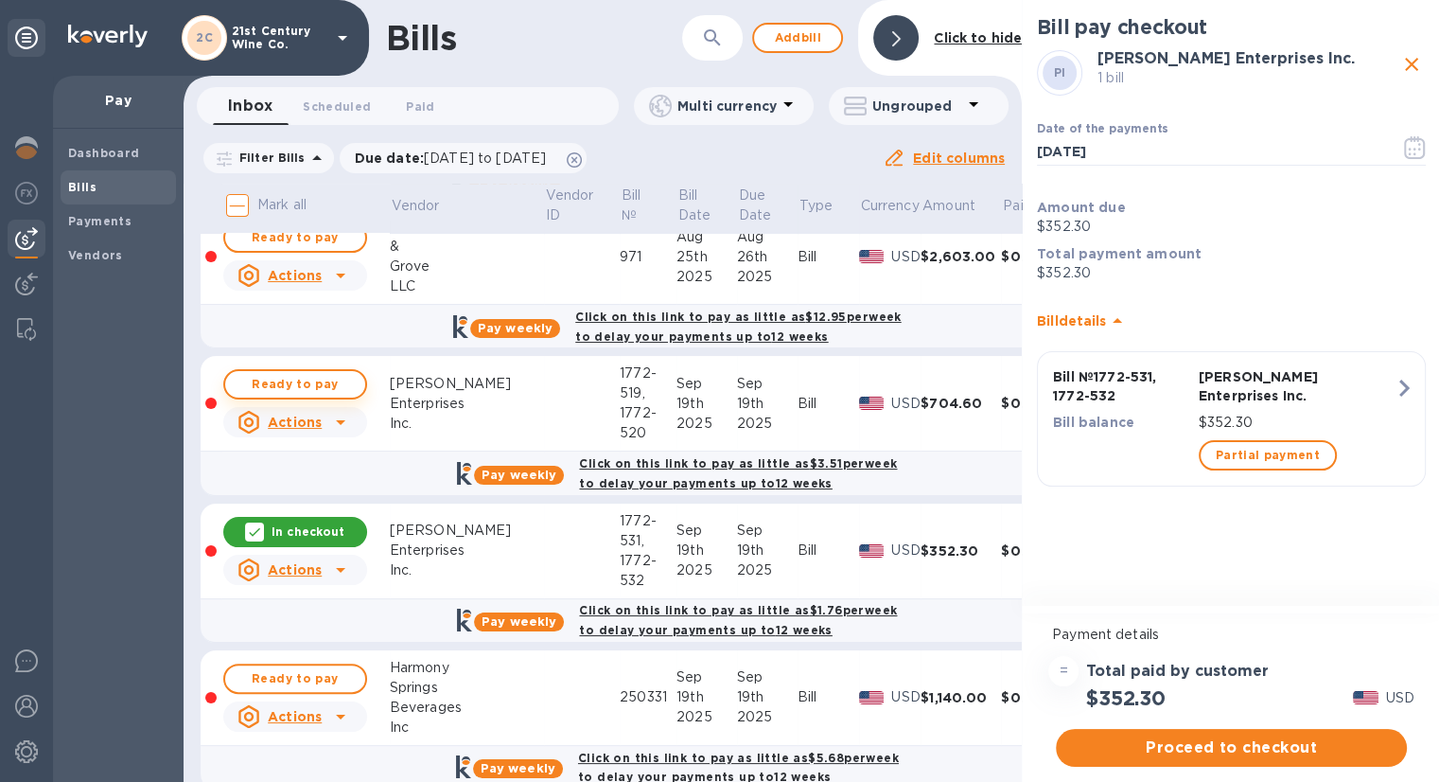
click at [315, 382] on span "Ready to pay" at bounding box center [295, 384] width 110 height 23
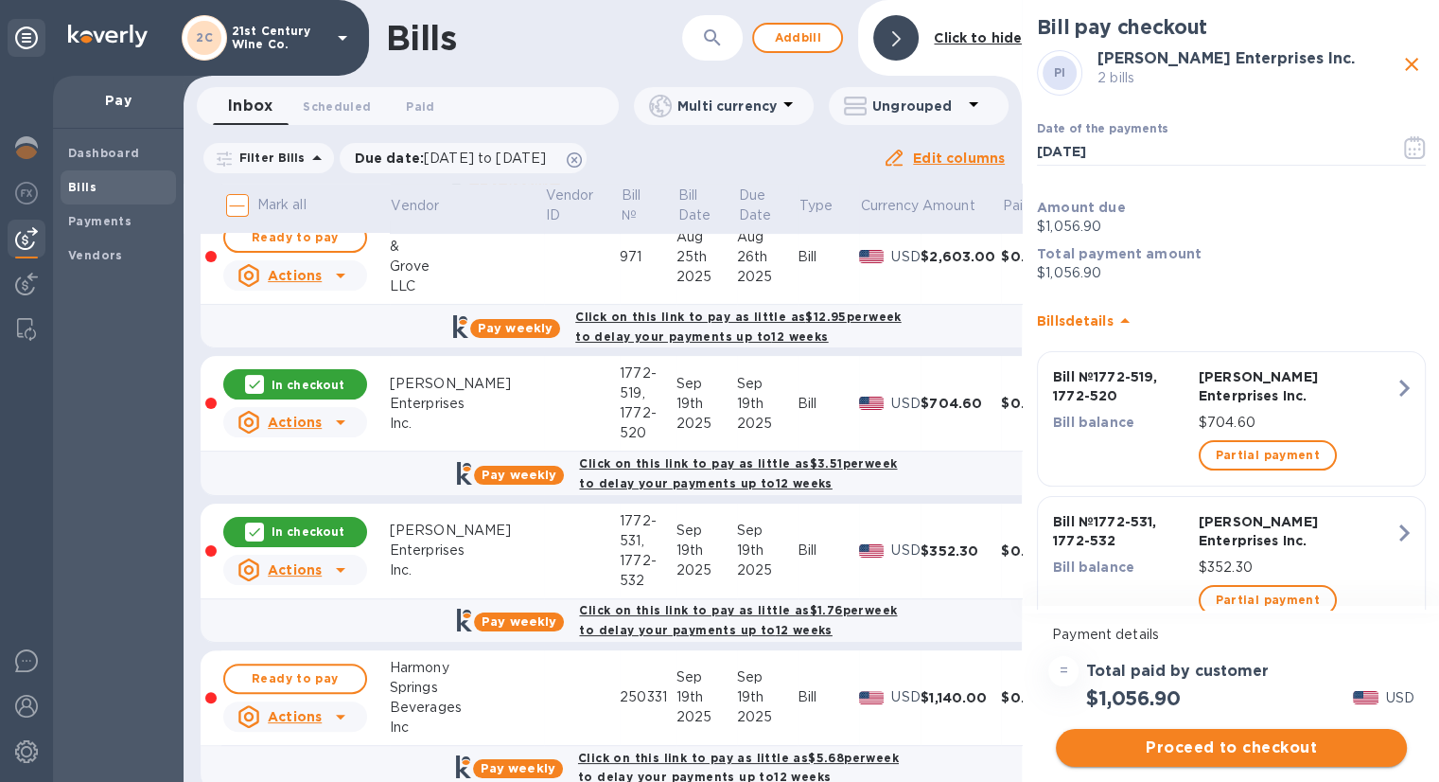
click at [1278, 747] on span "Proceed to checkout" at bounding box center [1231, 747] width 321 height 23
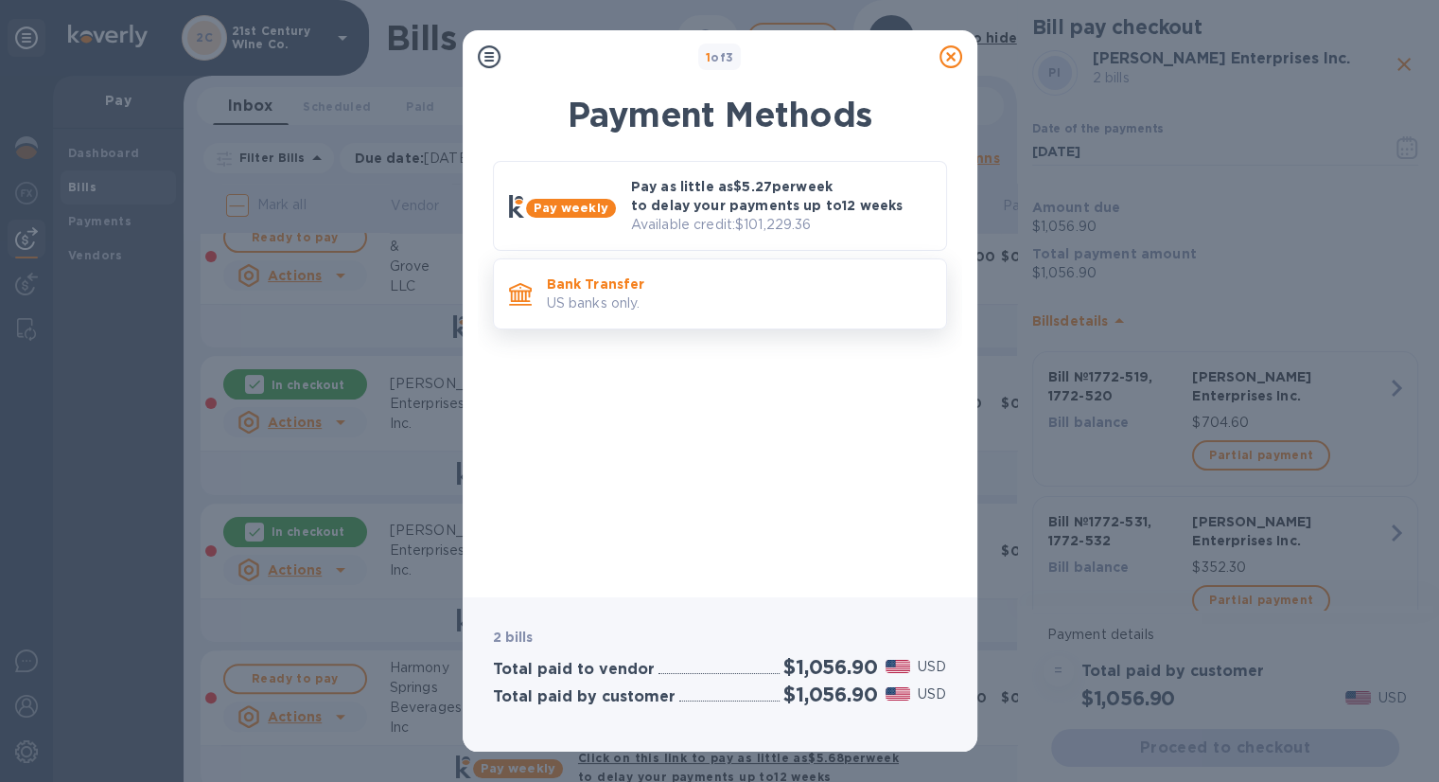
click at [661, 299] on p "US banks only." at bounding box center [739, 303] width 384 height 20
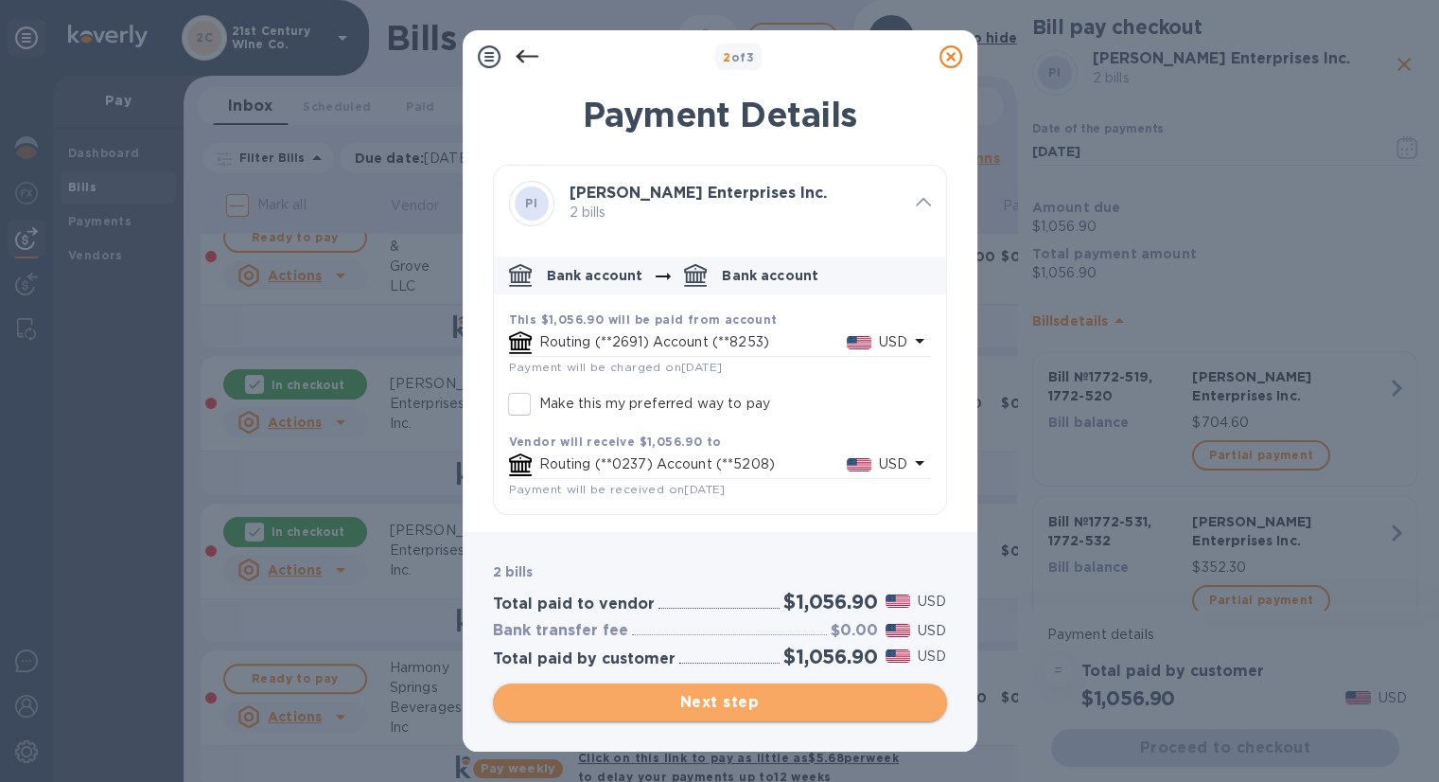
click at [757, 705] on span "Next step" at bounding box center [720, 702] width 424 height 23
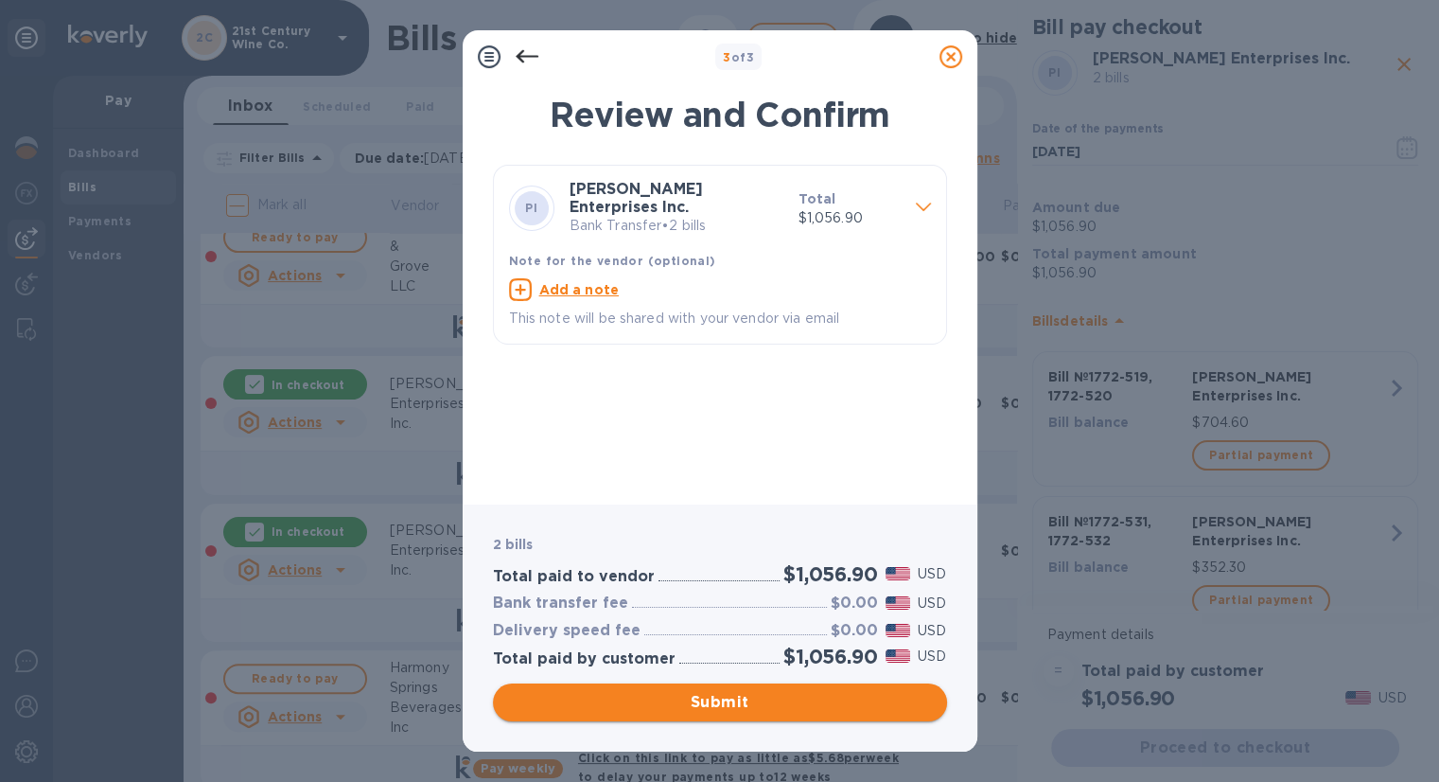
click at [757, 705] on span "Submit" at bounding box center [720, 702] width 424 height 23
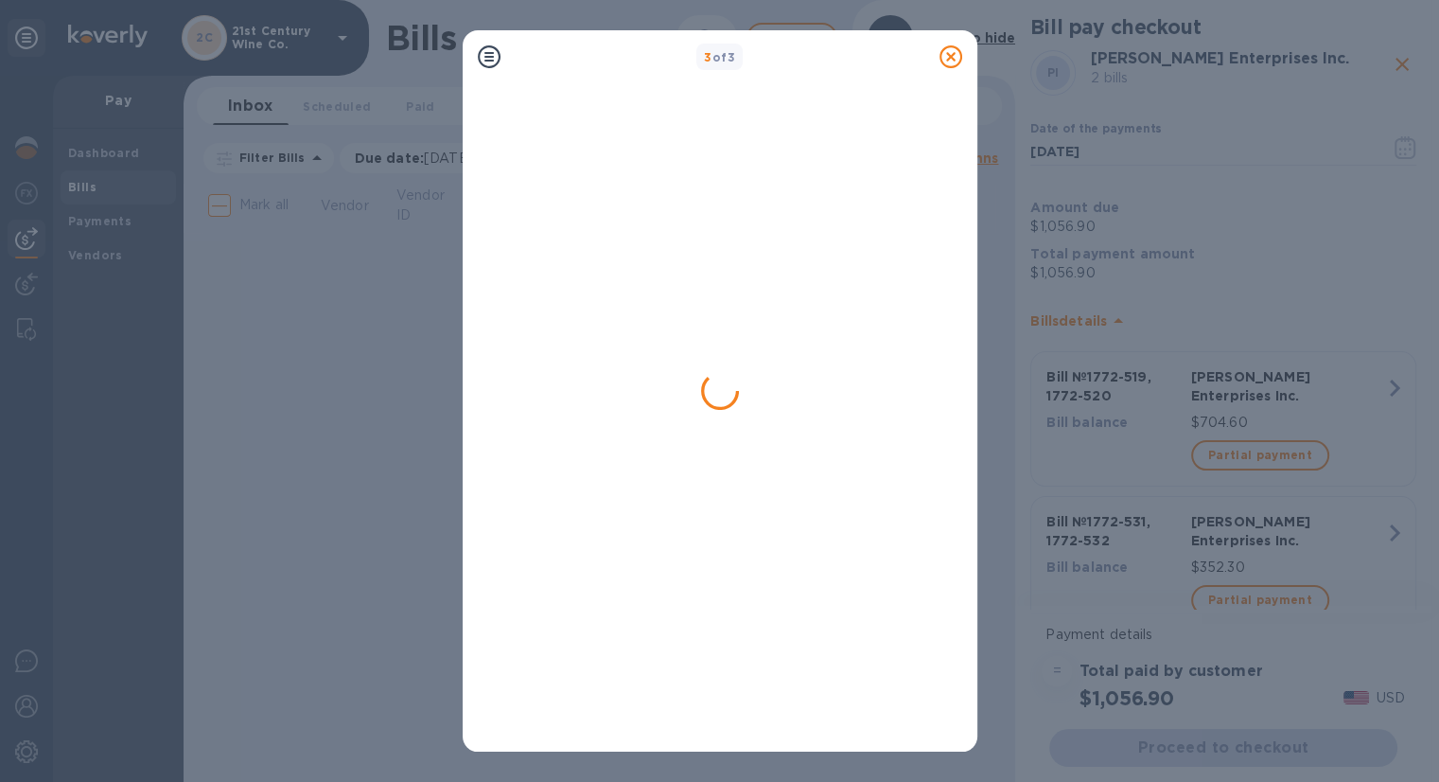
scroll to position [0, 0]
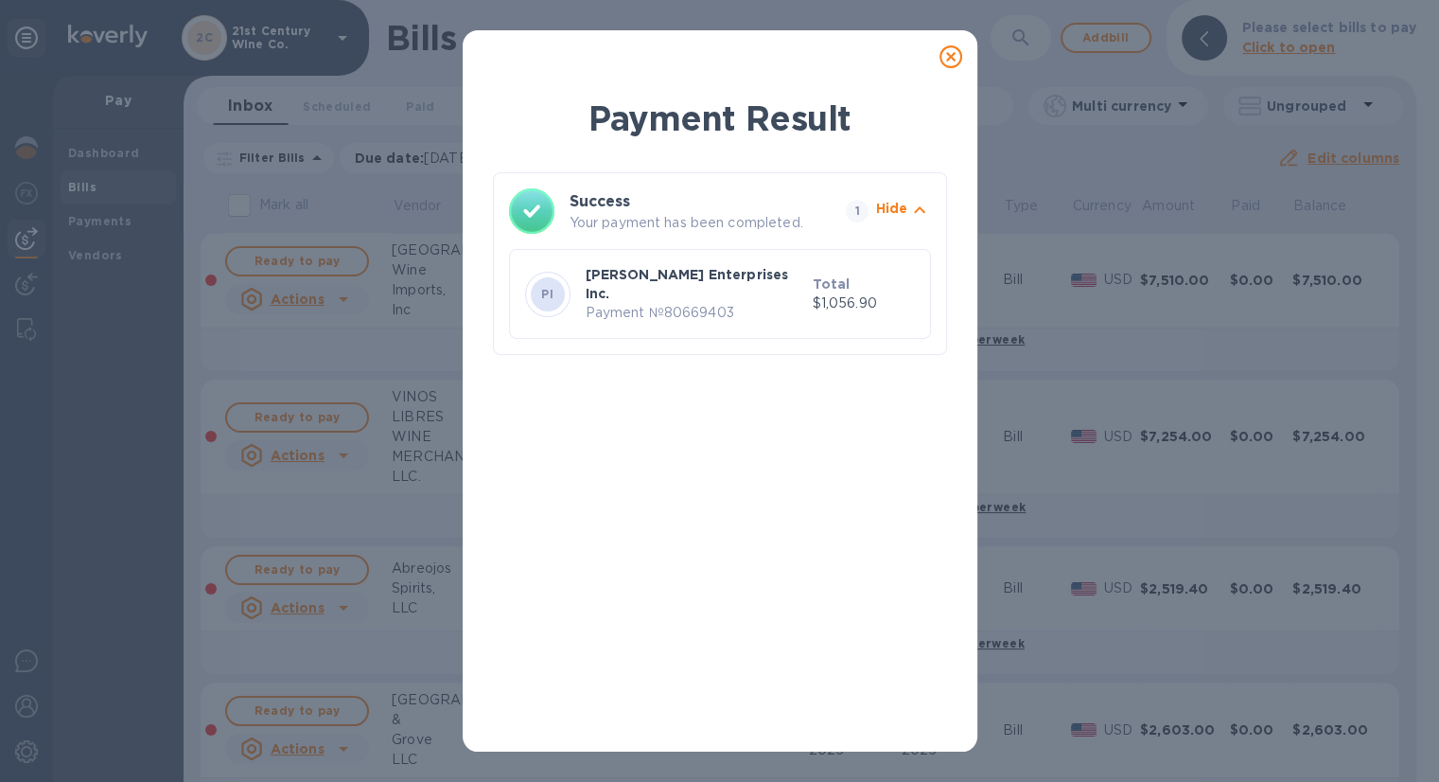
click at [946, 56] on icon at bounding box center [951, 56] width 23 height 23
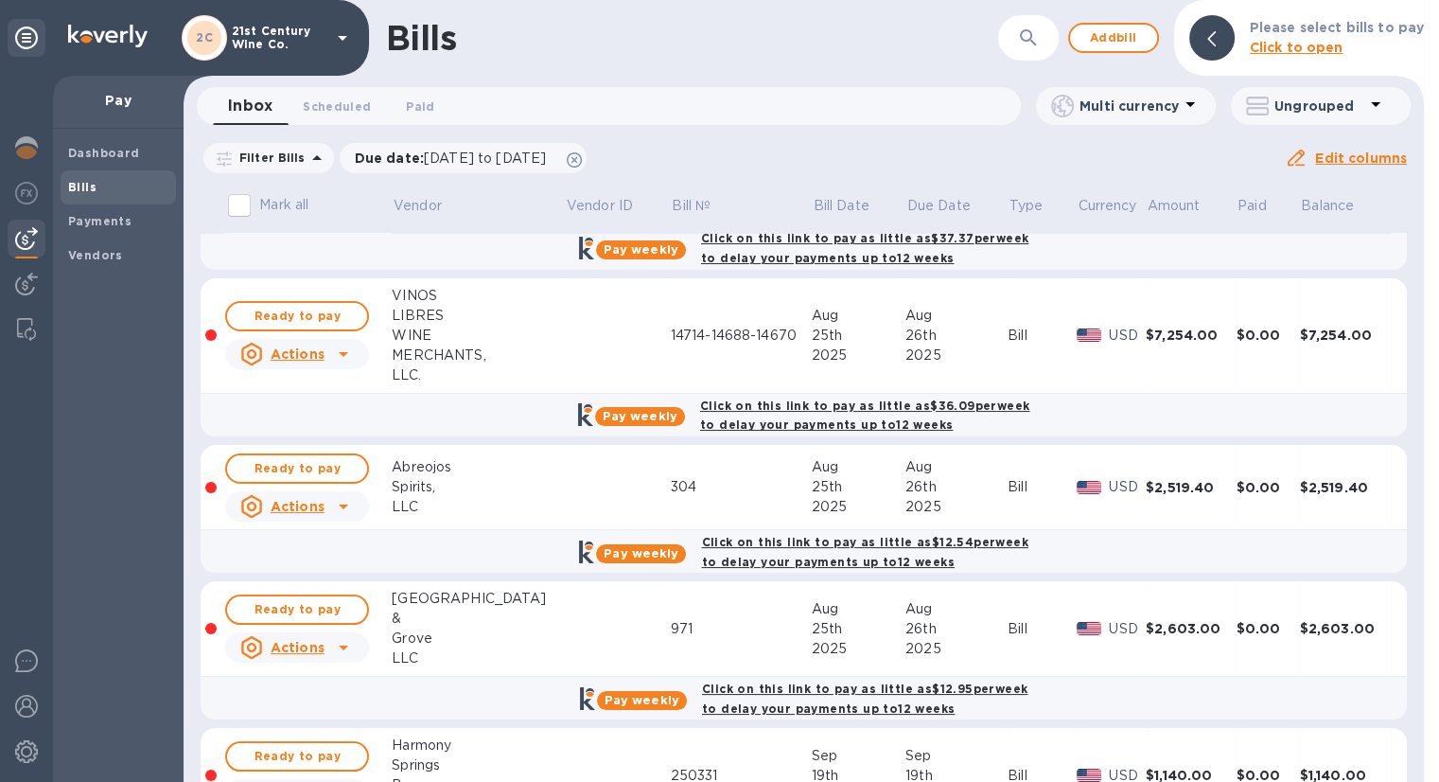
scroll to position [208, 0]
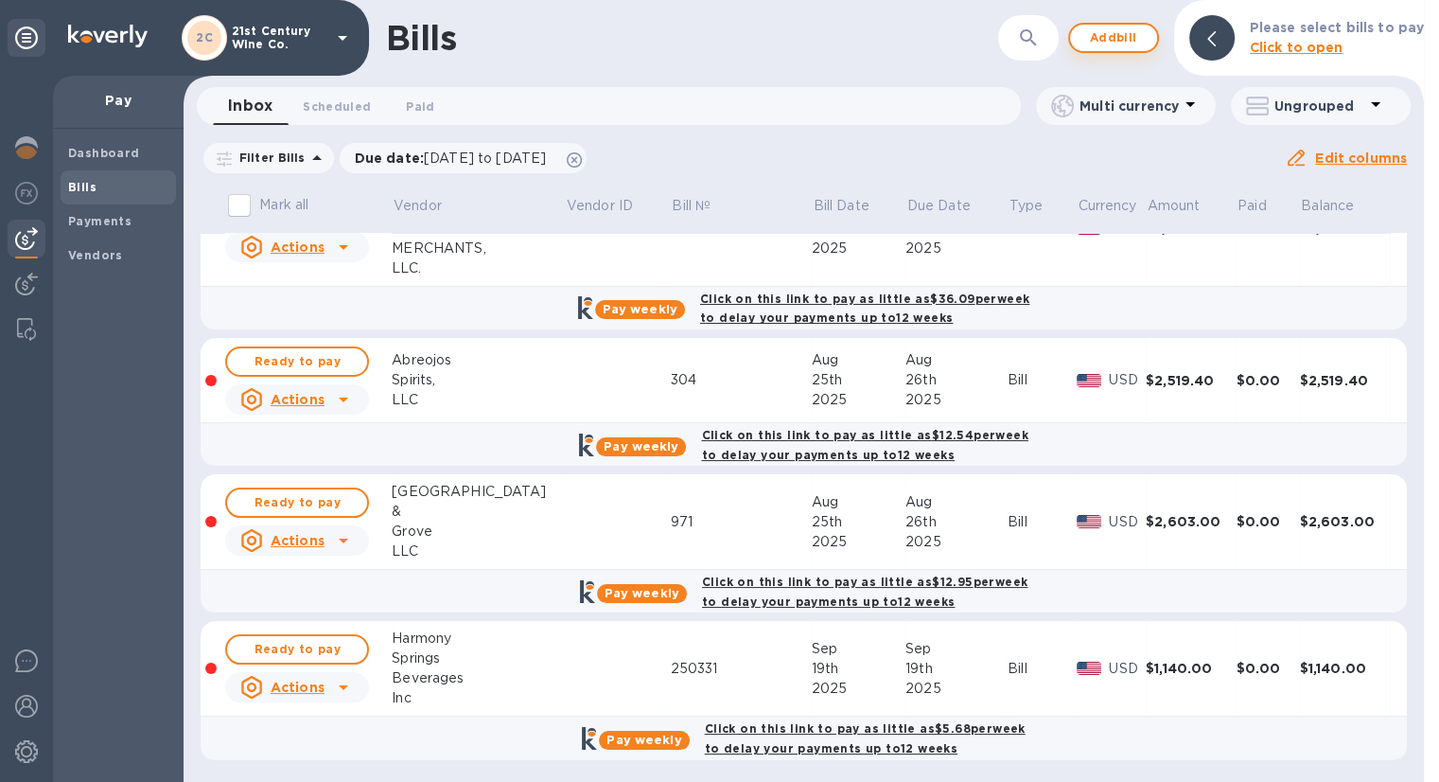
click at [1117, 36] on span "Add bill" at bounding box center [1113, 37] width 57 height 23
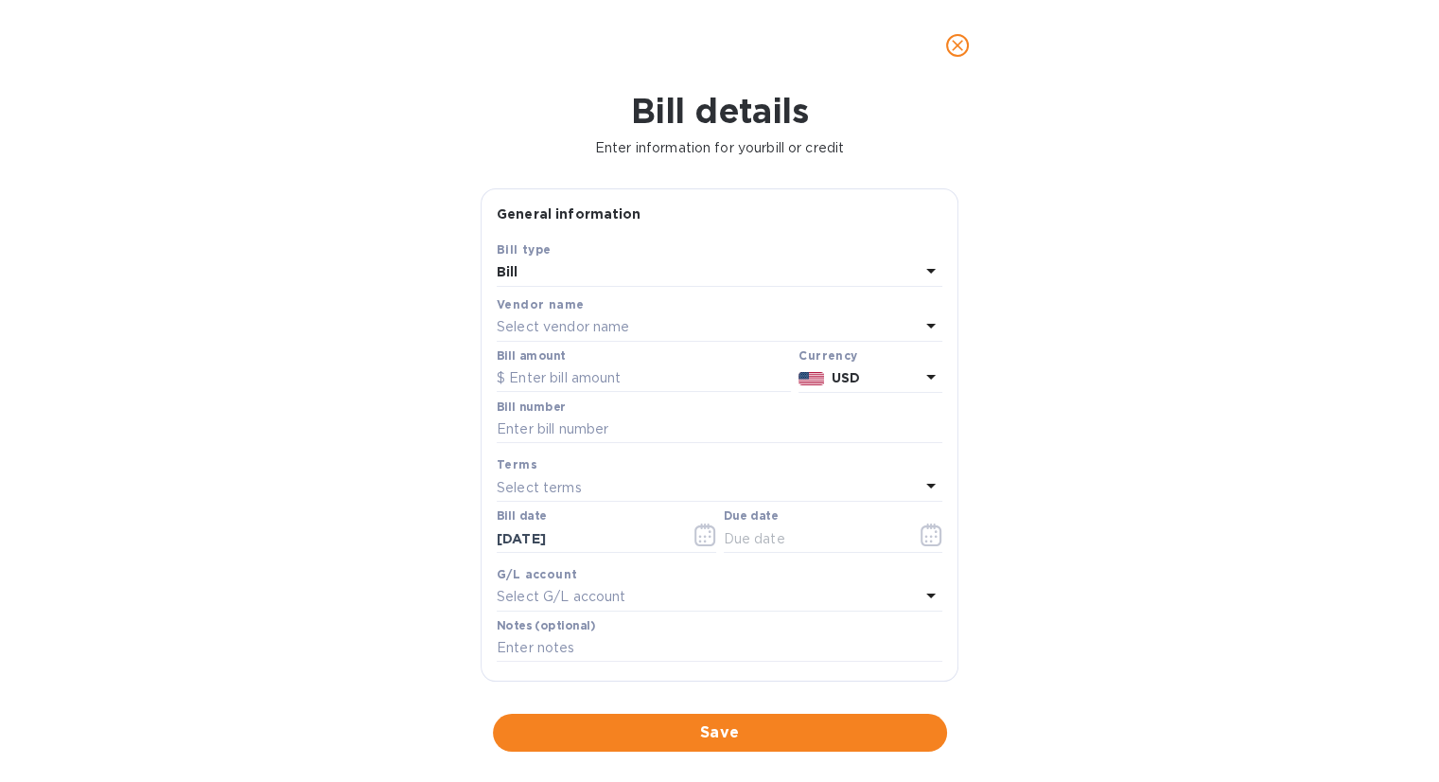
click at [666, 329] on div "Select vendor name" at bounding box center [708, 327] width 423 height 26
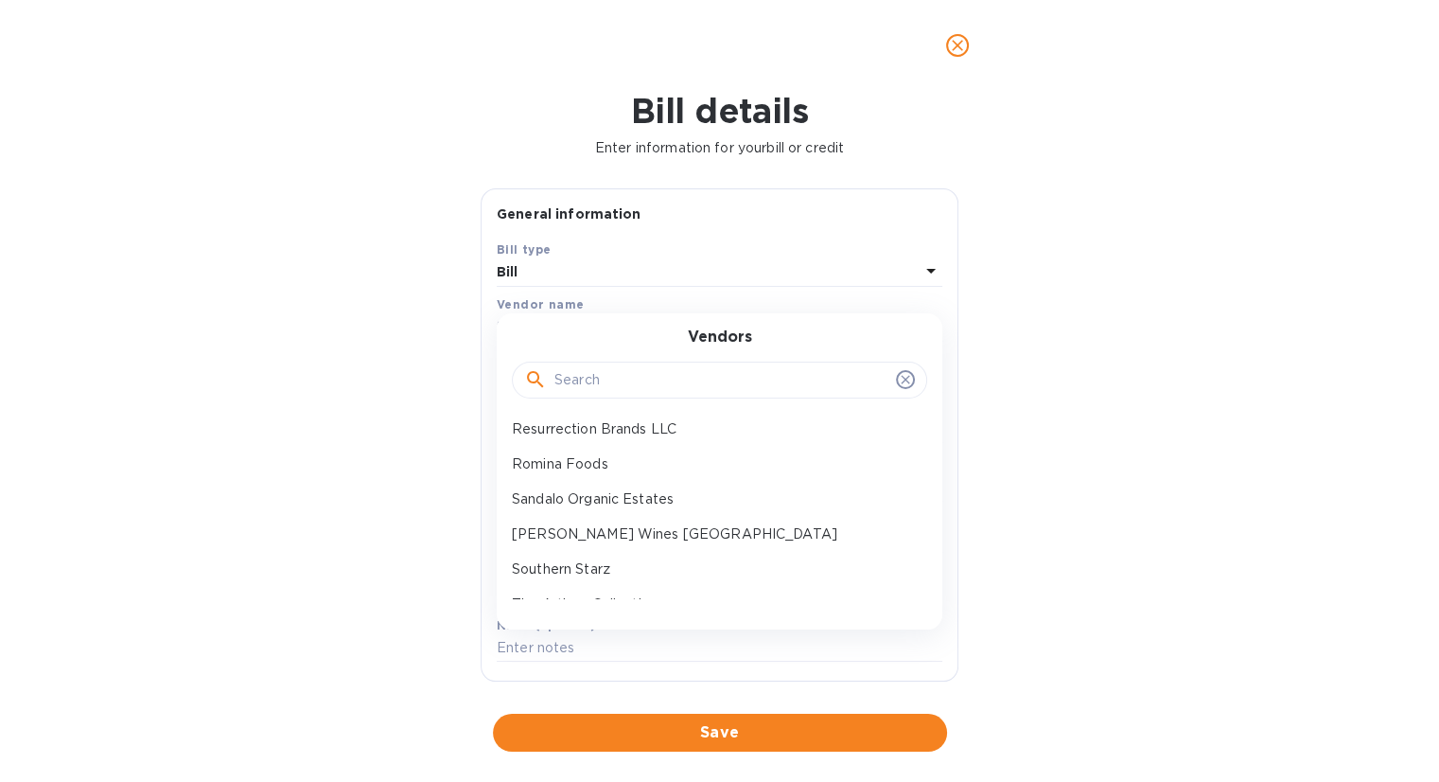
scroll to position [568, 0]
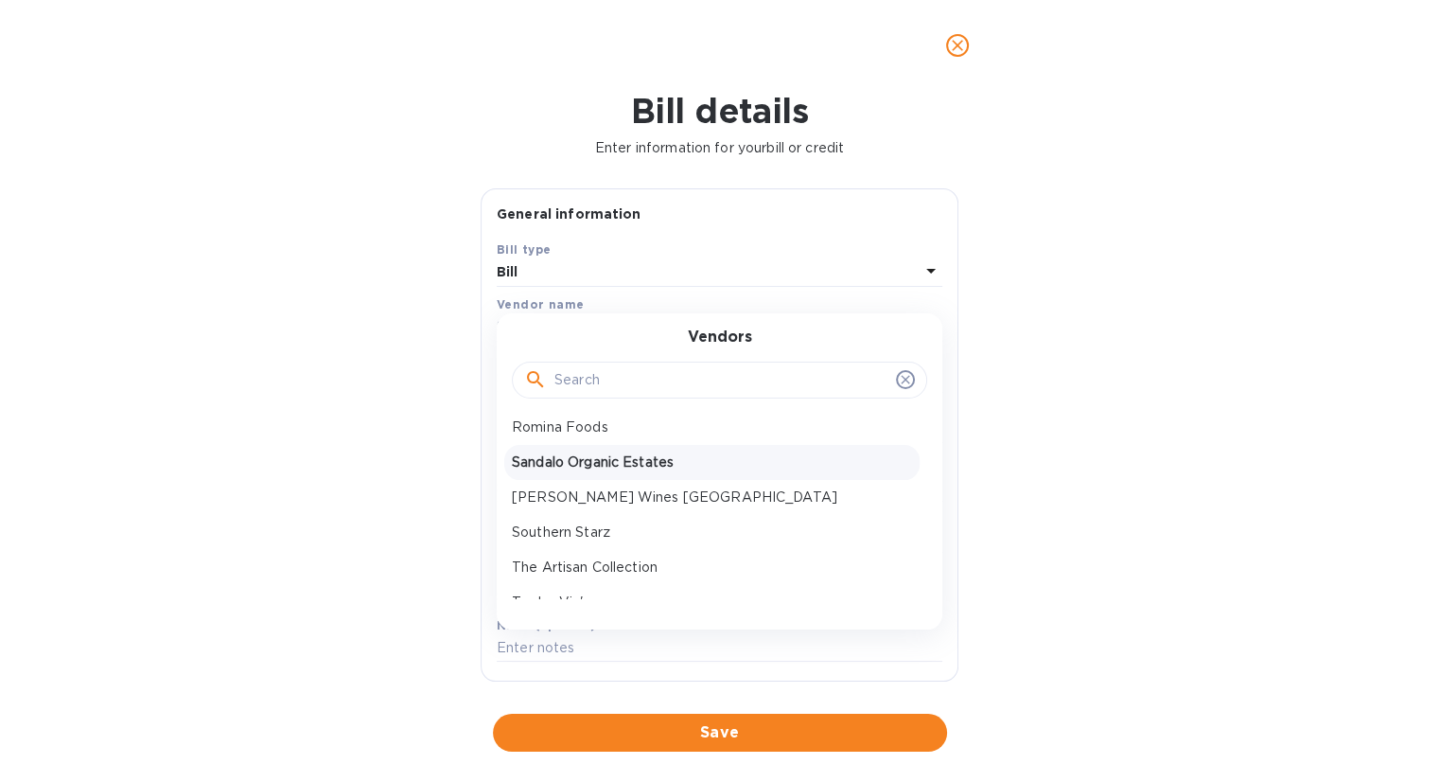
click at [671, 459] on p "Sandalo Organic Estates" at bounding box center [712, 462] width 400 height 20
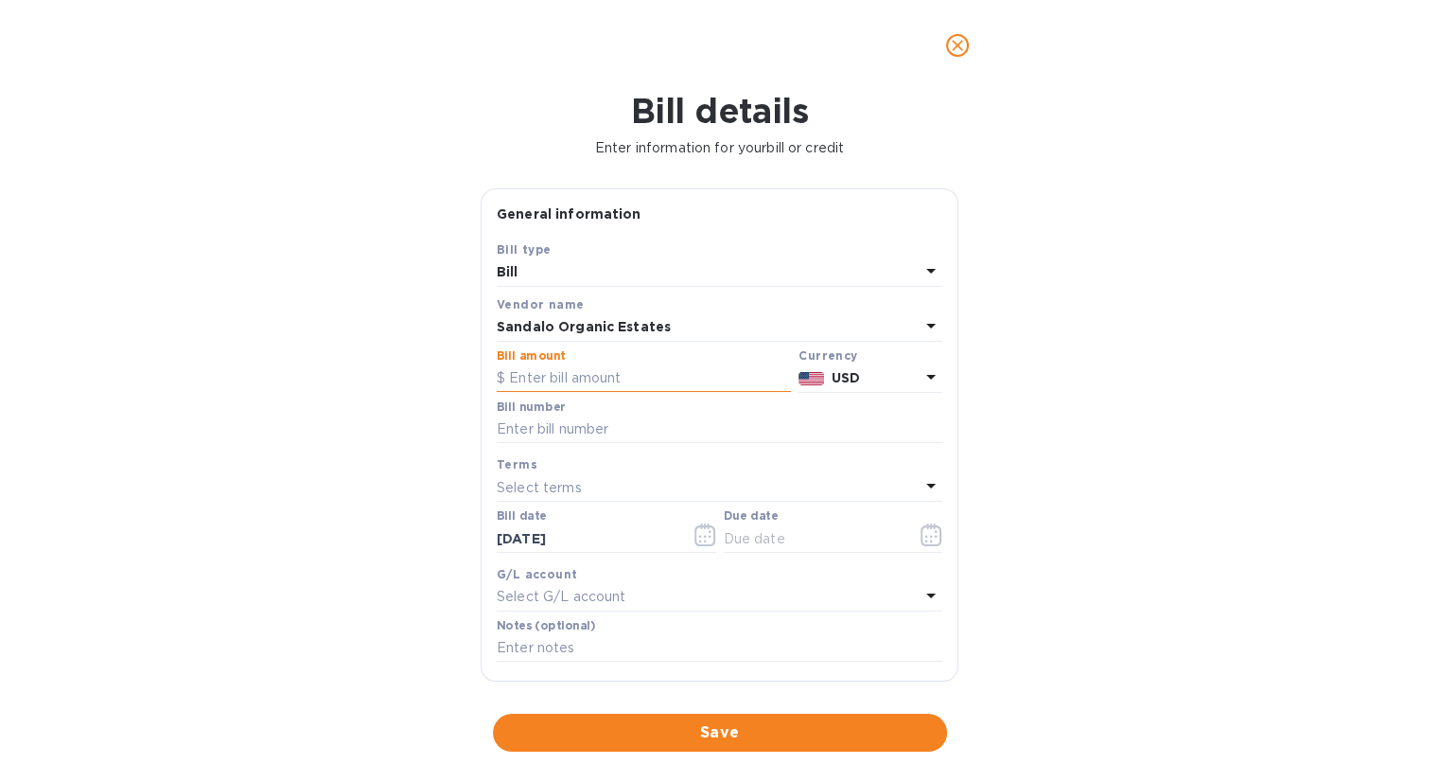
click at [650, 379] on input "text" at bounding box center [644, 378] width 294 height 28
type input "1,773.72"
click at [604, 432] on input "text" at bounding box center [720, 429] width 446 height 28
type input "2025-244"
click at [921, 536] on icon "button" at bounding box center [932, 534] width 22 height 23
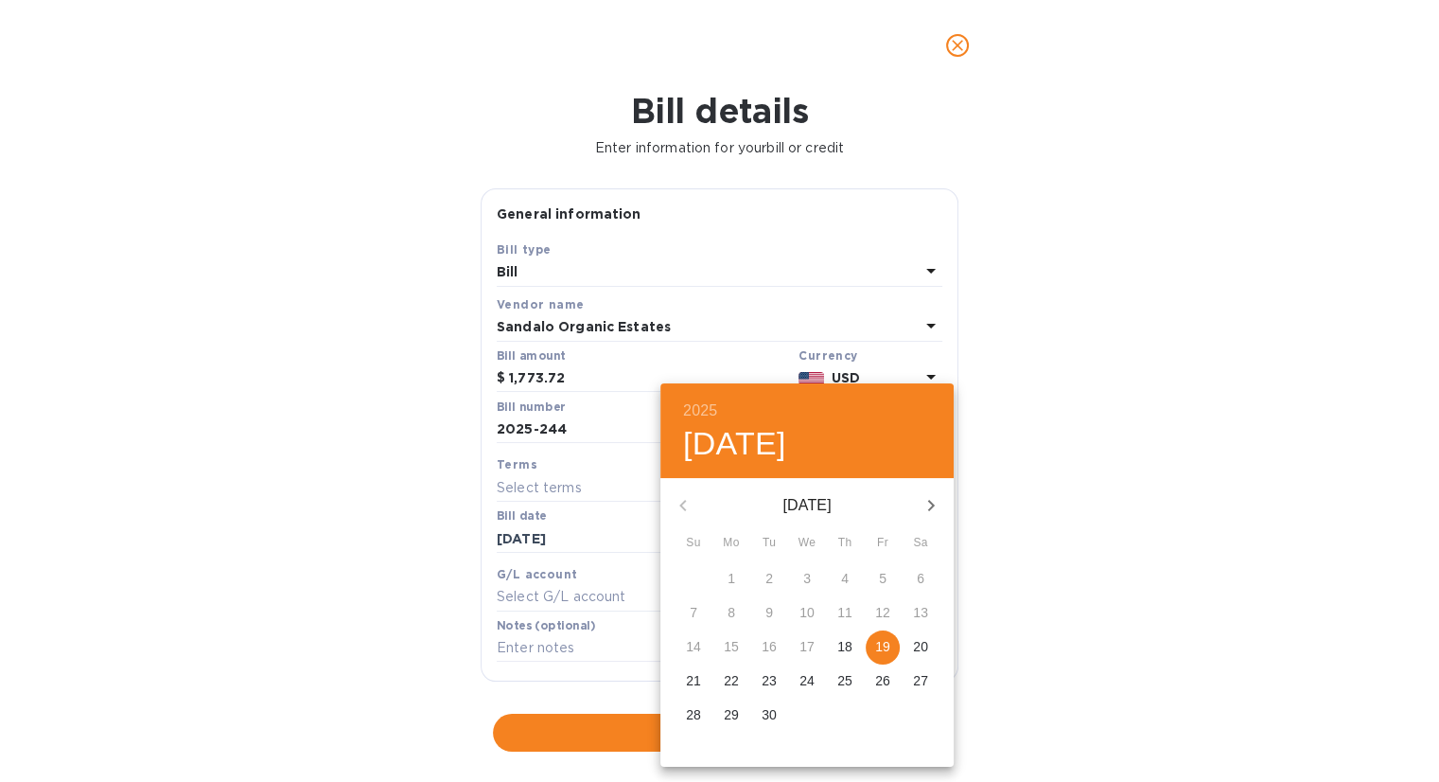
click at [886, 649] on p "19" at bounding box center [882, 646] width 15 height 19
type input "[DATE]"
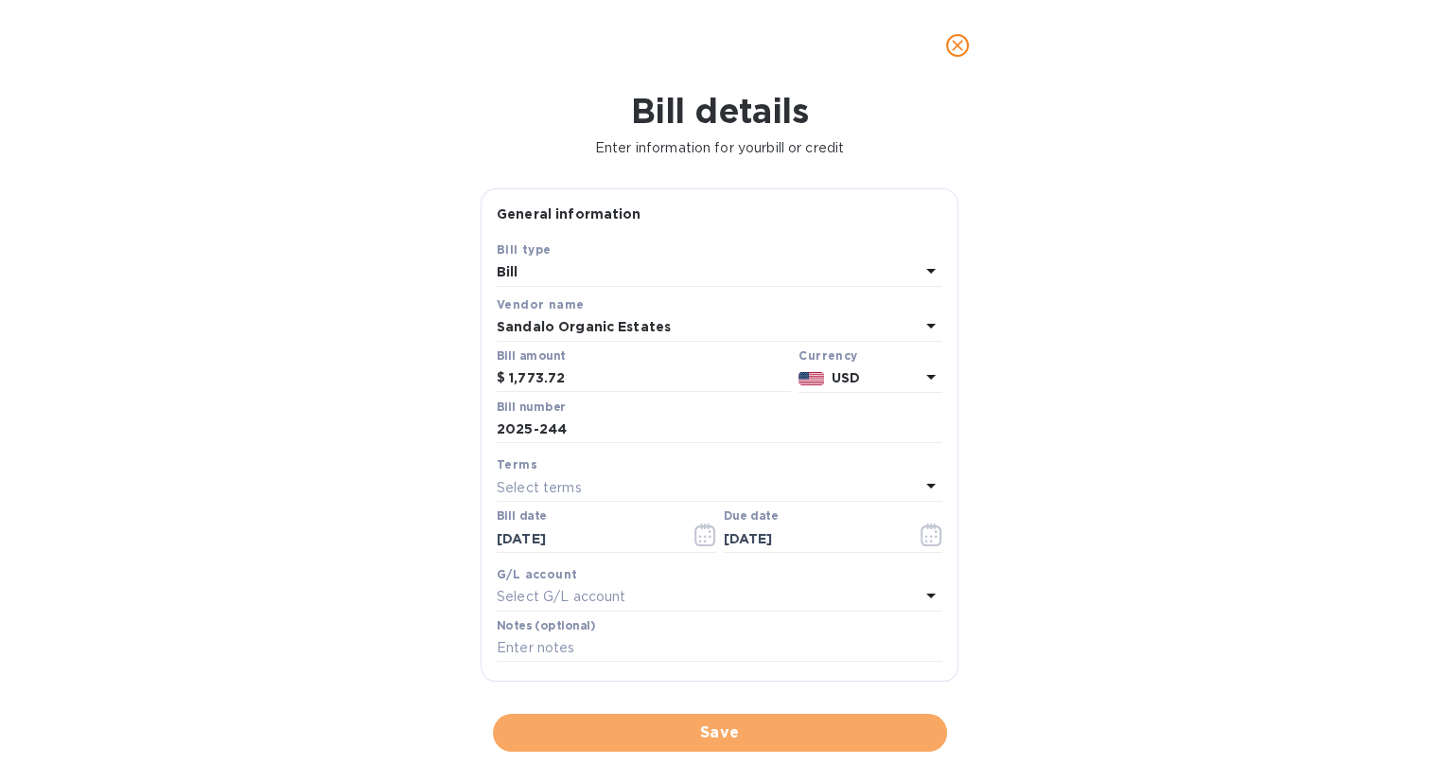
click at [655, 727] on span "Save" at bounding box center [720, 732] width 424 height 23
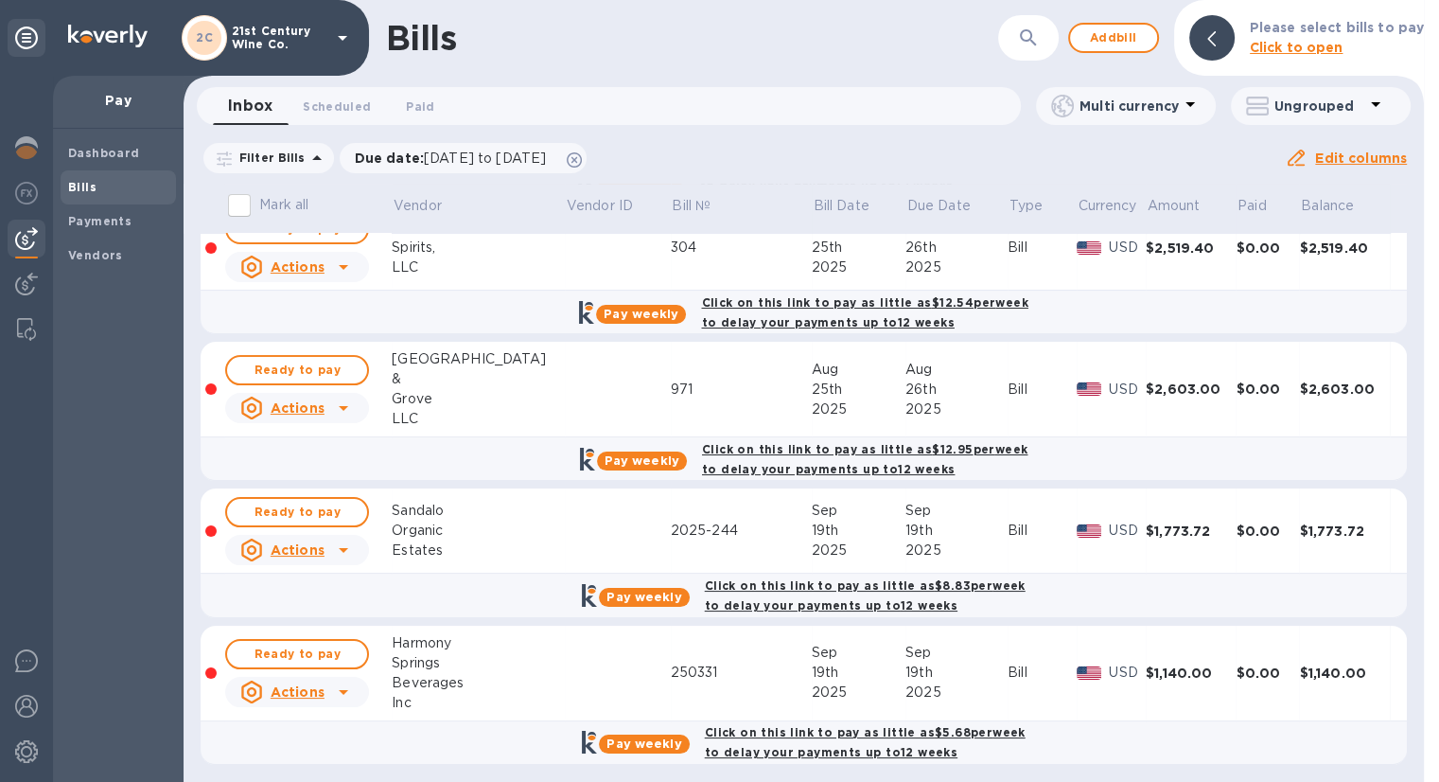
scroll to position [344, 0]
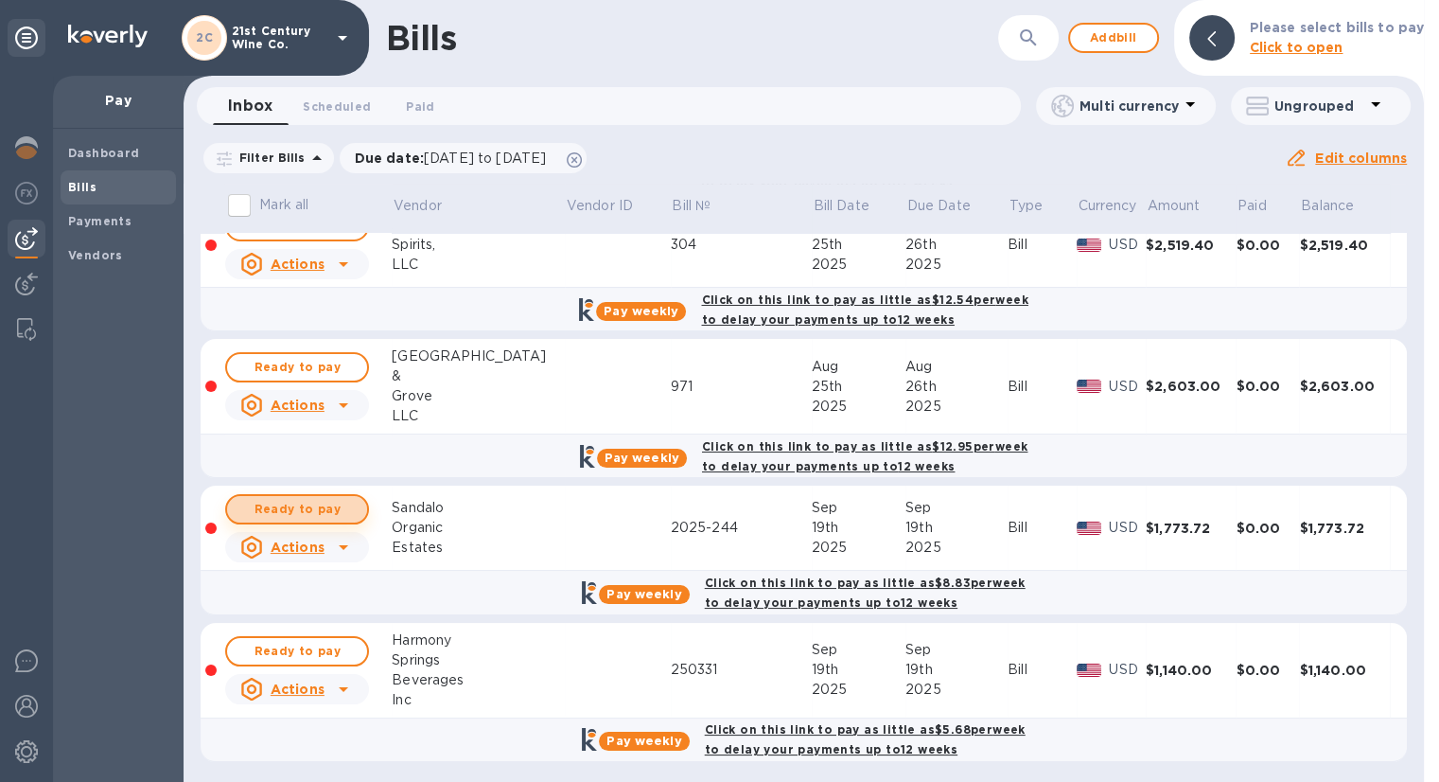
click at [338, 504] on span "Ready to pay" at bounding box center [297, 509] width 110 height 23
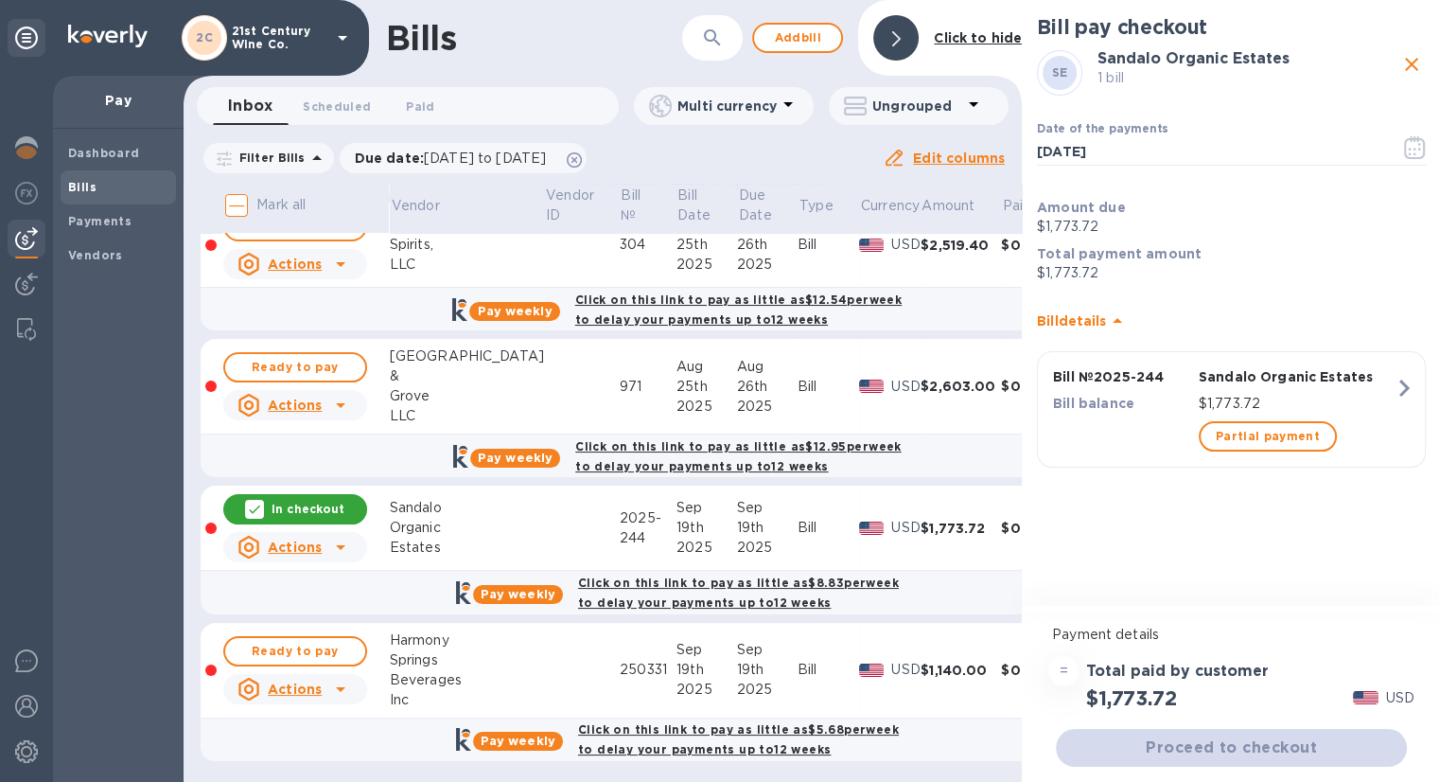
click at [1204, 744] on div "Proceed to checkout" at bounding box center [1231, 747] width 359 height 45
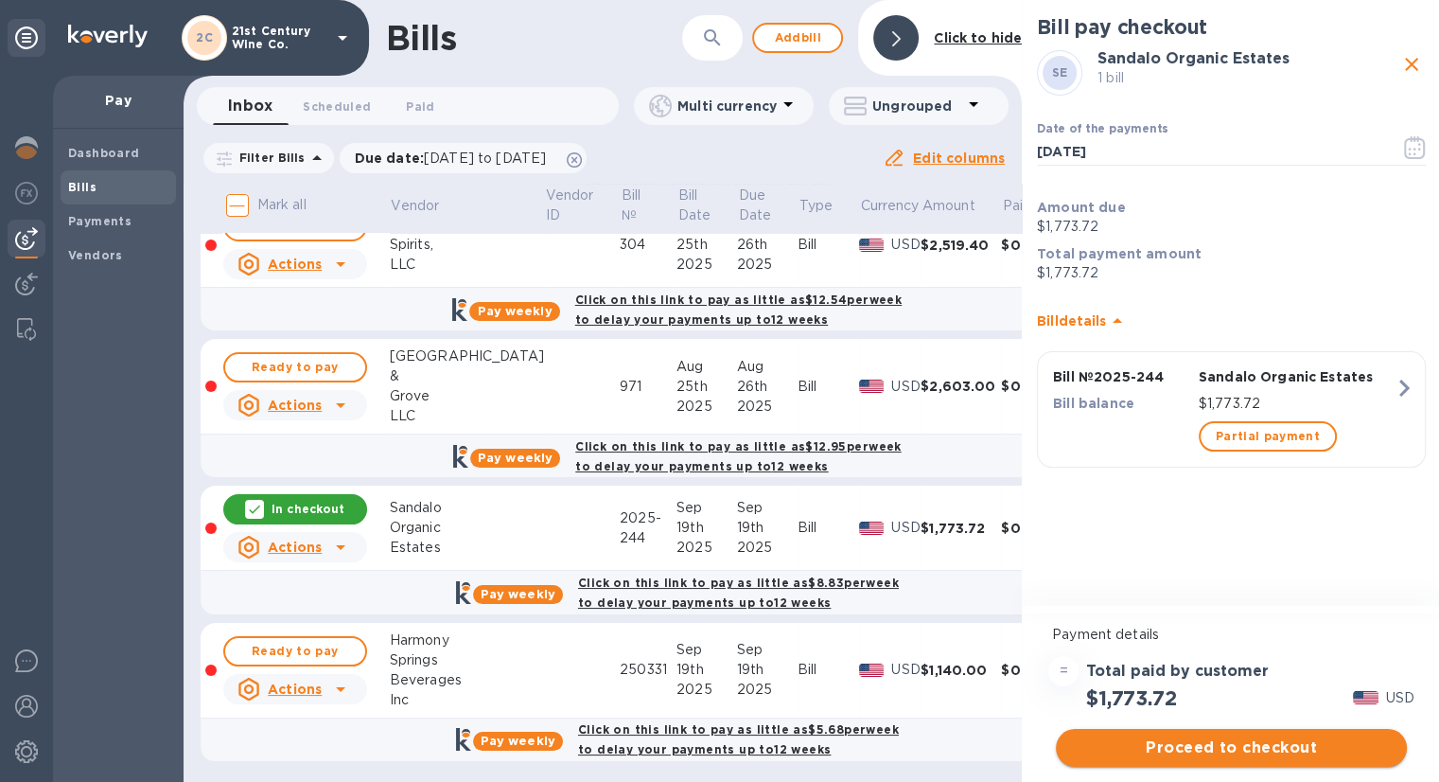
click at [1199, 748] on span "Proceed to checkout" at bounding box center [1231, 747] width 321 height 23
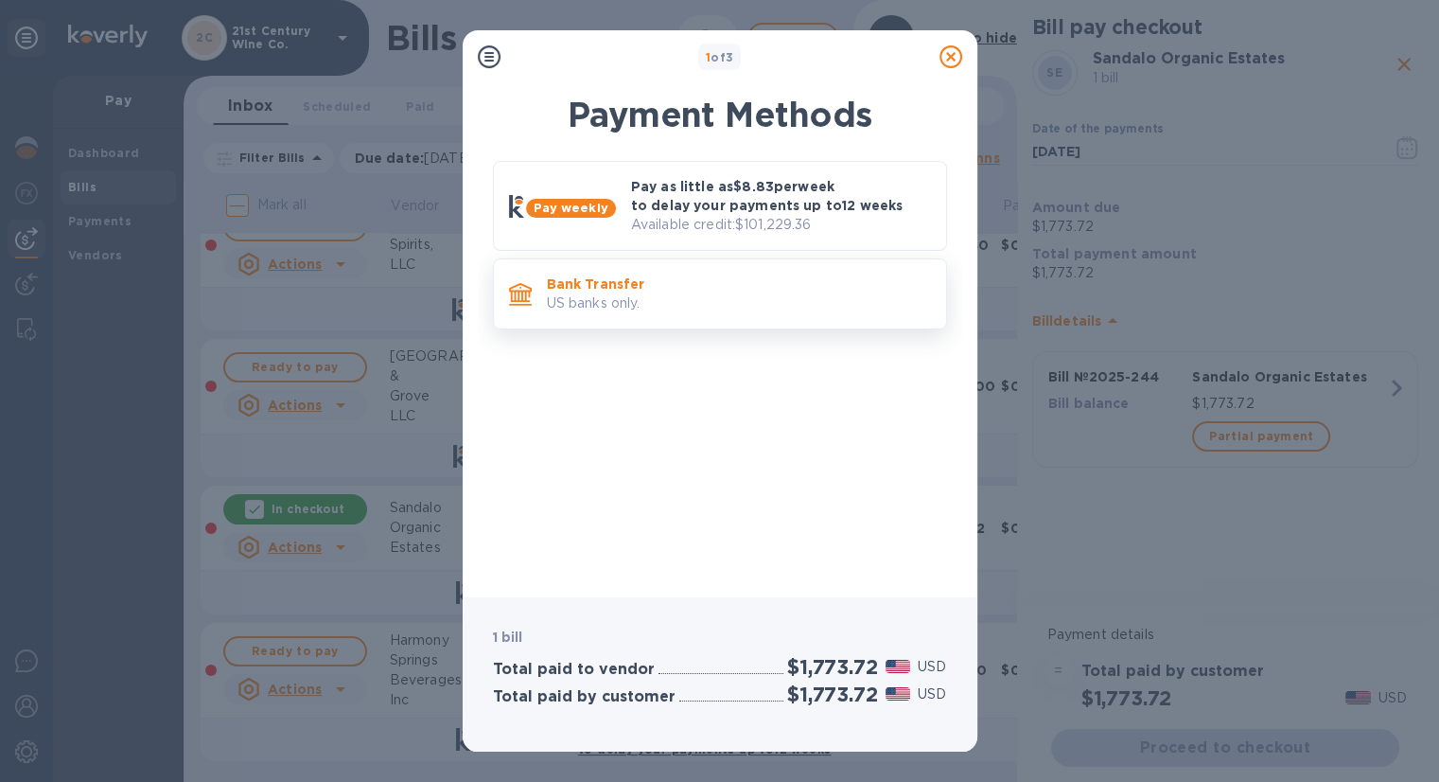
click at [746, 296] on p "US banks only." at bounding box center [739, 303] width 384 height 20
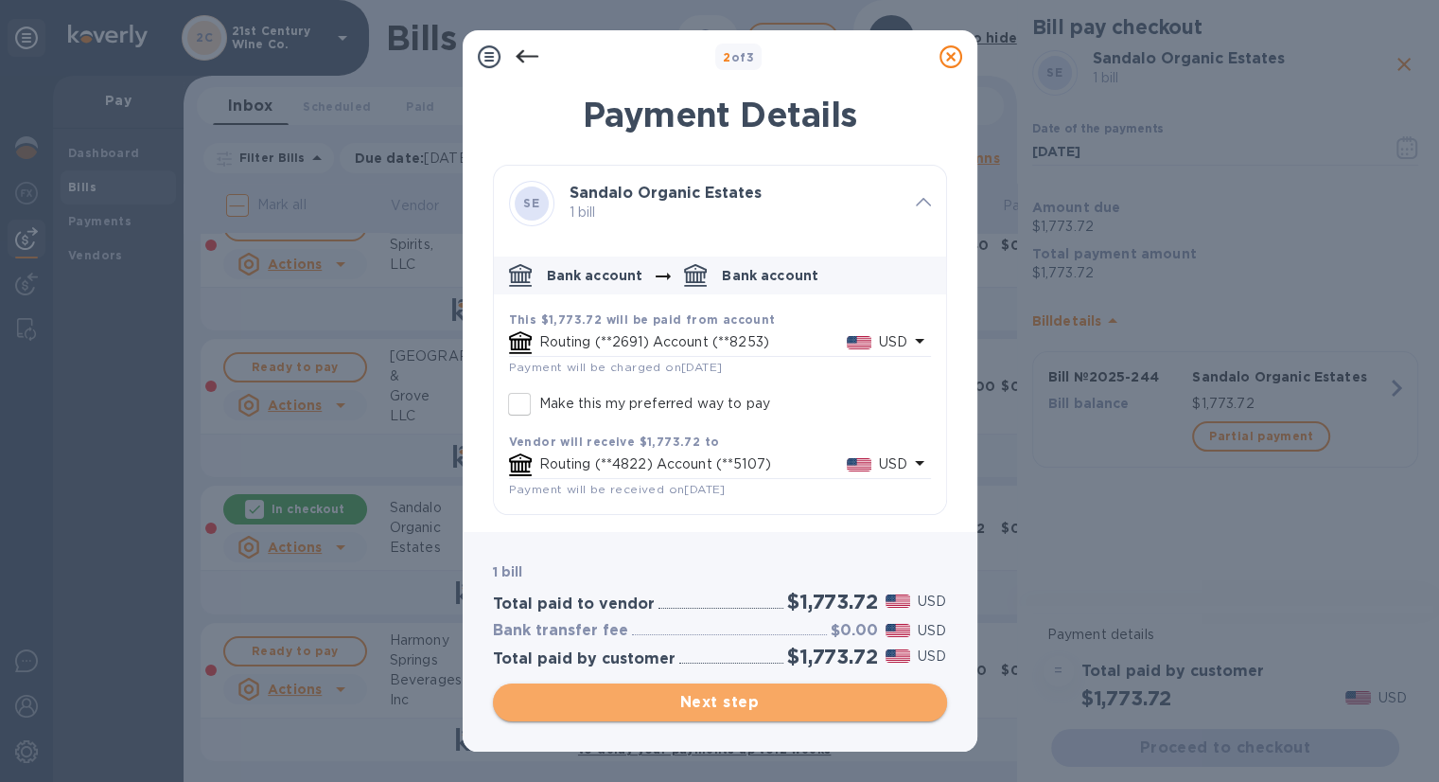
click at [747, 695] on span "Next step" at bounding box center [720, 702] width 424 height 23
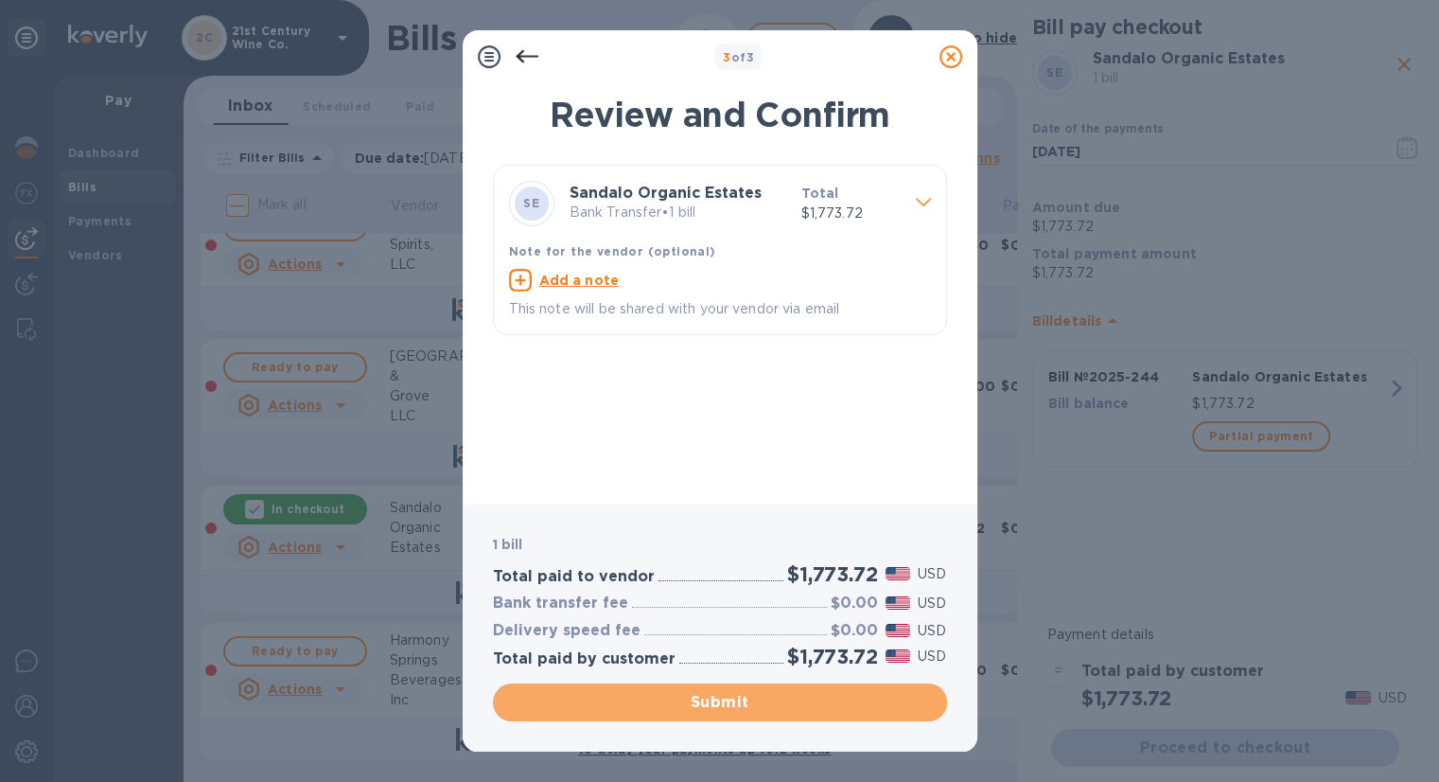
click at [748, 695] on span "Submit" at bounding box center [720, 702] width 424 height 23
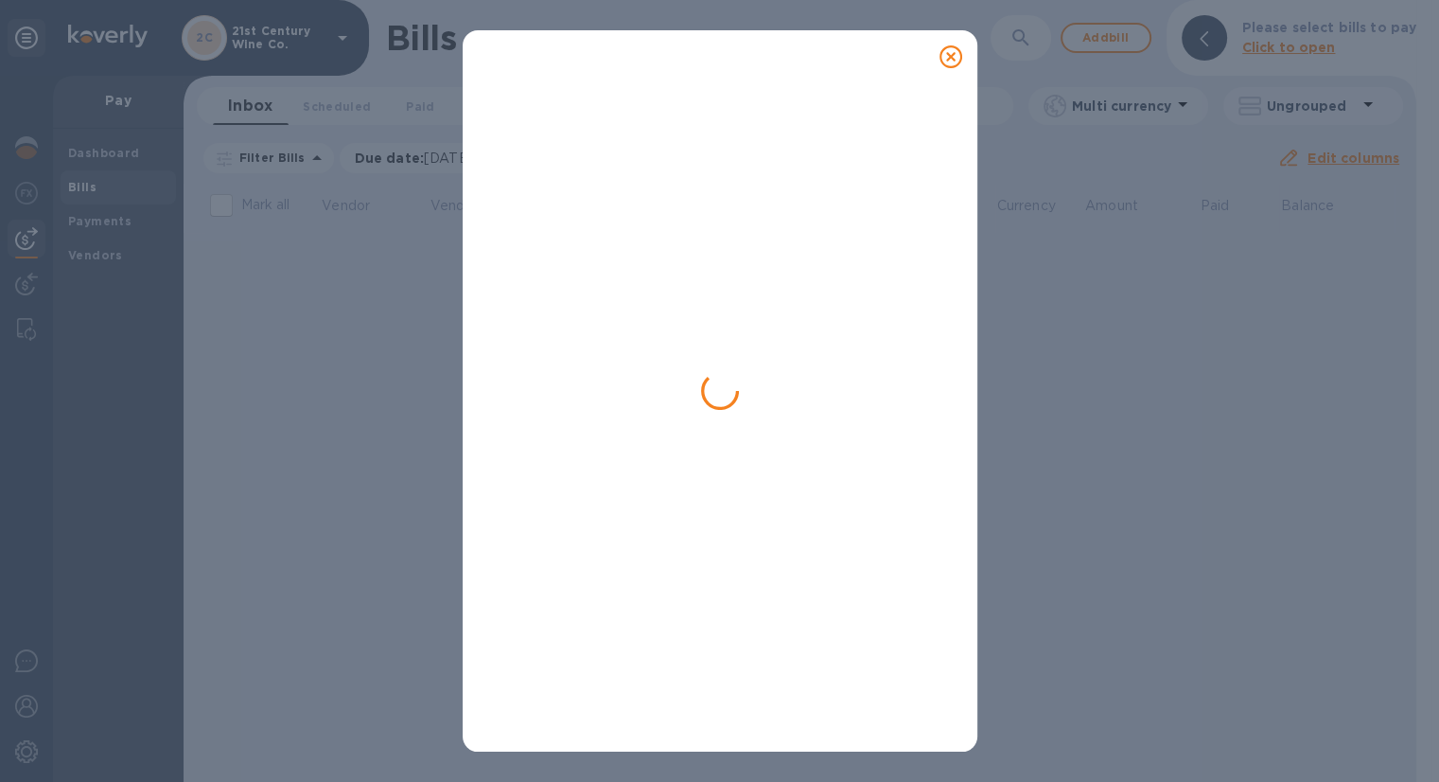
scroll to position [0, 0]
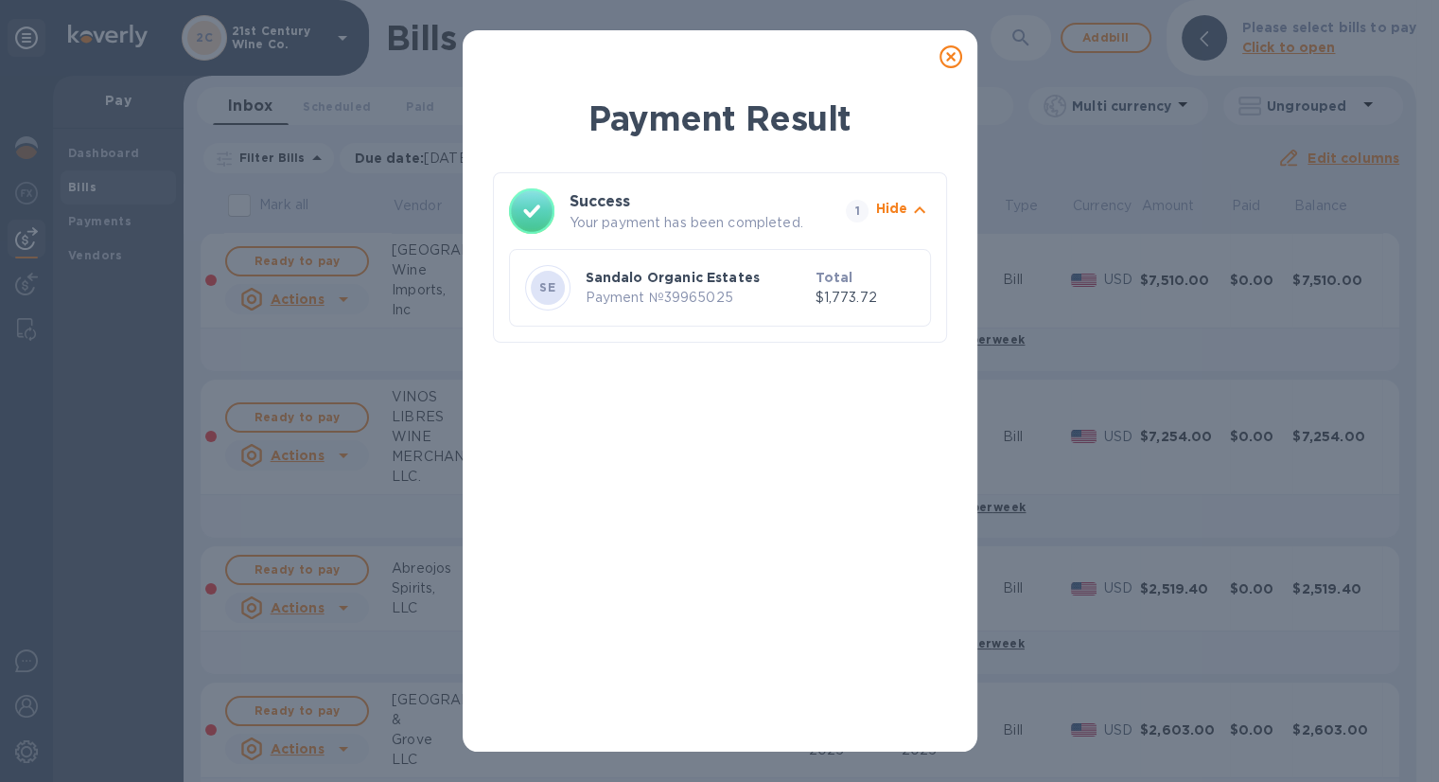
click at [952, 60] on icon at bounding box center [951, 56] width 23 height 23
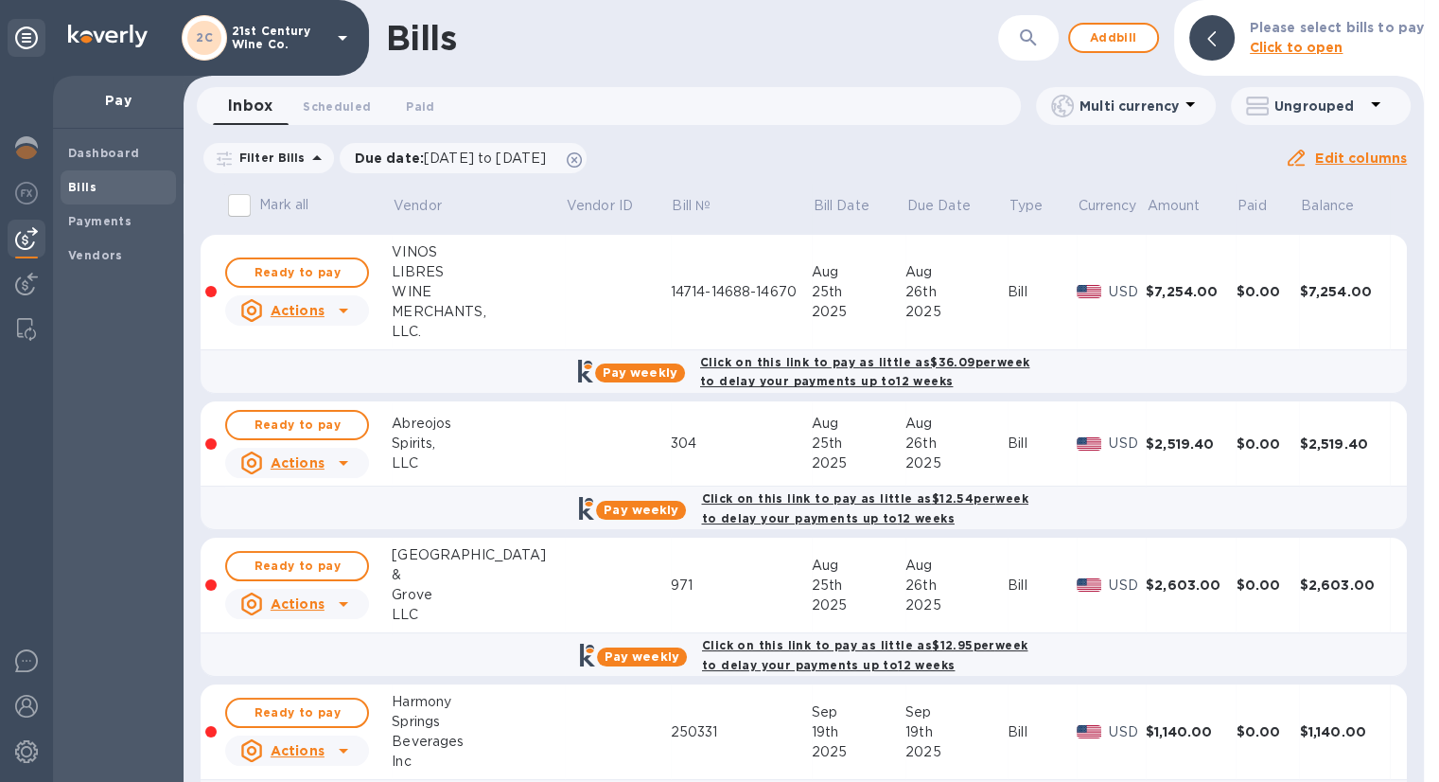
scroll to position [189, 0]
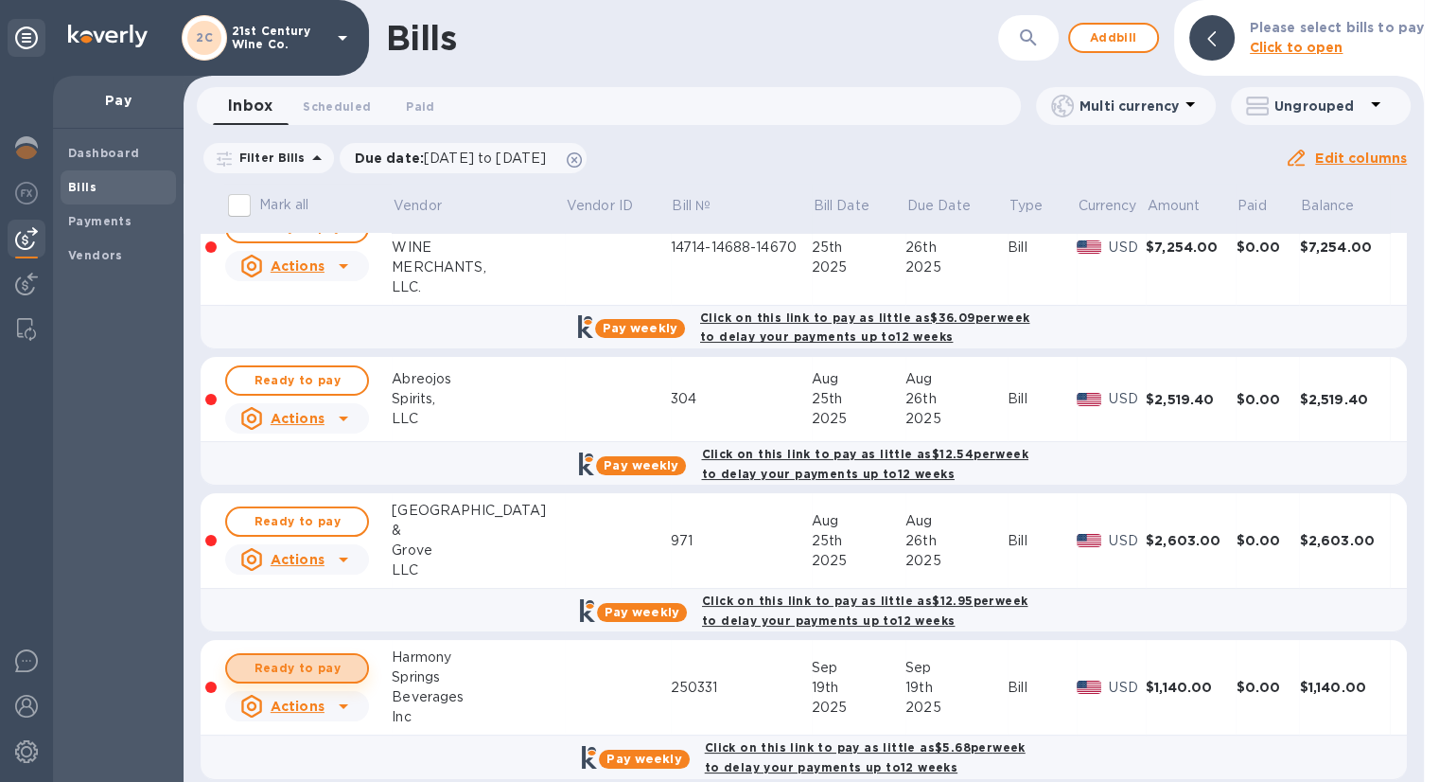
click at [324, 667] on span "Ready to pay" at bounding box center [297, 668] width 110 height 23
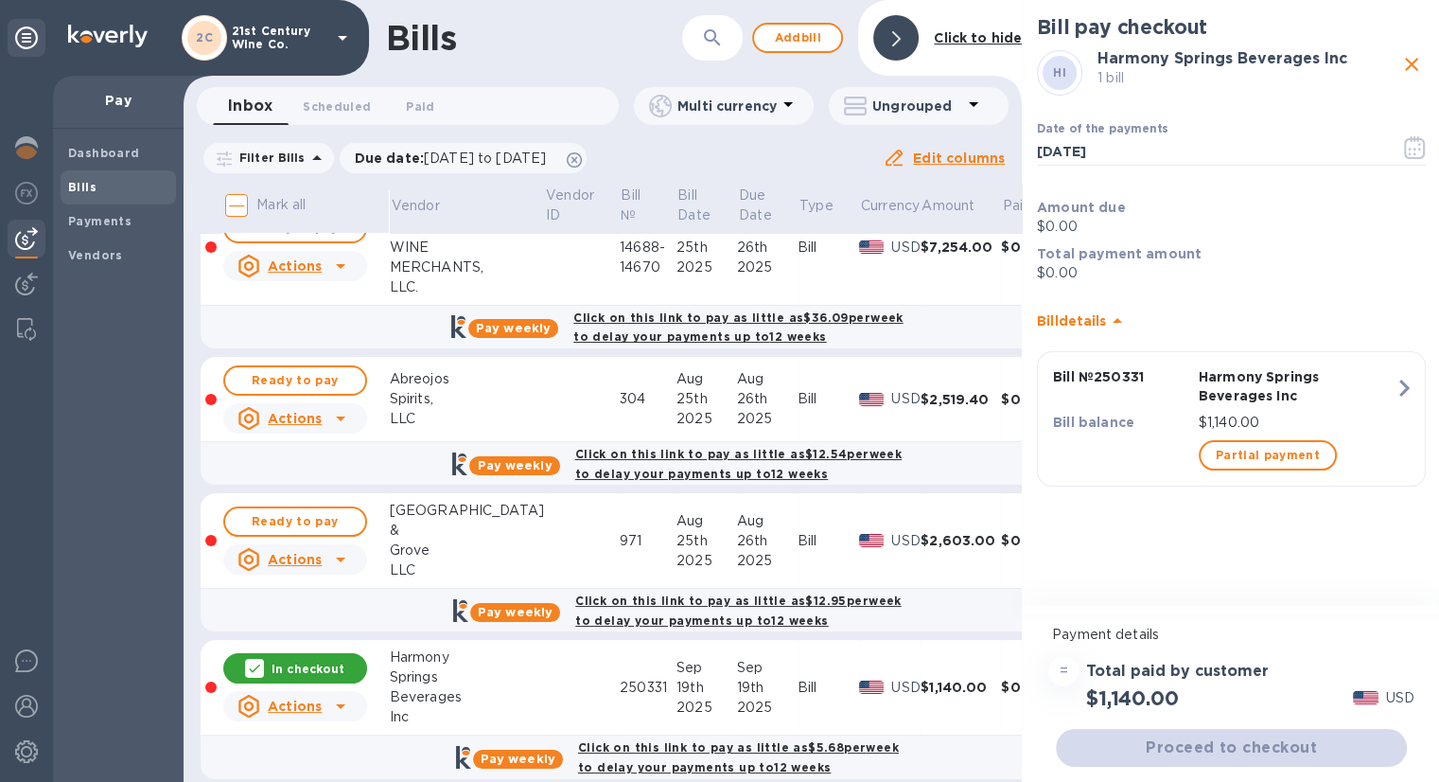
click at [1224, 751] on div "Proceed to checkout" at bounding box center [1231, 747] width 359 height 45
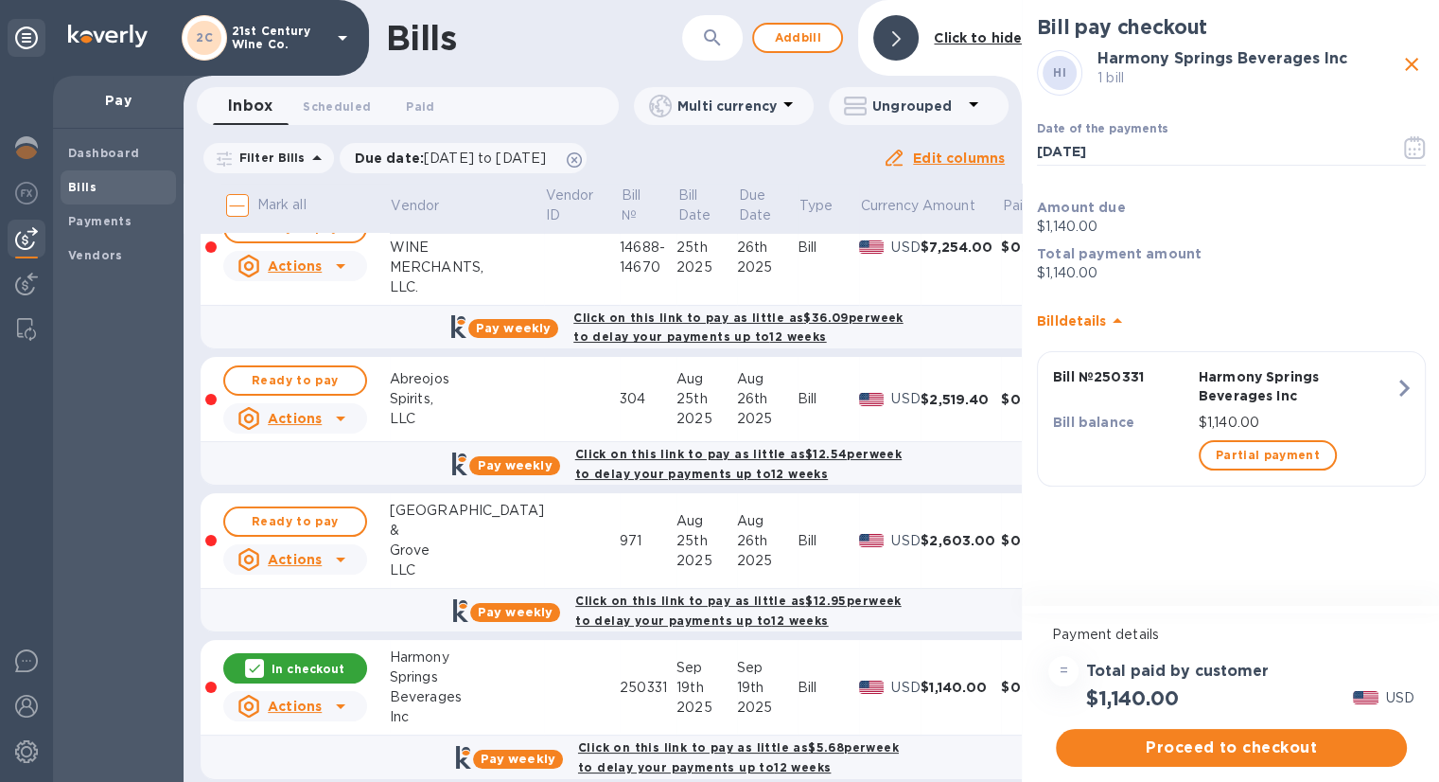
click at [1223, 743] on span "Proceed to checkout" at bounding box center [1231, 747] width 321 height 23
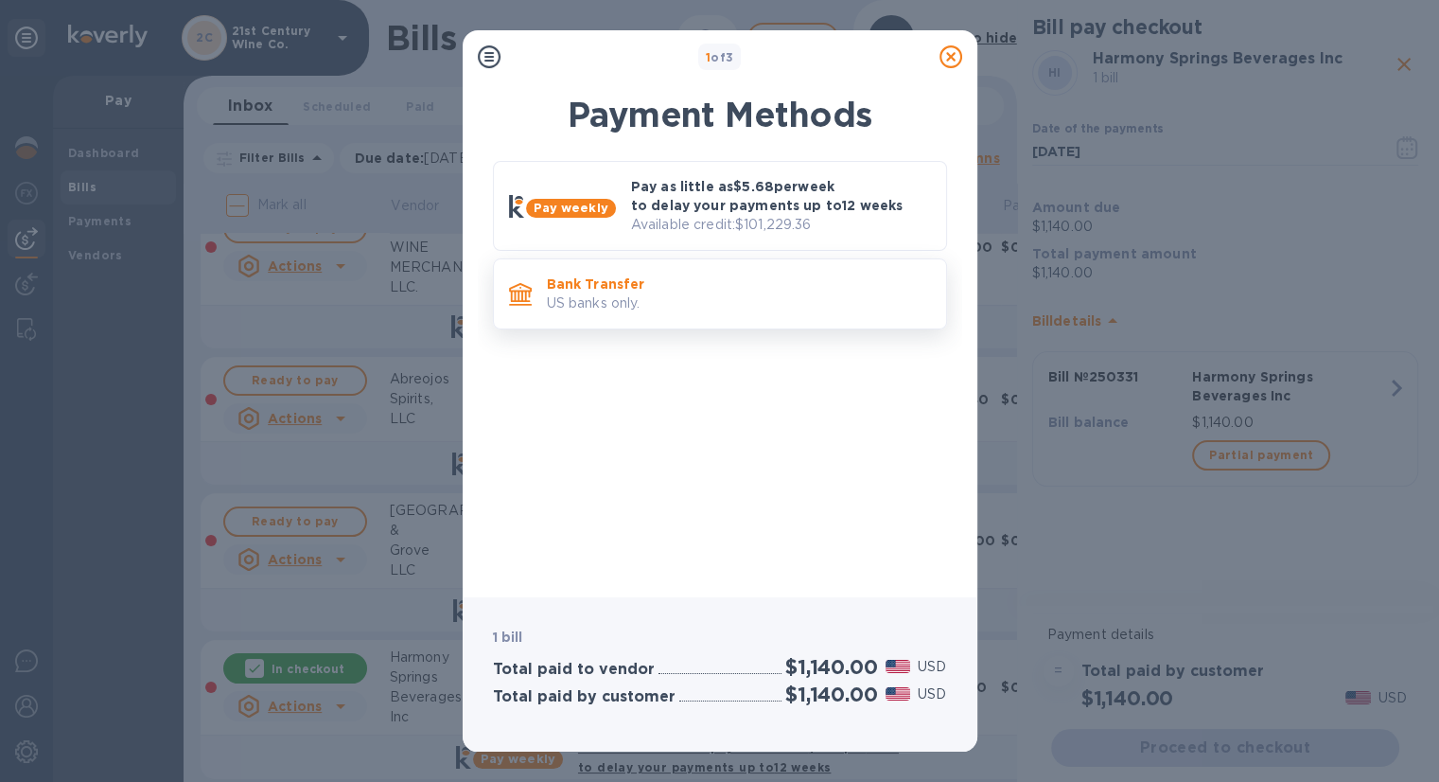
click at [625, 286] on p "Bank Transfer" at bounding box center [739, 283] width 384 height 19
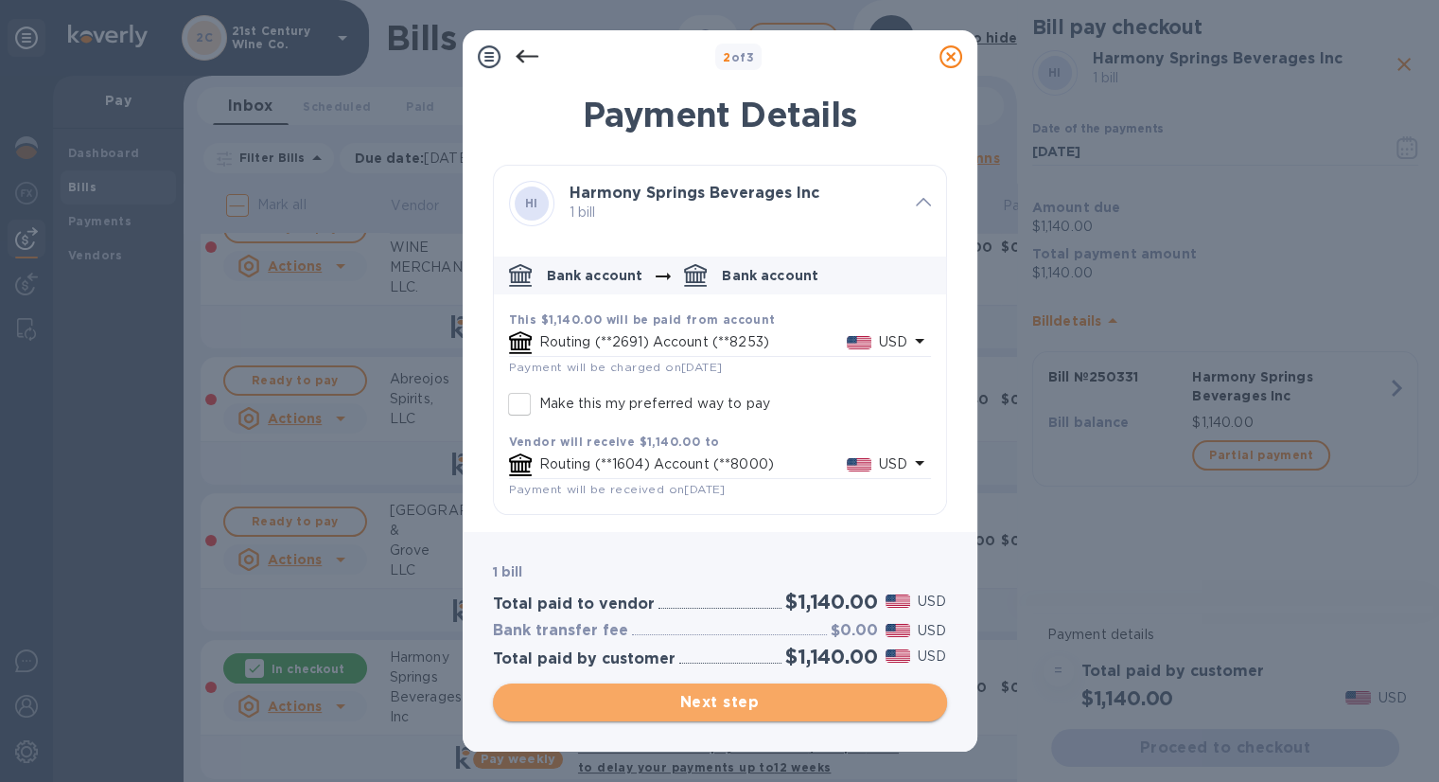
click at [714, 701] on span "Next step" at bounding box center [720, 702] width 424 height 23
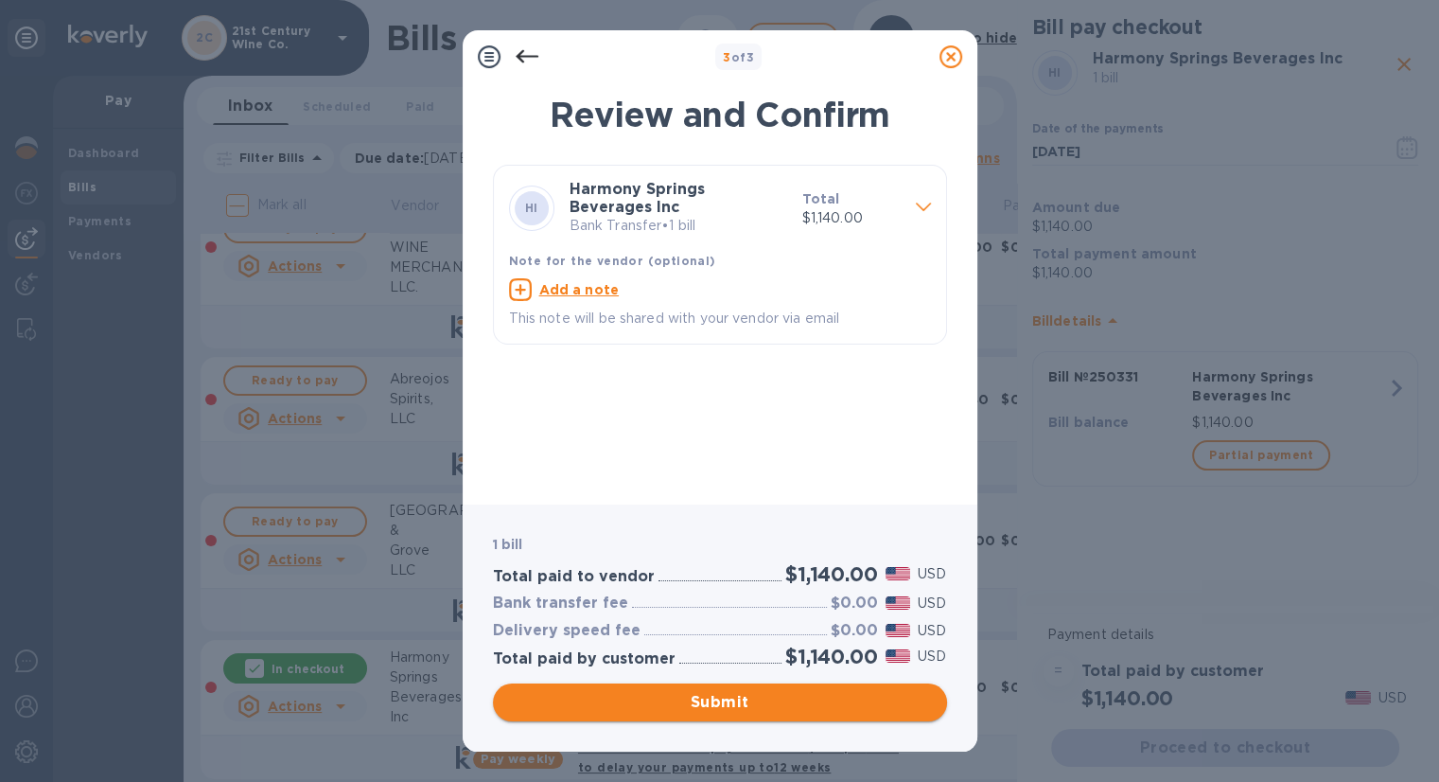
click at [714, 701] on span "Submit" at bounding box center [720, 702] width 424 height 23
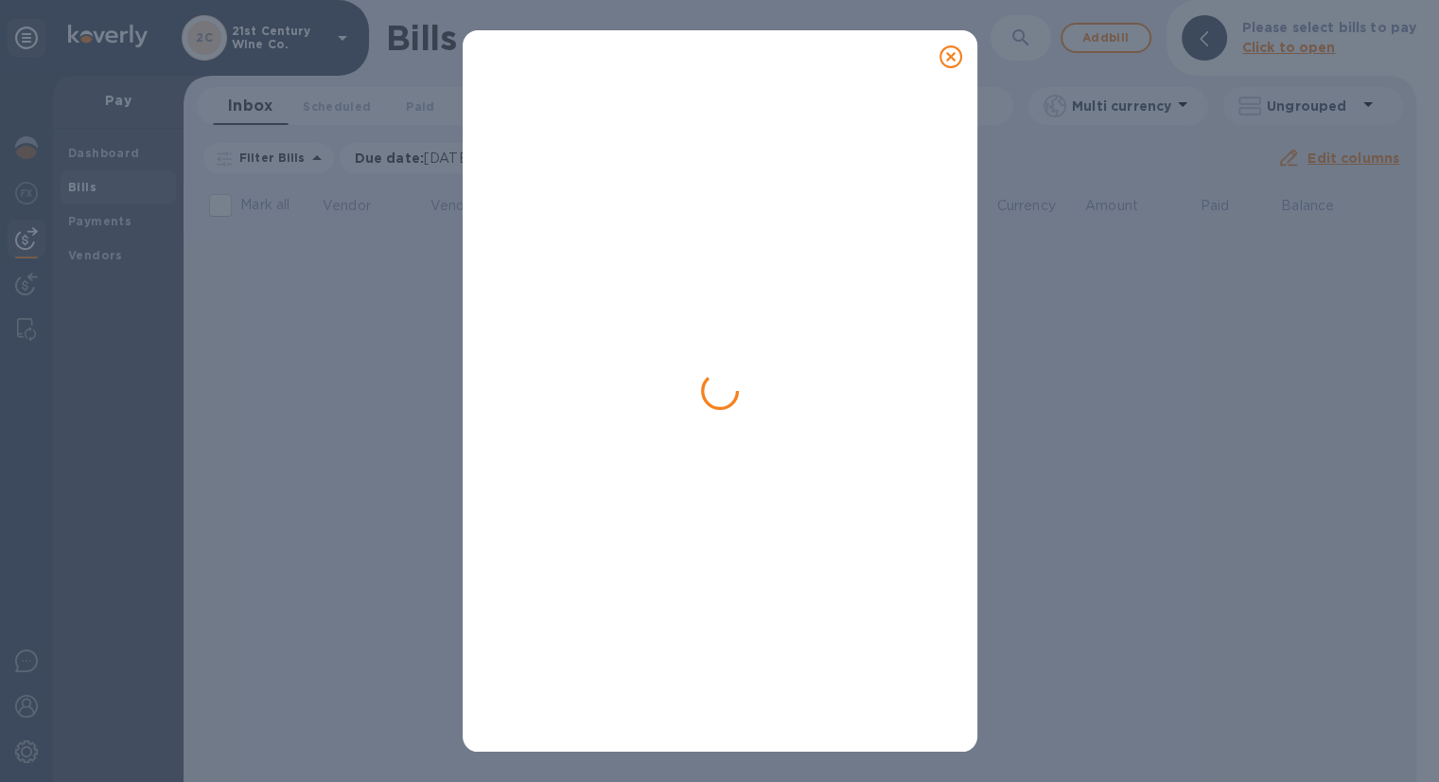
scroll to position [0, 0]
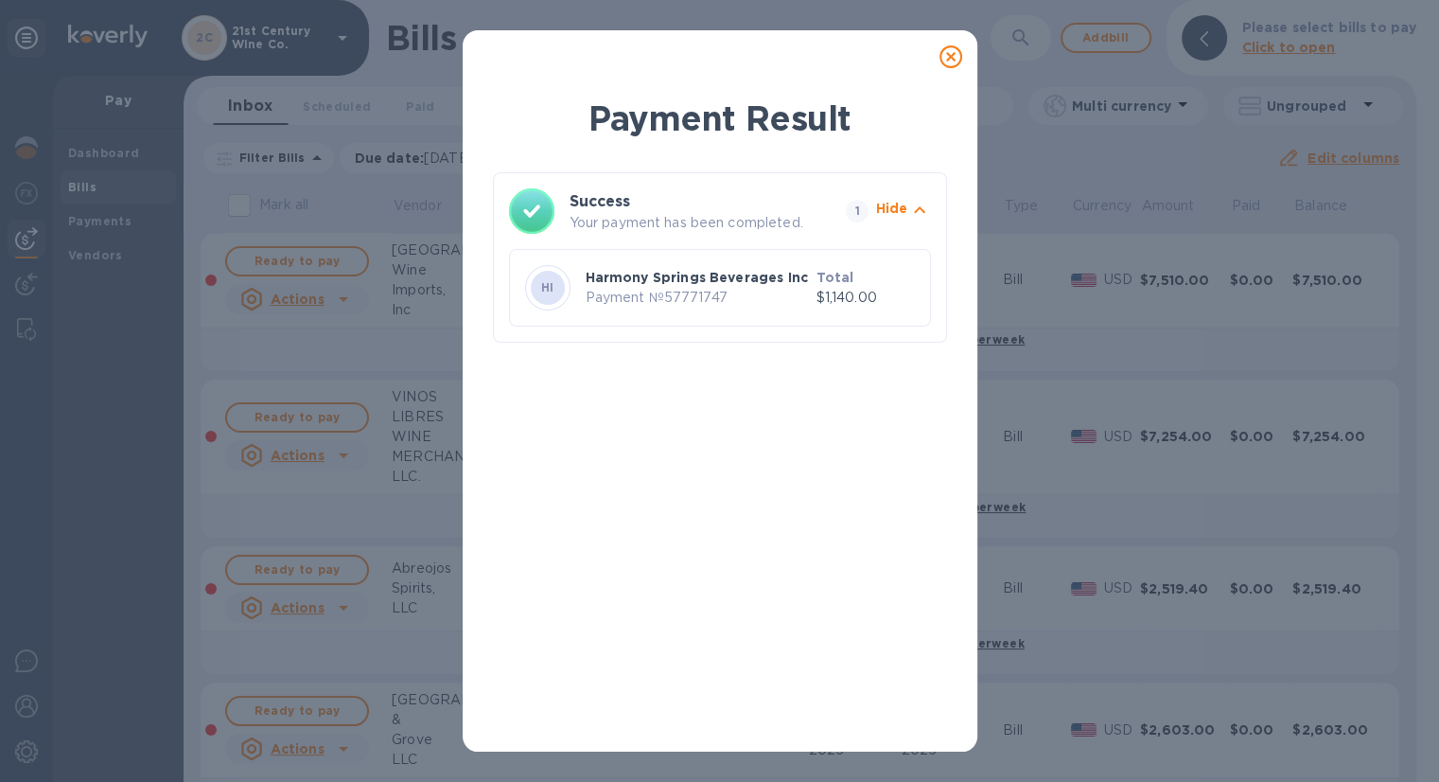
click at [950, 58] on icon at bounding box center [951, 56] width 23 height 23
